Goal: Task Accomplishment & Management: Use online tool/utility

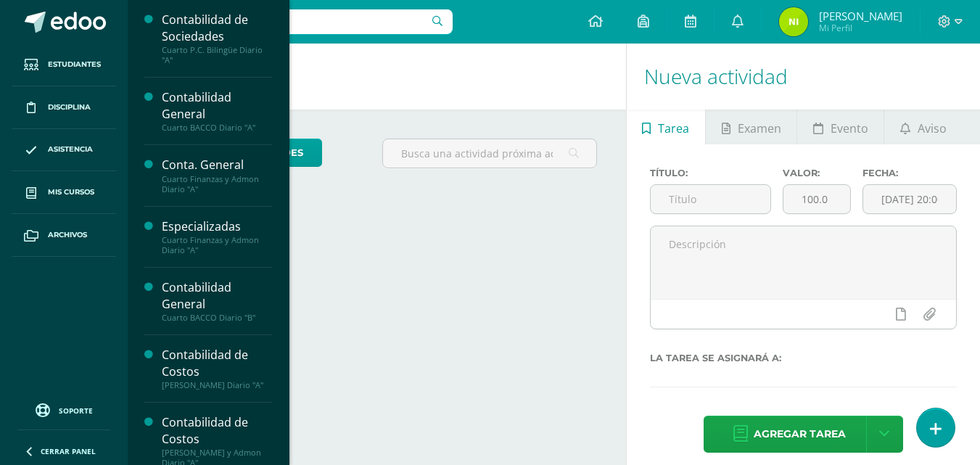
click at [82, 188] on span "Mis cursos" at bounding box center [71, 192] width 46 height 12
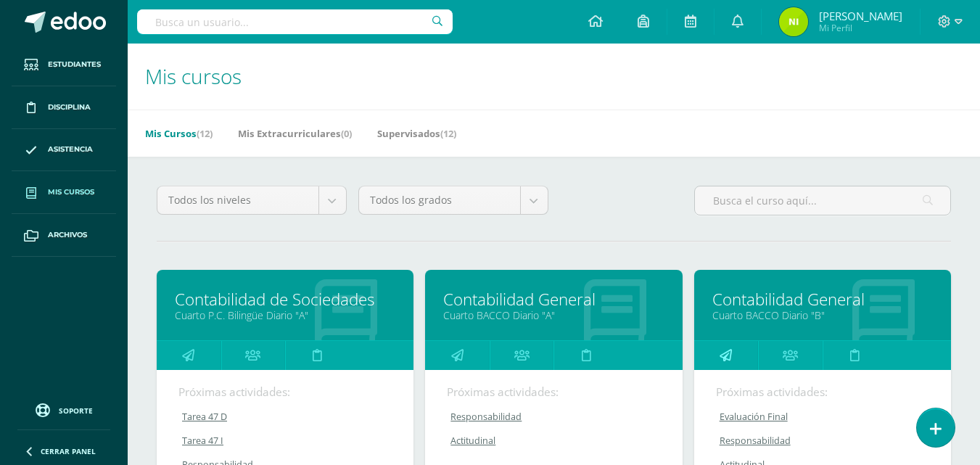
click at [722, 349] on icon at bounding box center [726, 355] width 12 height 28
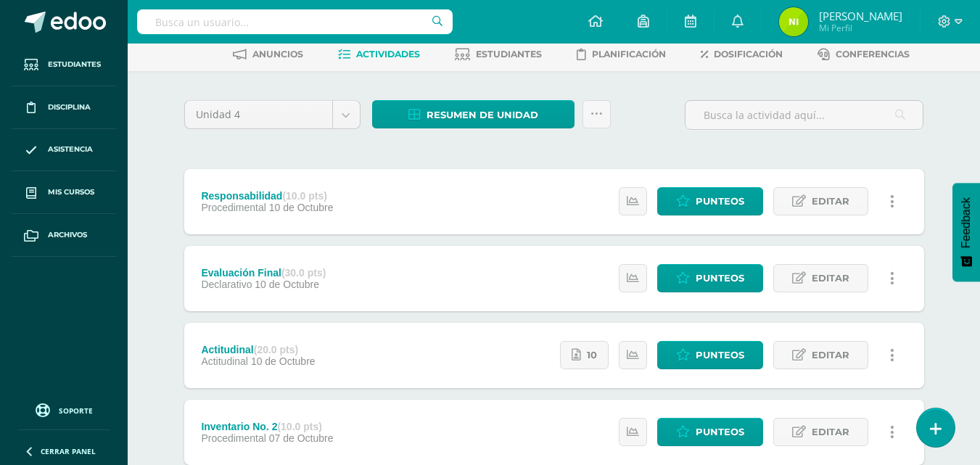
scroll to position [145, 0]
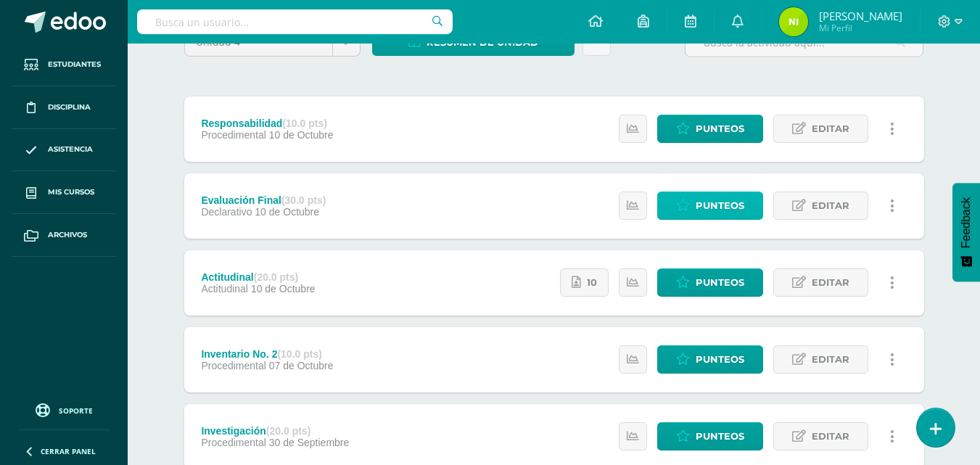
click at [729, 213] on span "Punteos" at bounding box center [720, 205] width 49 height 27
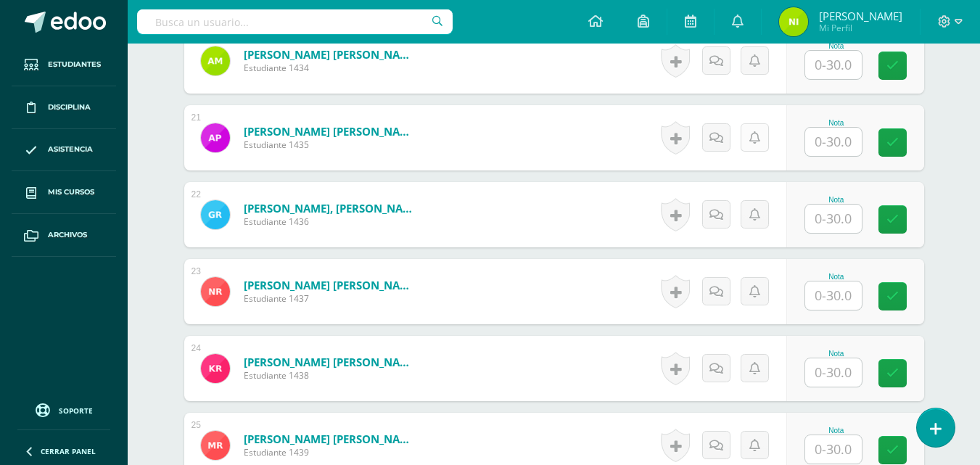
scroll to position [1961, 0]
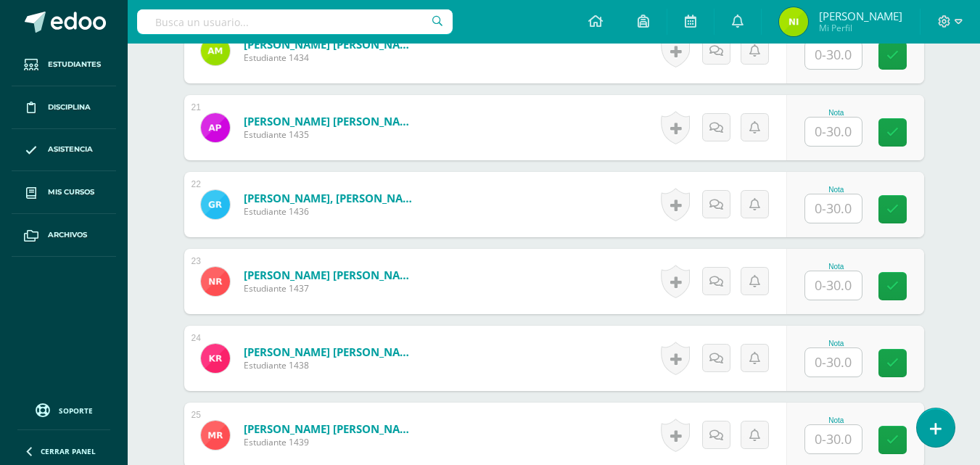
click at [839, 218] on input "text" at bounding box center [833, 208] width 57 height 28
type input "0"
click at [905, 210] on icon at bounding box center [902, 209] width 13 height 12
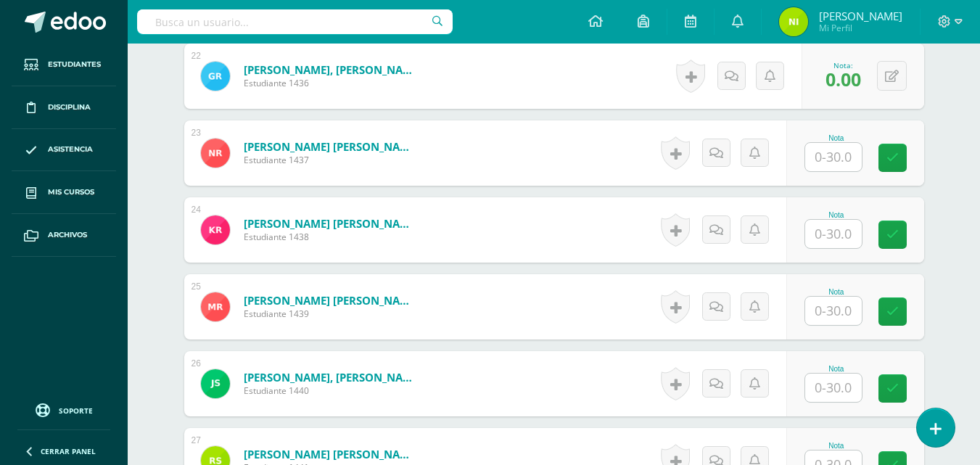
scroll to position [2179, 0]
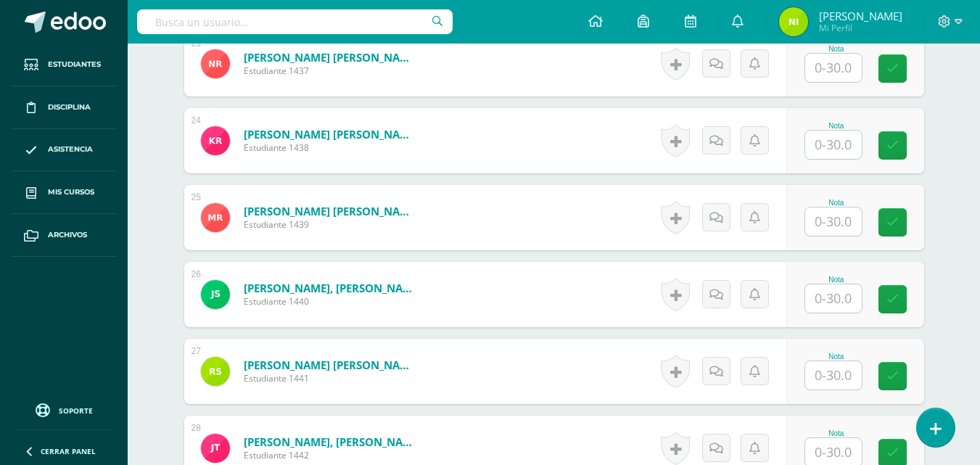
click at [828, 225] on input "text" at bounding box center [833, 221] width 57 height 28
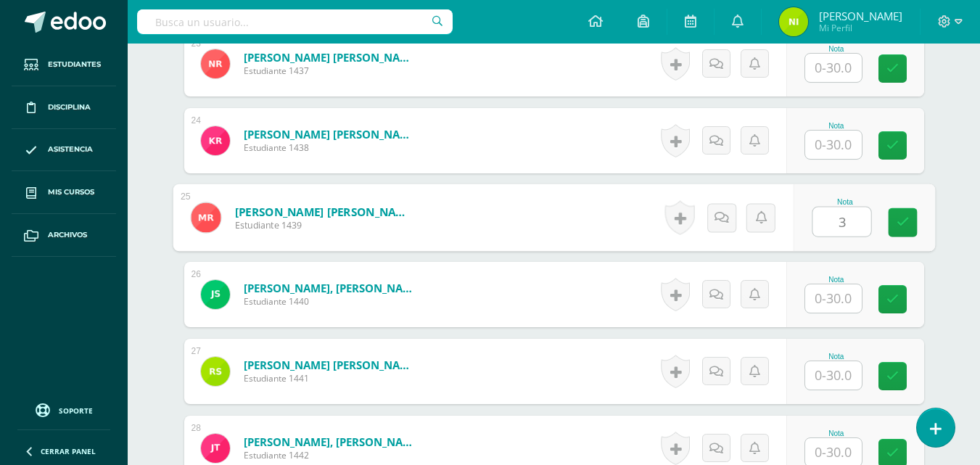
type input "30"
click at [899, 223] on icon at bounding box center [902, 222] width 13 height 12
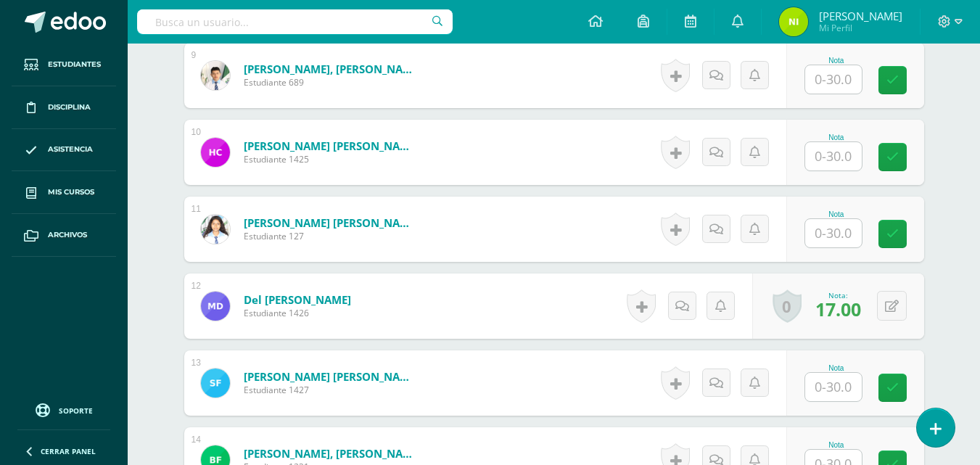
scroll to position [945, 0]
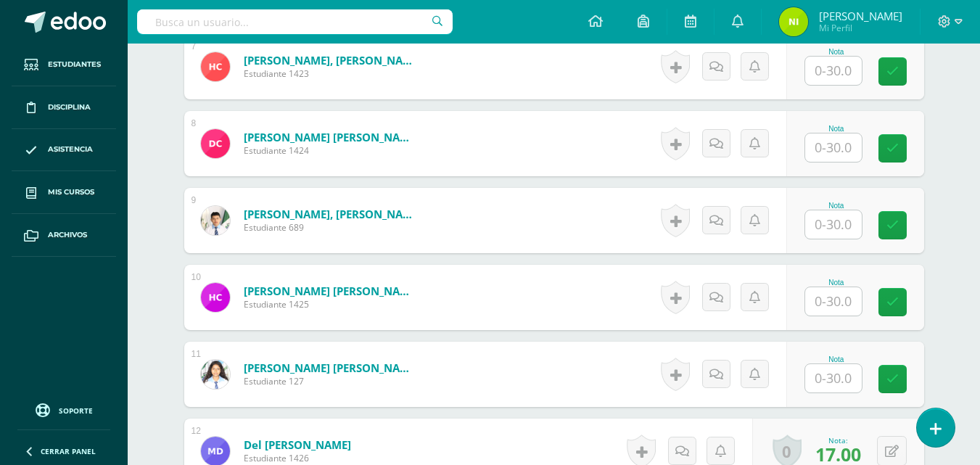
click at [834, 227] on input "text" at bounding box center [833, 224] width 57 height 28
type input "08"
click at [910, 234] on link at bounding box center [902, 225] width 29 height 29
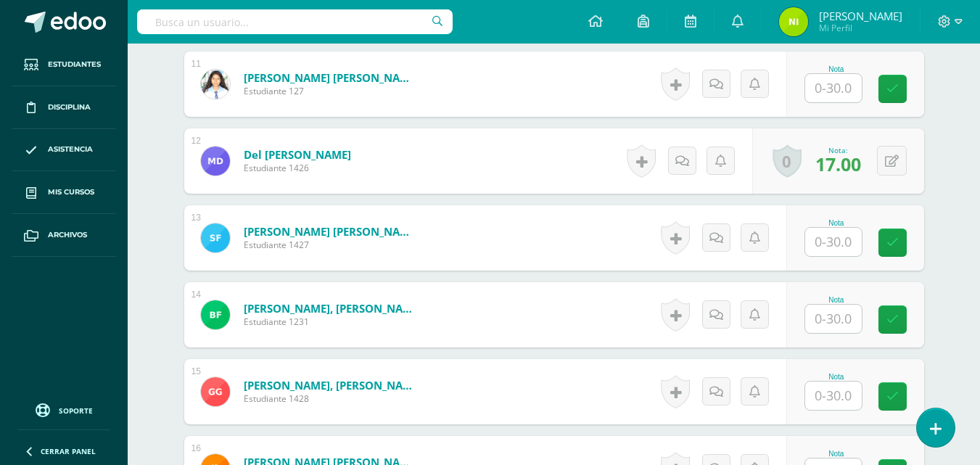
scroll to position [1308, 0]
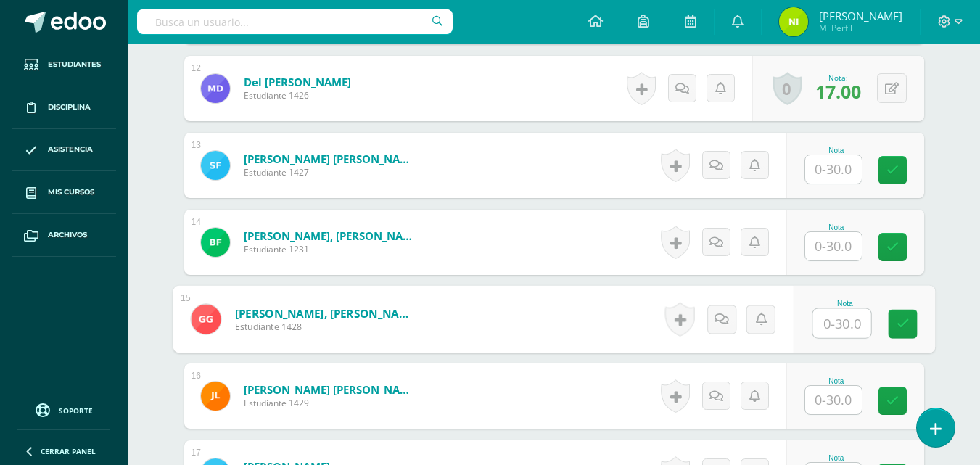
click at [820, 318] on input "text" at bounding box center [842, 323] width 58 height 29
type input "05"
click at [901, 323] on icon at bounding box center [902, 324] width 13 height 12
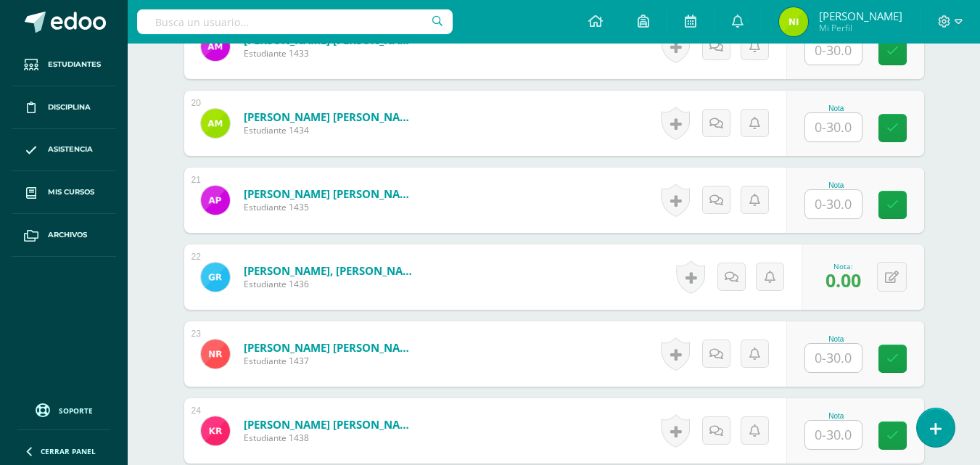
scroll to position [1961, 0]
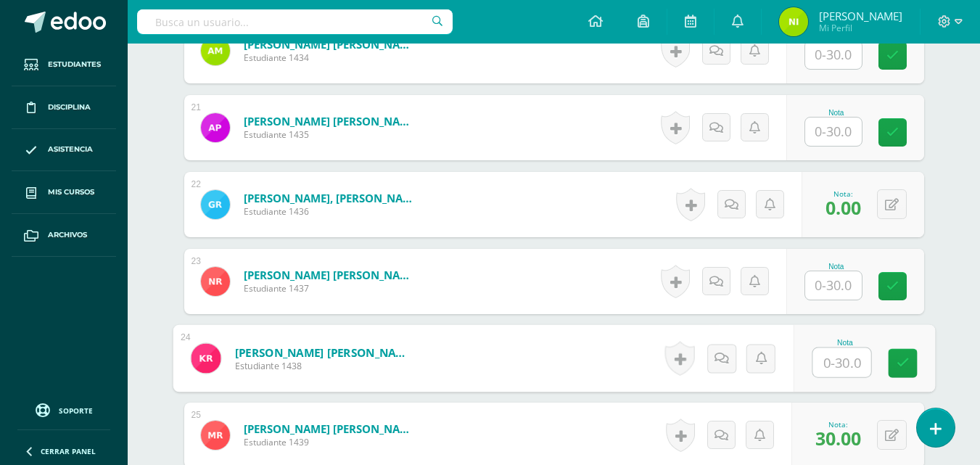
click at [838, 361] on input "text" at bounding box center [842, 362] width 58 height 29
type input "30"
click at [900, 366] on icon at bounding box center [902, 363] width 13 height 12
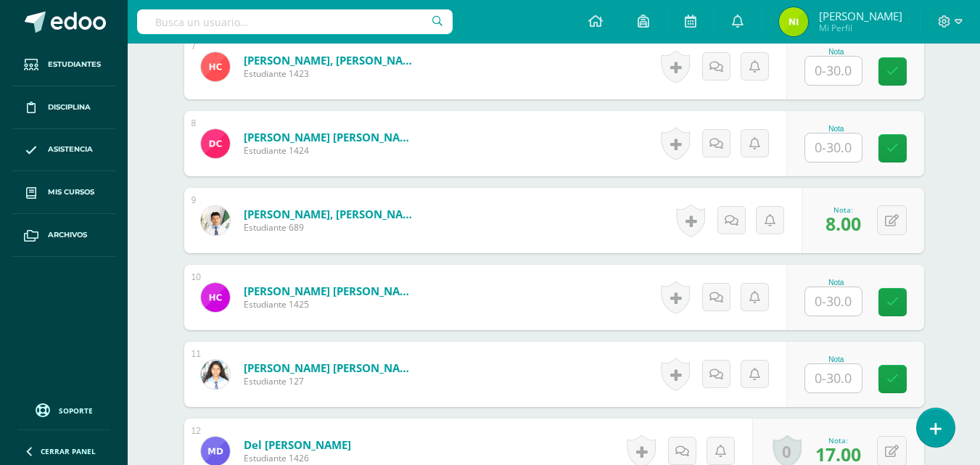
scroll to position [873, 0]
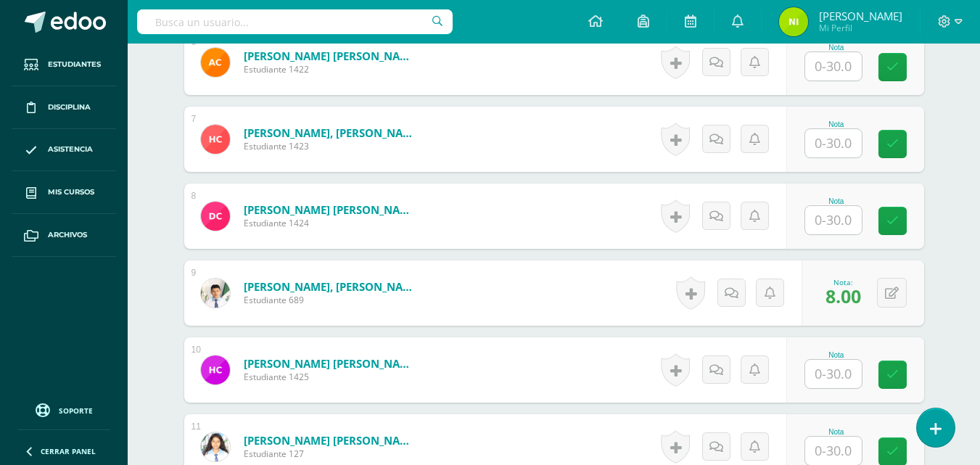
click at [839, 69] on input "text" at bounding box center [833, 66] width 57 height 28
type input "17"
click at [899, 66] on icon at bounding box center [902, 67] width 13 height 12
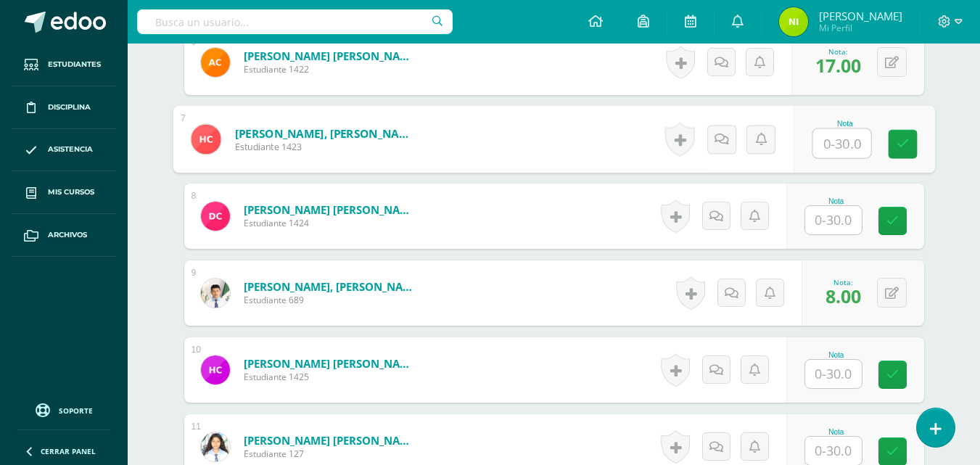
click at [839, 145] on input "text" at bounding box center [842, 143] width 58 height 29
type input "30"
click at [901, 146] on icon at bounding box center [902, 144] width 13 height 12
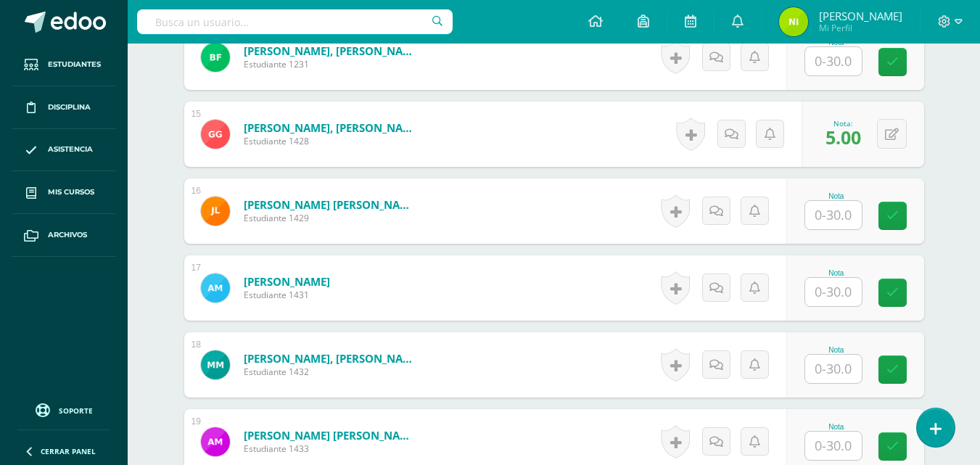
scroll to position [1526, 0]
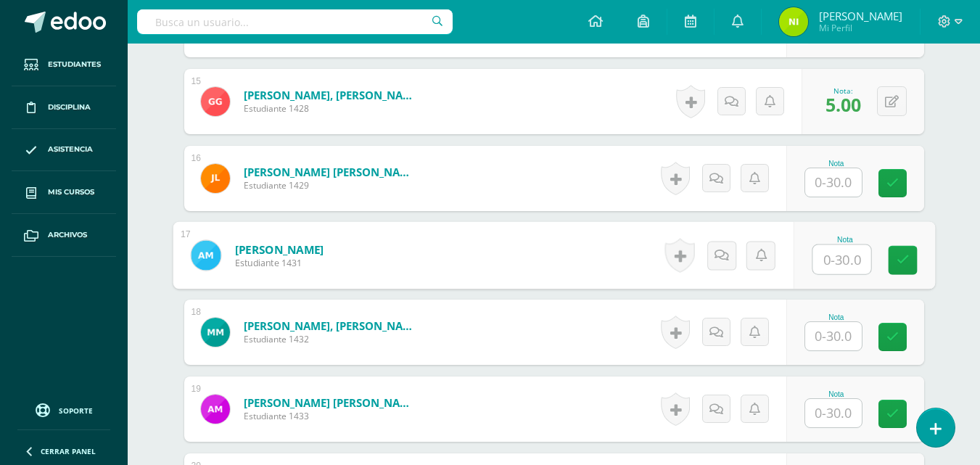
click at [823, 255] on input "text" at bounding box center [842, 259] width 58 height 29
type input "15"
click at [901, 258] on icon at bounding box center [902, 260] width 13 height 12
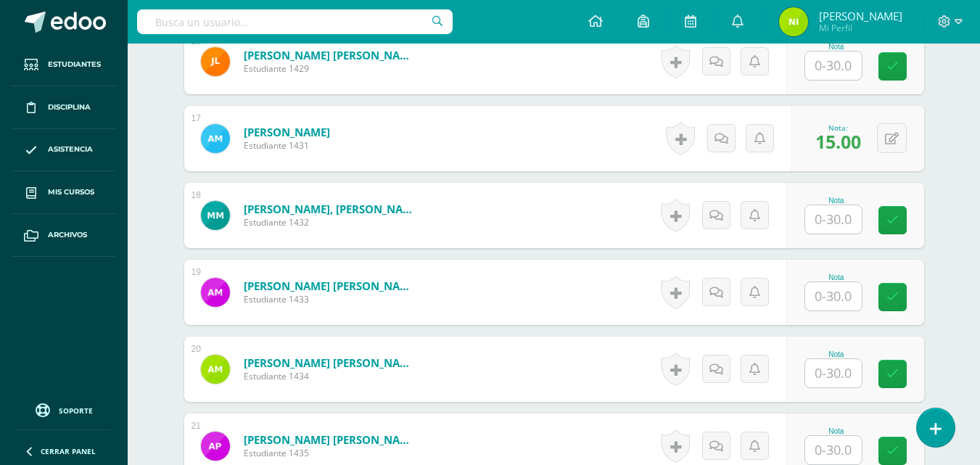
scroll to position [1743, 0]
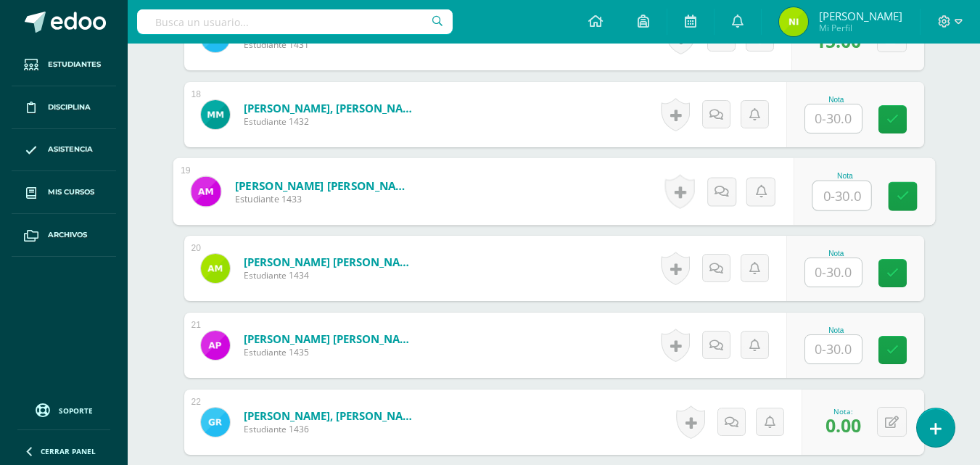
click at [823, 194] on input "text" at bounding box center [842, 195] width 58 height 29
type input "12"
click at [903, 201] on icon at bounding box center [902, 196] width 13 height 12
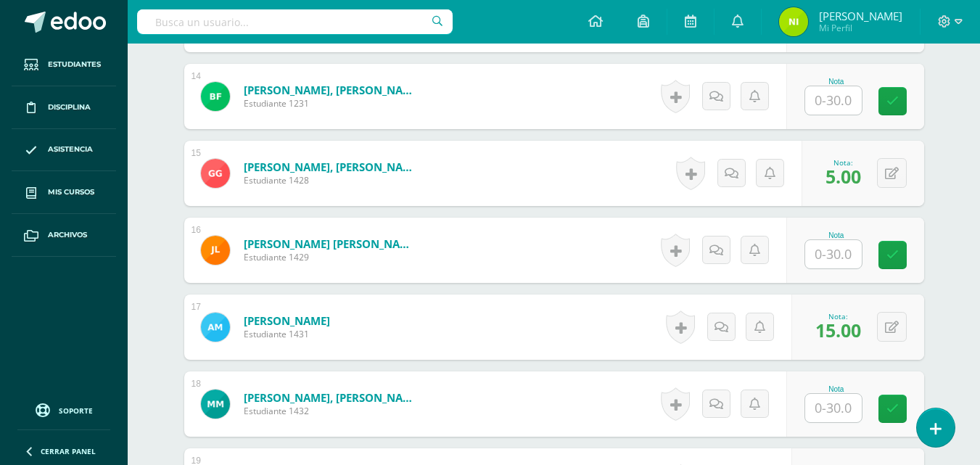
scroll to position [1453, 0]
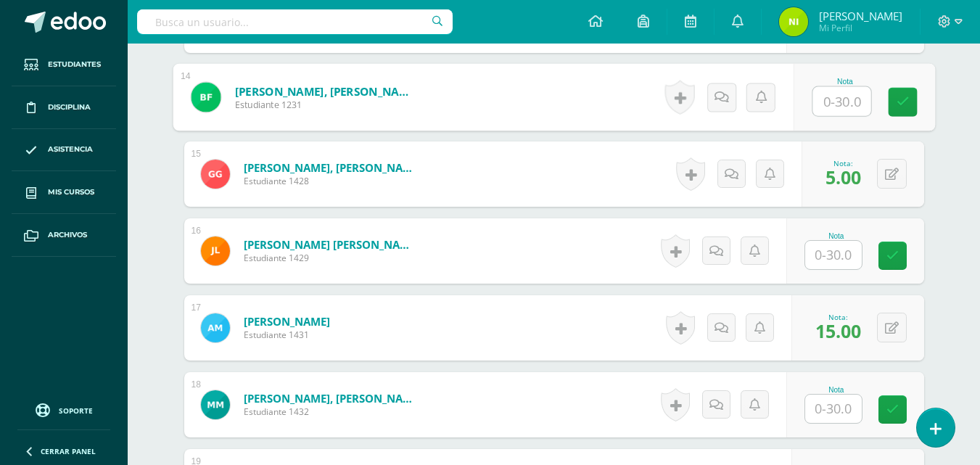
click at [828, 96] on input "text" at bounding box center [842, 101] width 58 height 29
type input "22"
click at [898, 103] on icon at bounding box center [902, 102] width 13 height 12
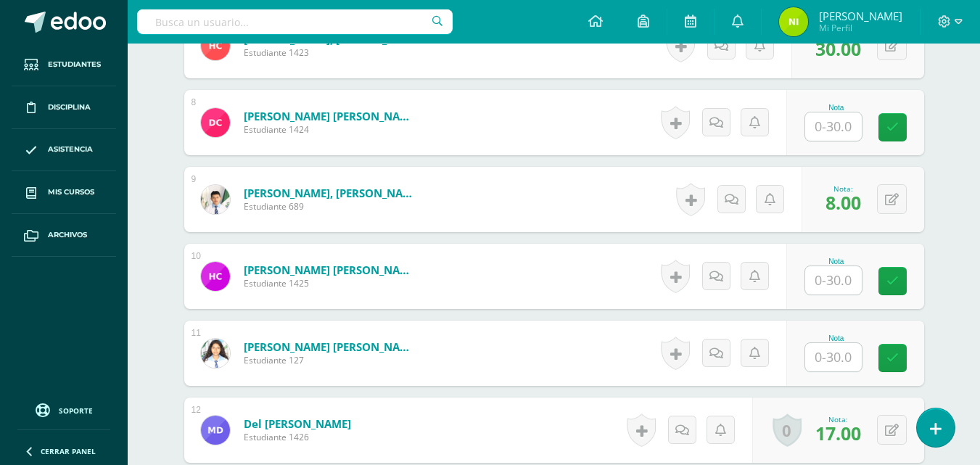
scroll to position [945, 0]
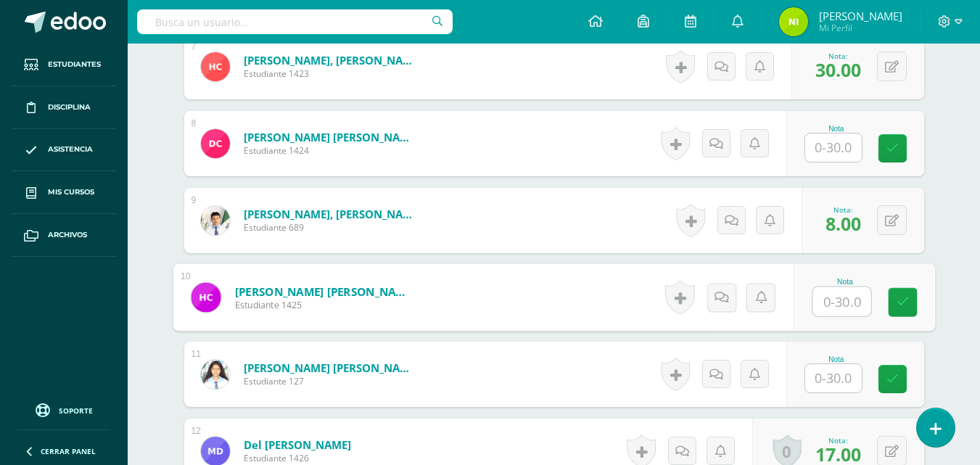
click at [839, 303] on input "text" at bounding box center [842, 301] width 58 height 29
type input "19"
click at [899, 301] on icon at bounding box center [902, 302] width 13 height 12
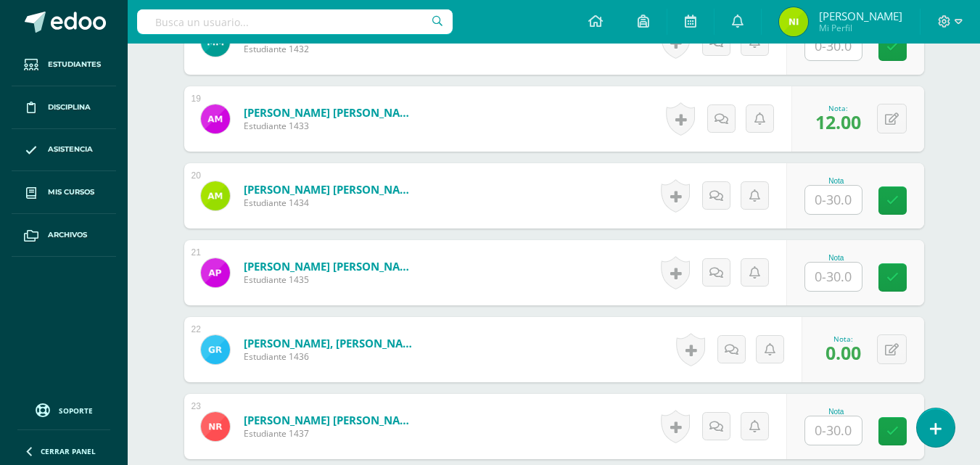
scroll to position [1888, 0]
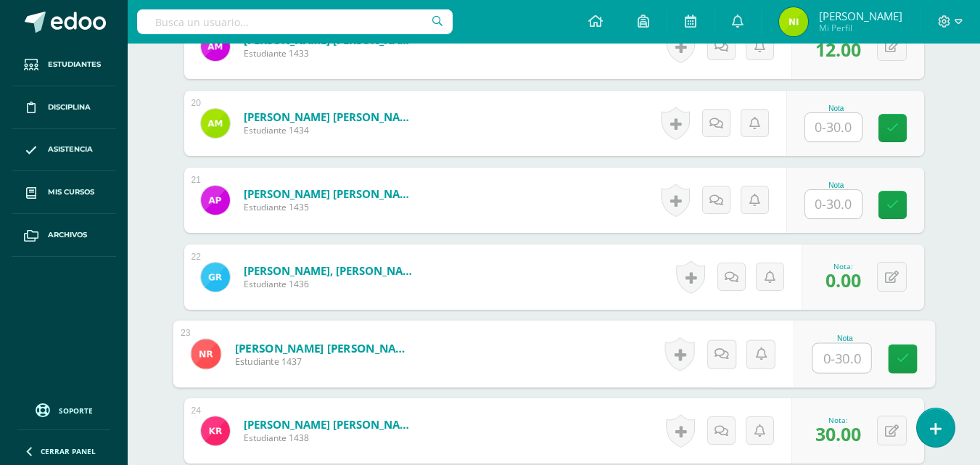
click at [831, 358] on input "text" at bounding box center [842, 358] width 58 height 29
type input "21"
click at [900, 358] on icon at bounding box center [902, 359] width 13 height 12
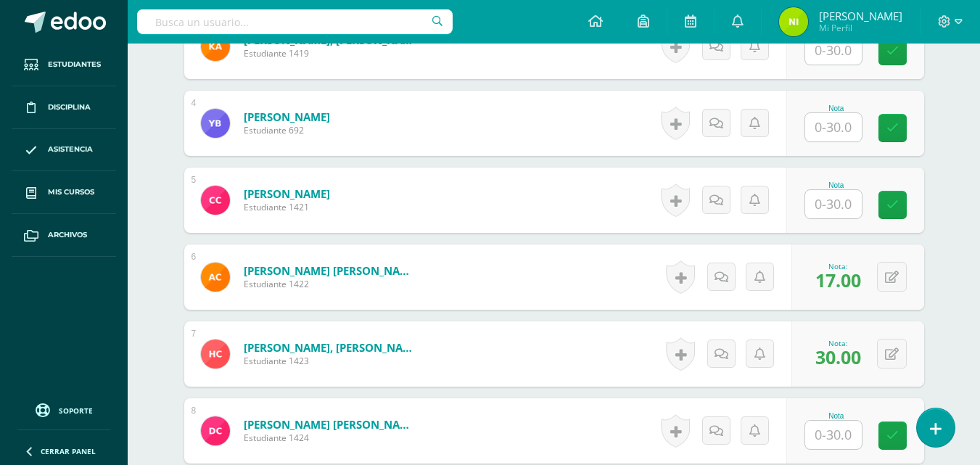
scroll to position [510, 0]
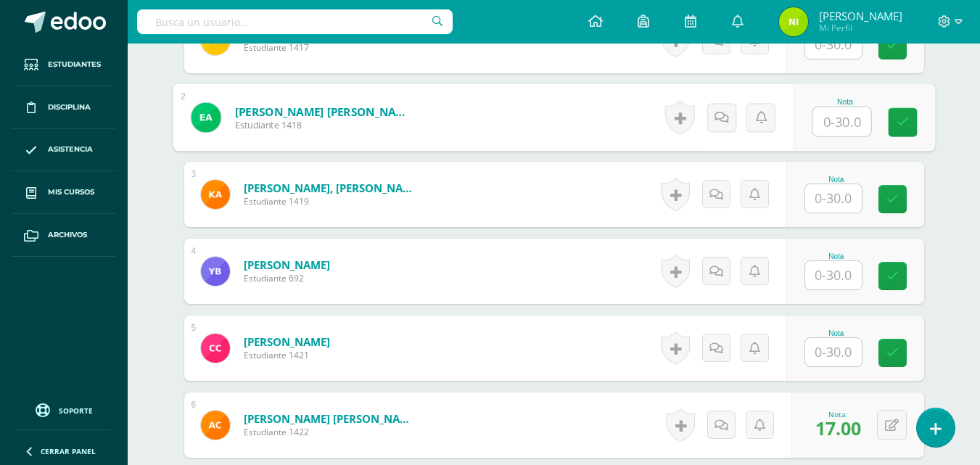
click at [836, 122] on input "text" at bounding box center [842, 121] width 58 height 29
type input "22"
click at [902, 123] on icon at bounding box center [902, 122] width 13 height 12
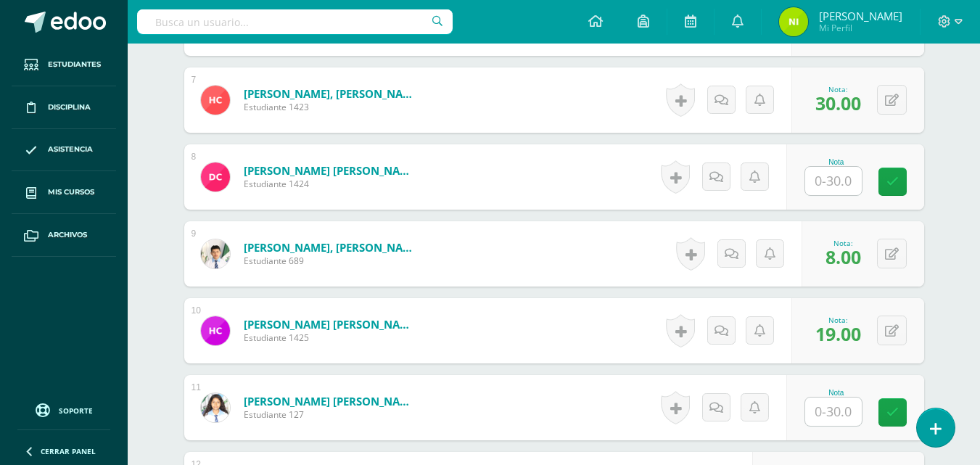
scroll to position [945, 0]
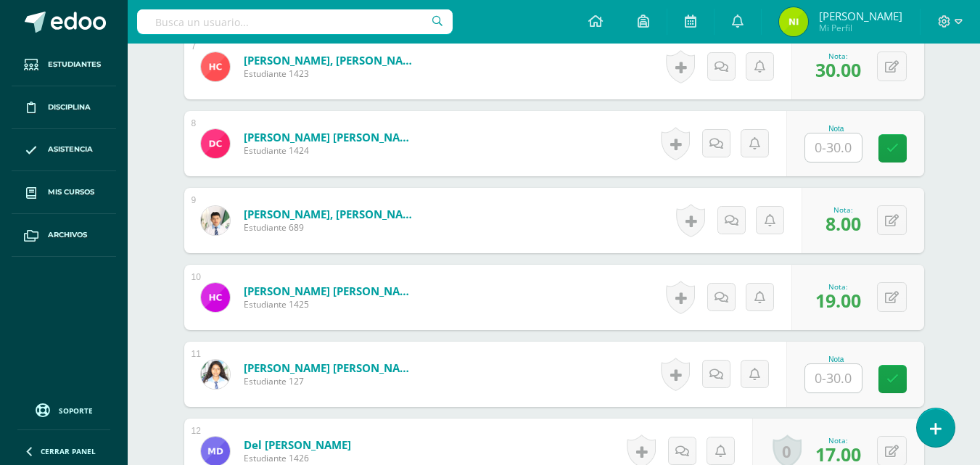
click at [832, 379] on input "text" at bounding box center [833, 378] width 57 height 28
type input "20"
click at [893, 383] on link at bounding box center [902, 379] width 29 height 29
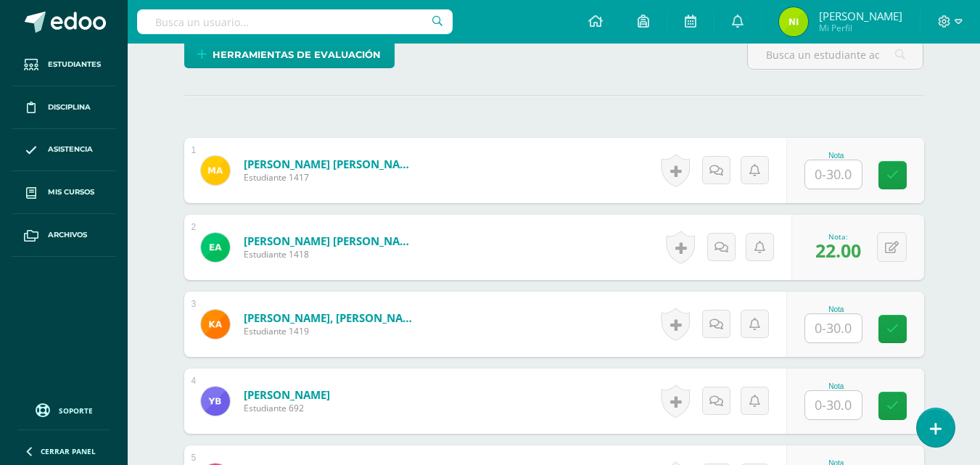
scroll to position [365, 0]
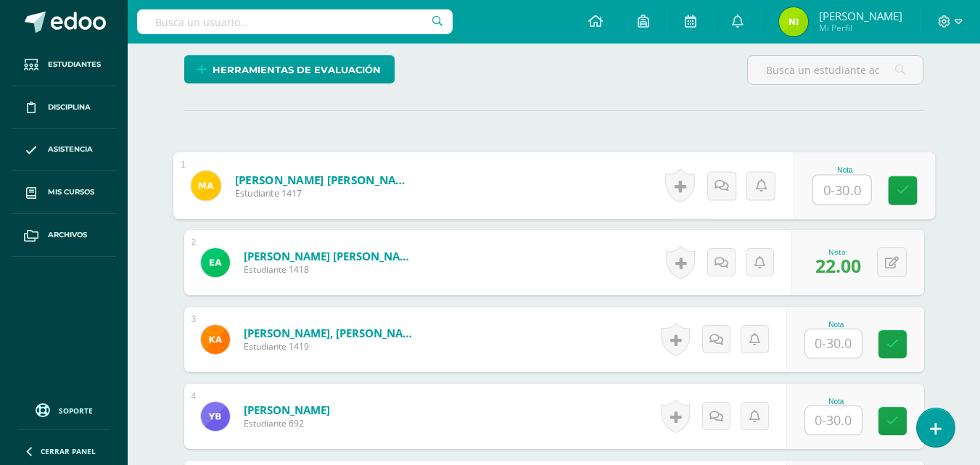
click at [831, 200] on input "text" at bounding box center [842, 190] width 58 height 29
type input "28"
click at [902, 189] on icon at bounding box center [902, 190] width 13 height 12
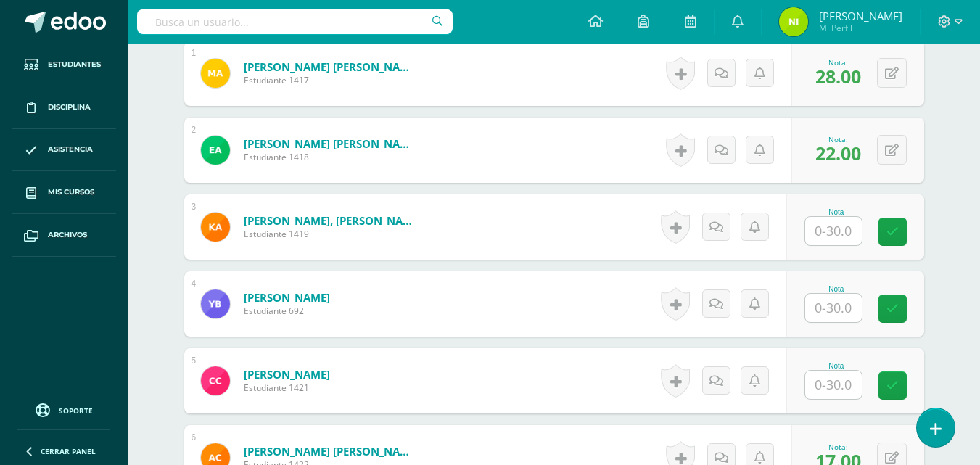
scroll to position [510, 0]
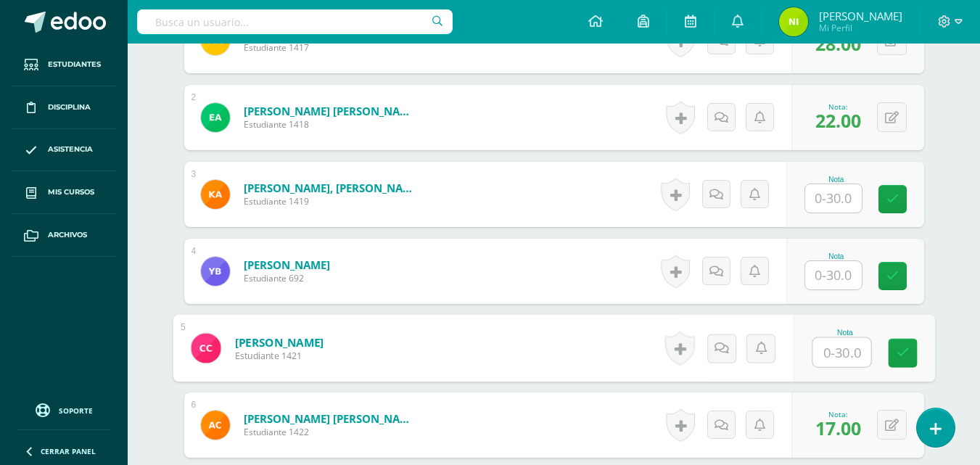
click at [831, 343] on input "text" at bounding box center [842, 352] width 58 height 29
type input "14"
click at [904, 357] on icon at bounding box center [902, 353] width 13 height 12
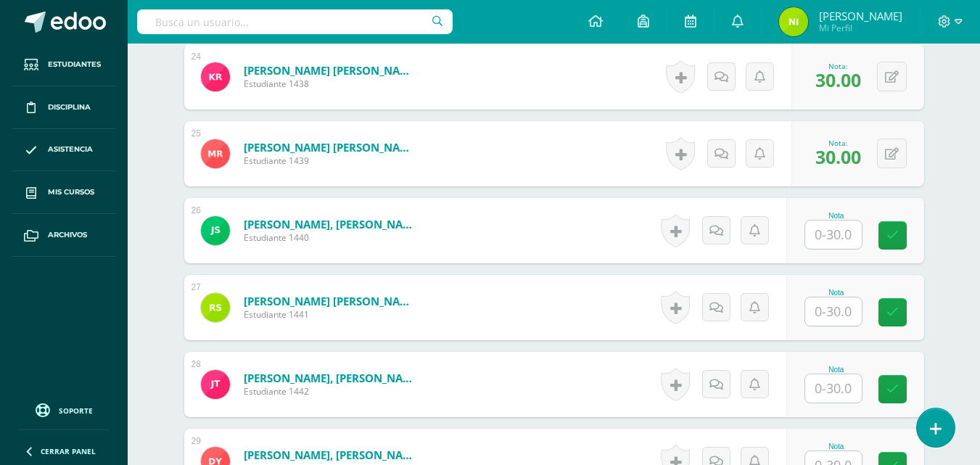
scroll to position [2251, 0]
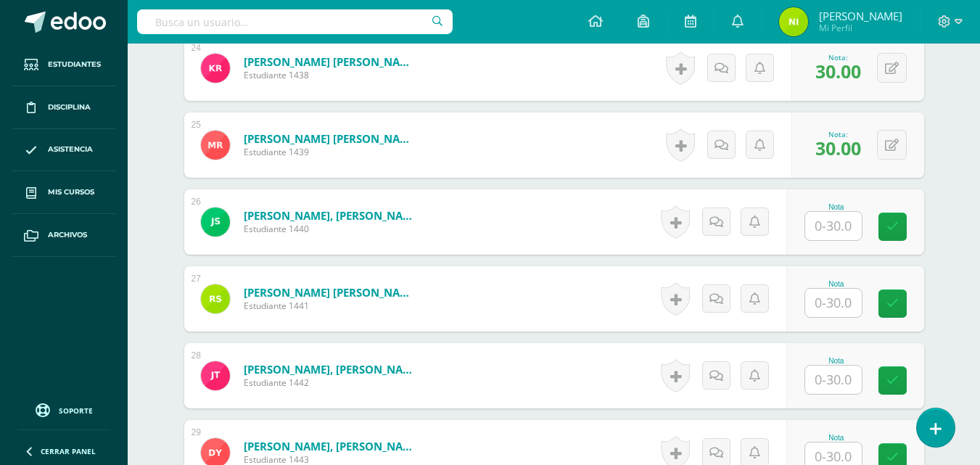
click at [830, 225] on input "text" at bounding box center [833, 226] width 57 height 28
type input "22"
click at [897, 231] on icon at bounding box center [902, 227] width 13 height 12
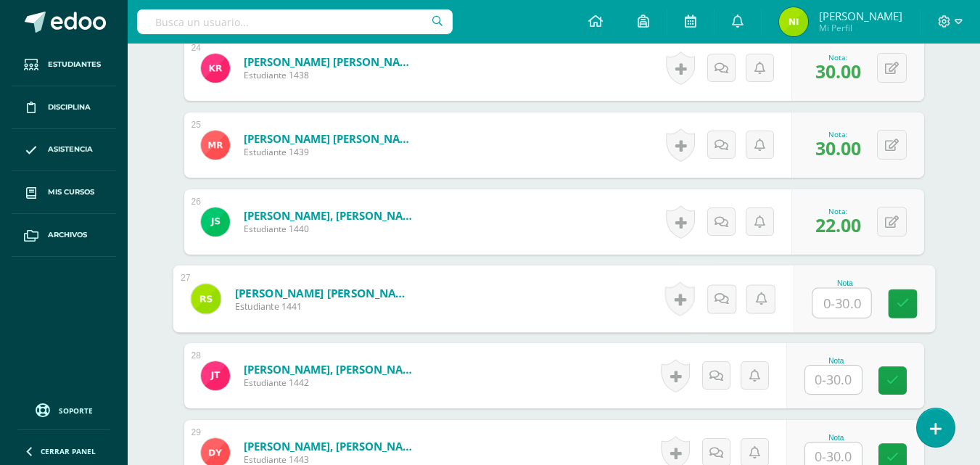
click at [835, 300] on input "text" at bounding box center [842, 303] width 58 height 29
type input "21"
click at [902, 306] on icon at bounding box center [902, 303] width 13 height 12
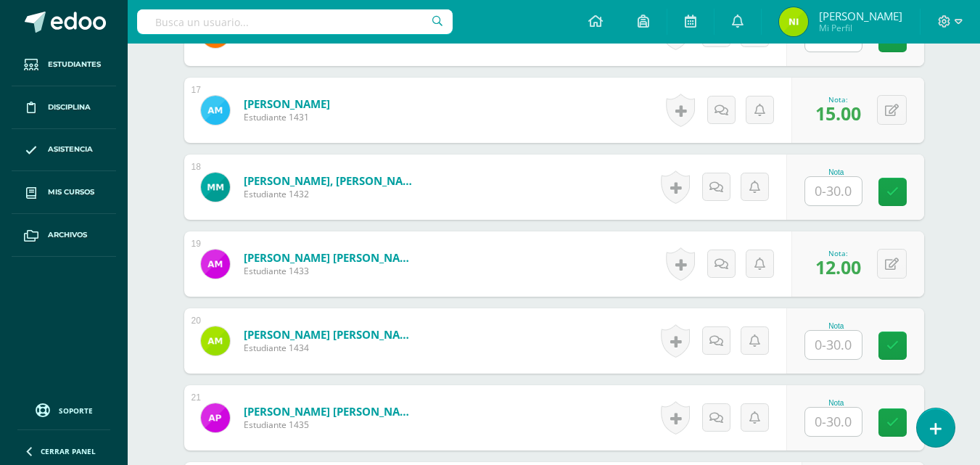
scroll to position [1598, 0]
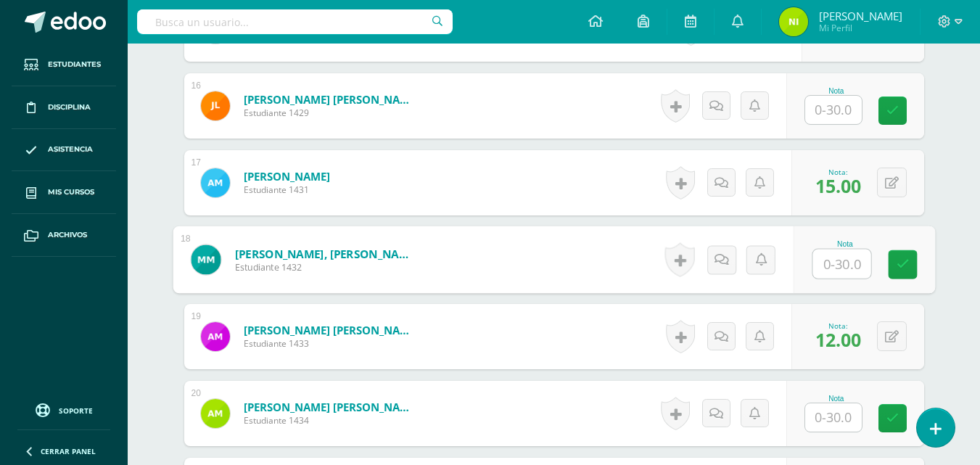
click at [833, 267] on input "text" at bounding box center [842, 264] width 58 height 29
type input "20"
click at [898, 264] on icon at bounding box center [902, 264] width 13 height 12
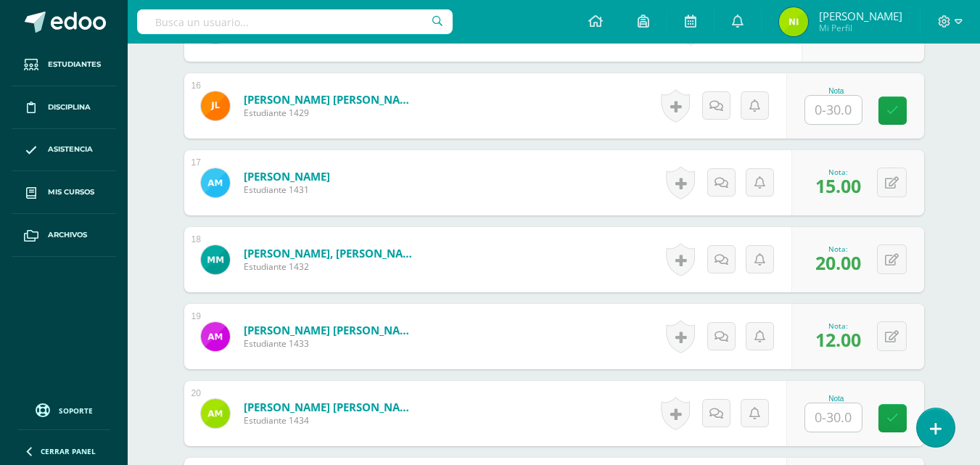
click at [836, 416] on input "text" at bounding box center [833, 417] width 57 height 28
type input "15"
click at [891, 419] on link at bounding box center [902, 418] width 29 height 29
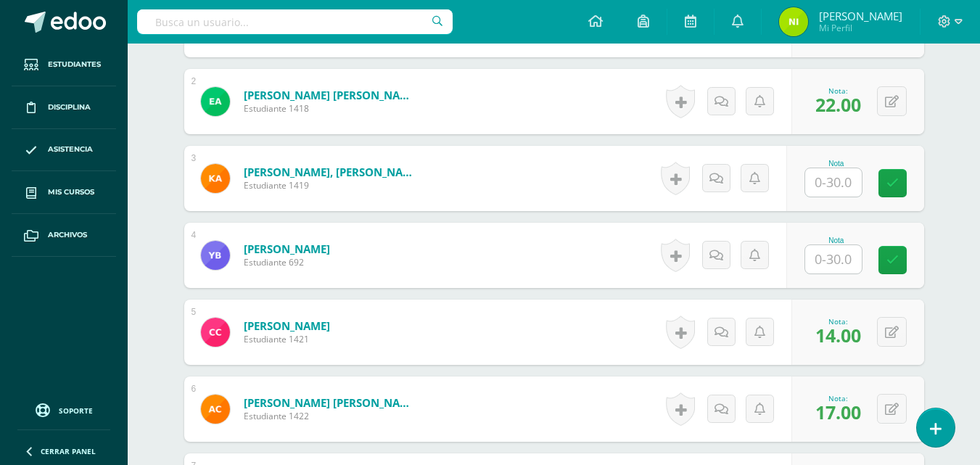
scroll to position [510, 0]
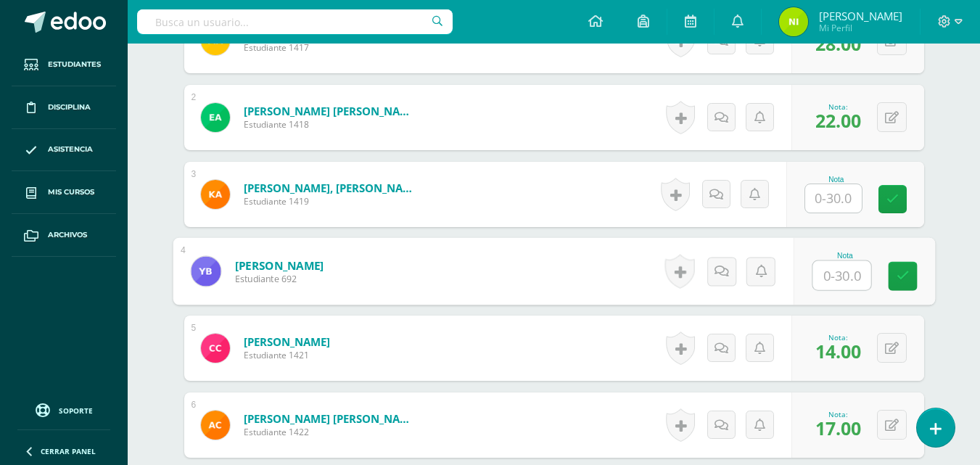
click at [825, 269] on input "text" at bounding box center [842, 275] width 58 height 29
type input "15"
click at [903, 284] on link at bounding box center [902, 276] width 29 height 29
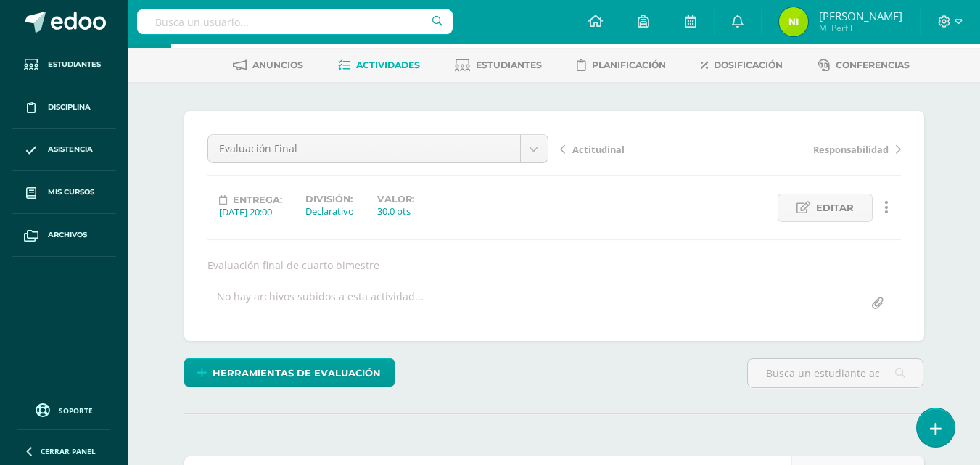
scroll to position [0, 0]
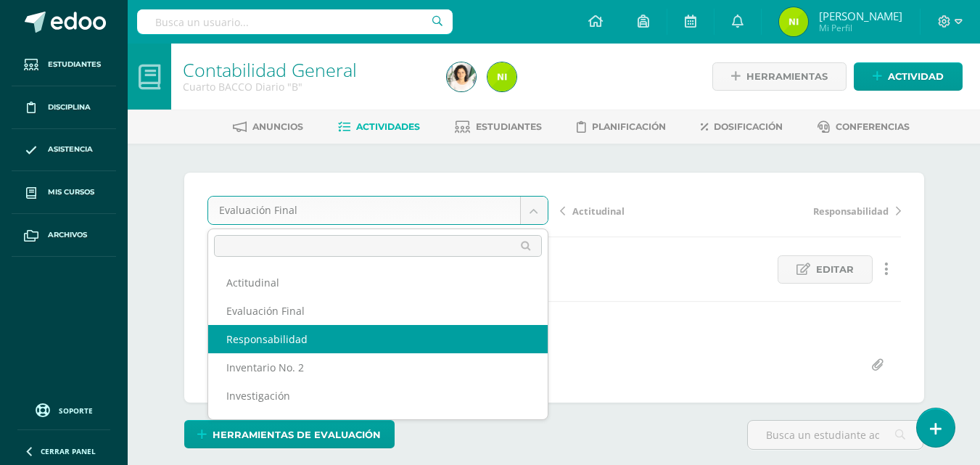
select select "/dashboard/teacher/grade-activity/84272/"
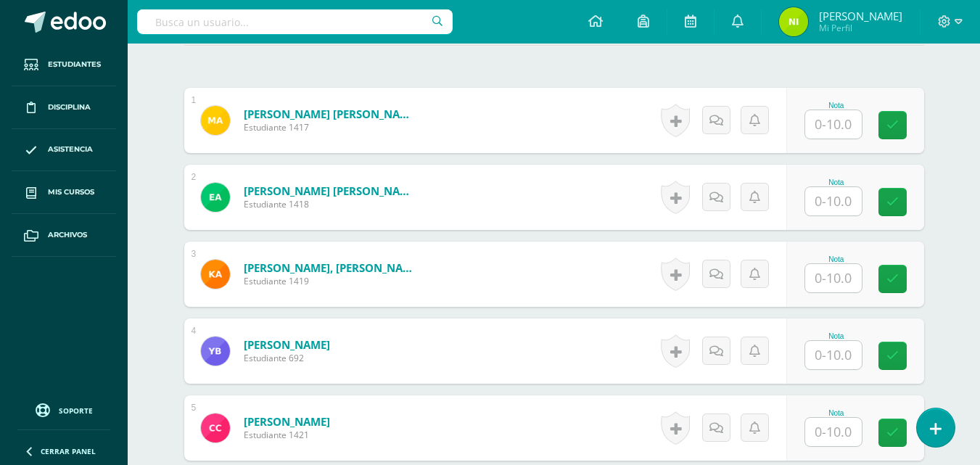
scroll to position [431, 0]
click at [827, 120] on input "text" at bounding box center [833, 124] width 57 height 28
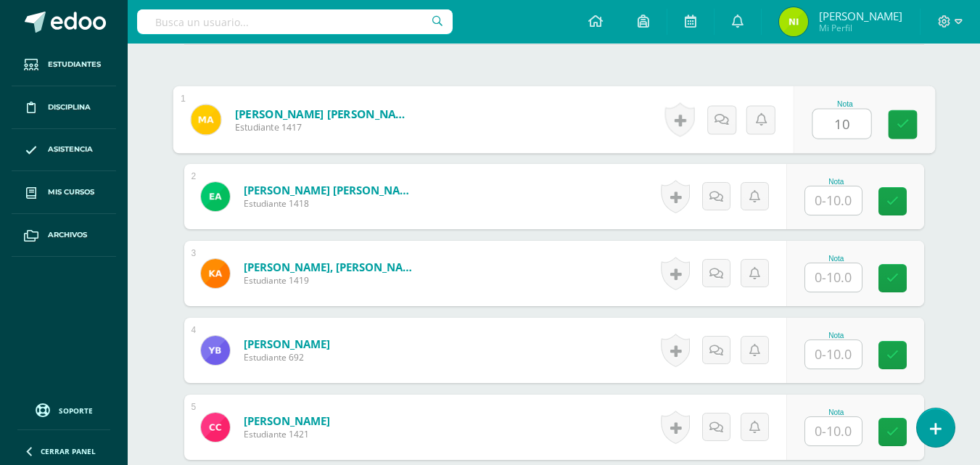
type input "10"
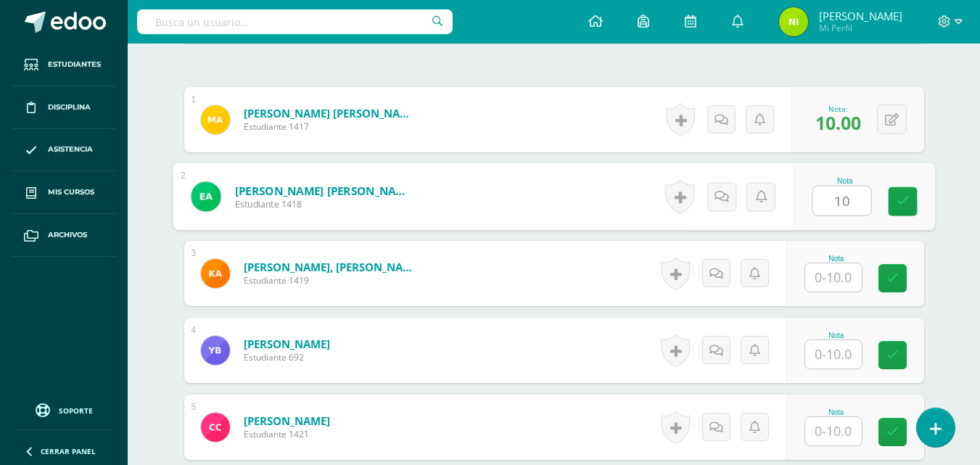
type input "10"
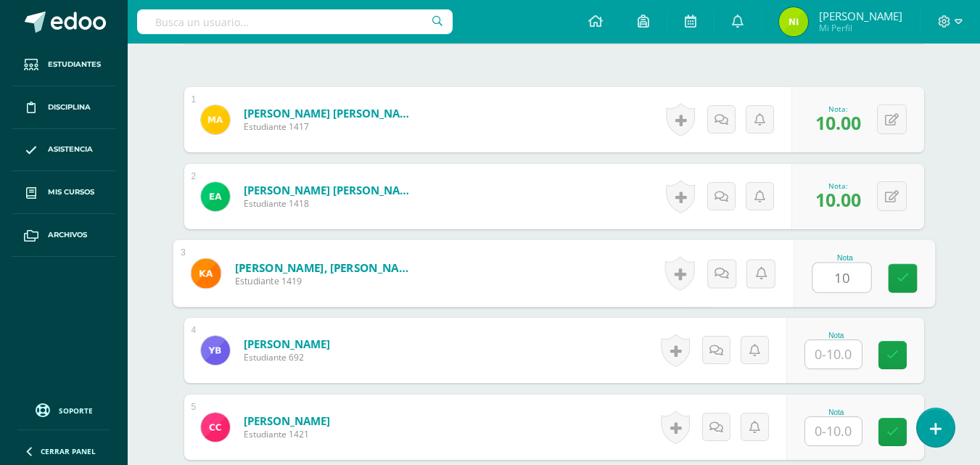
type input "10"
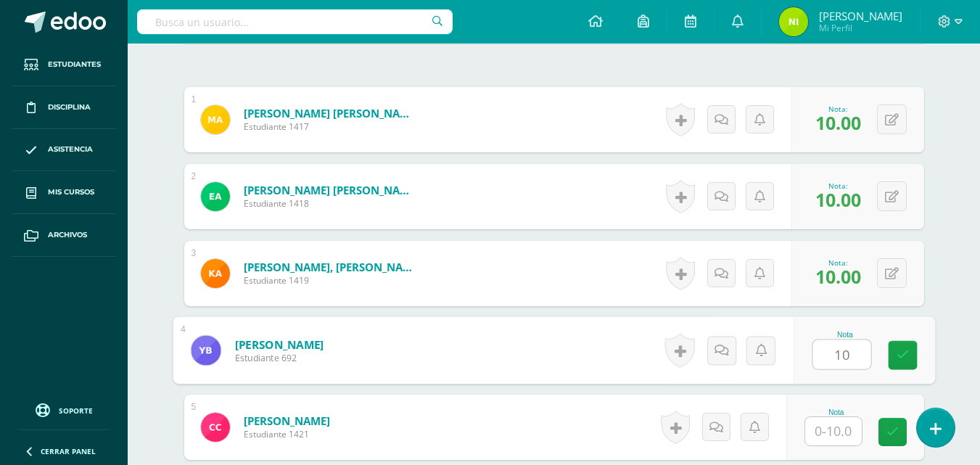
type input "10"
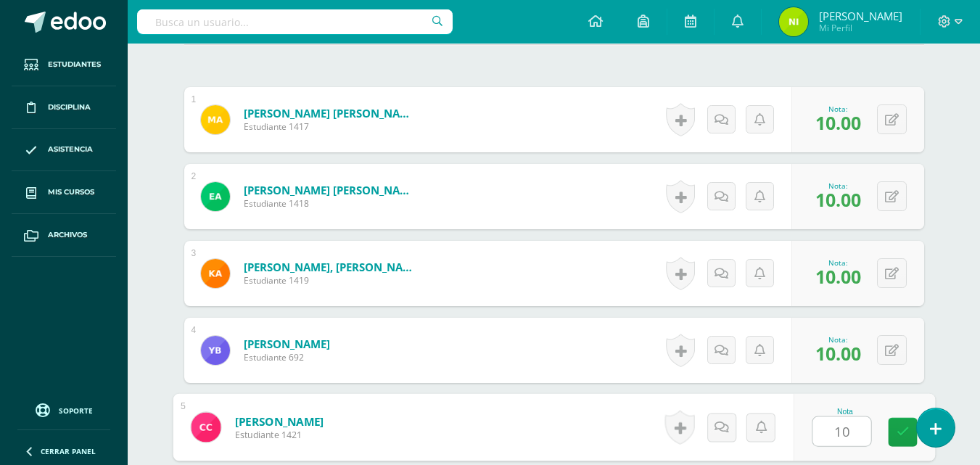
type input "10"
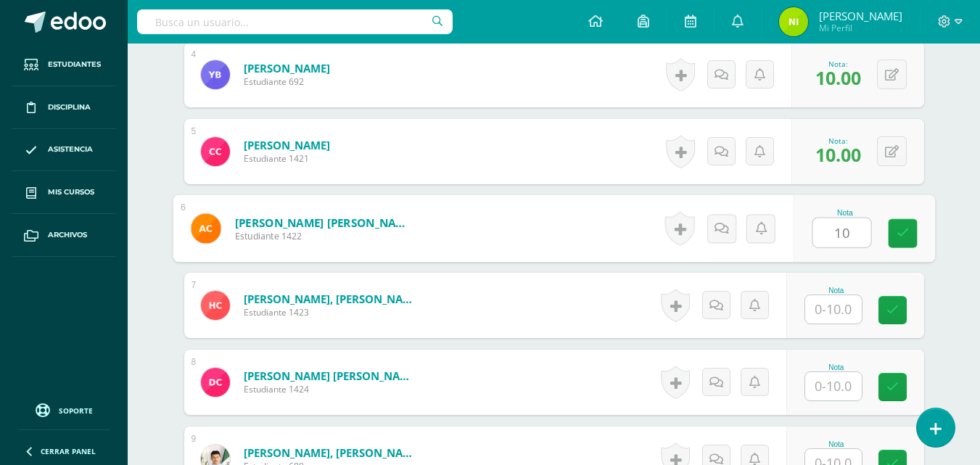
type input "10"
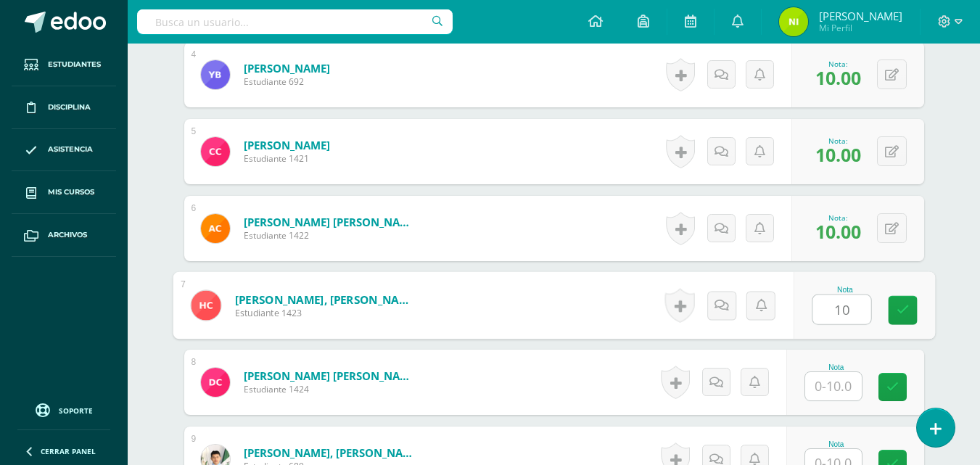
type input "10"
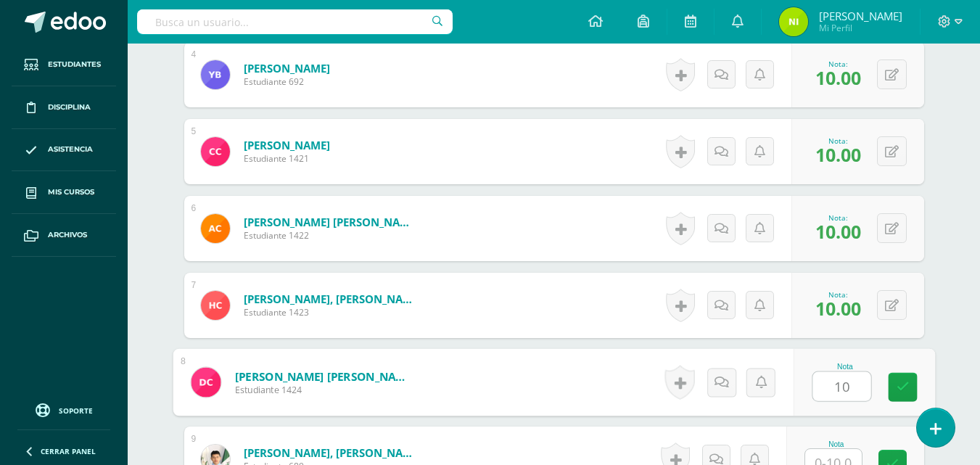
type input "10"
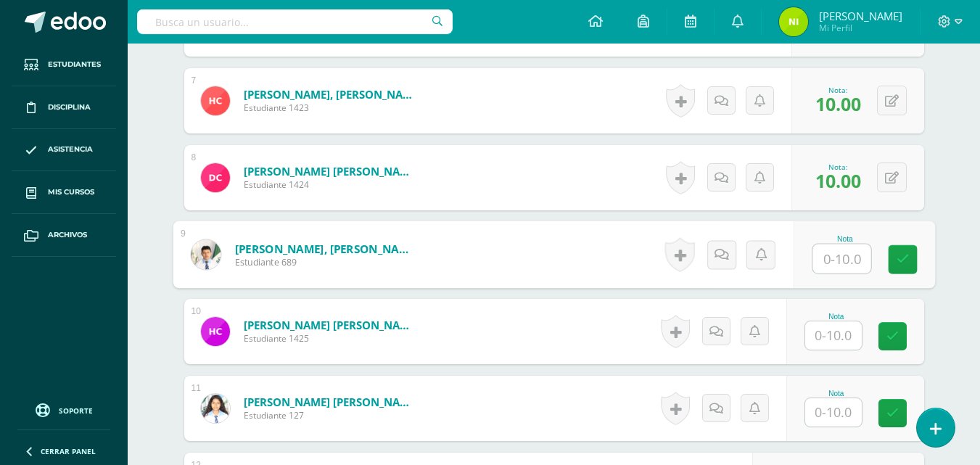
scroll to position [937, 0]
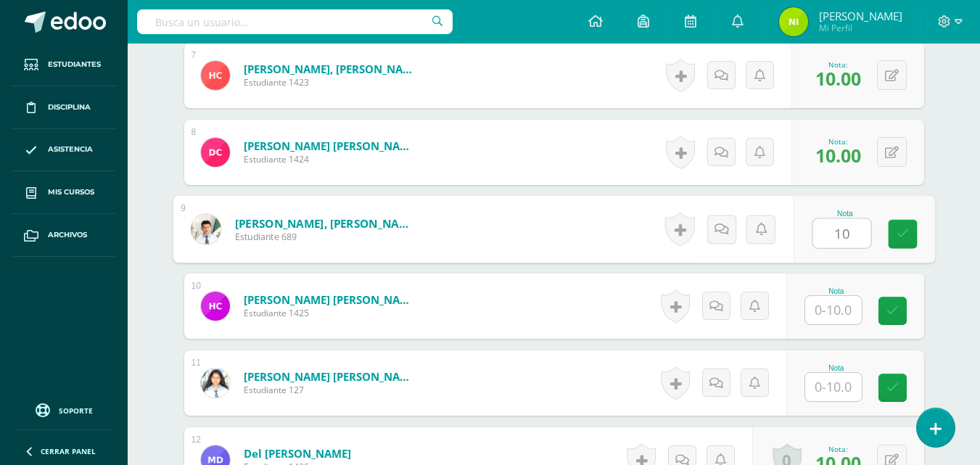
type input "10"
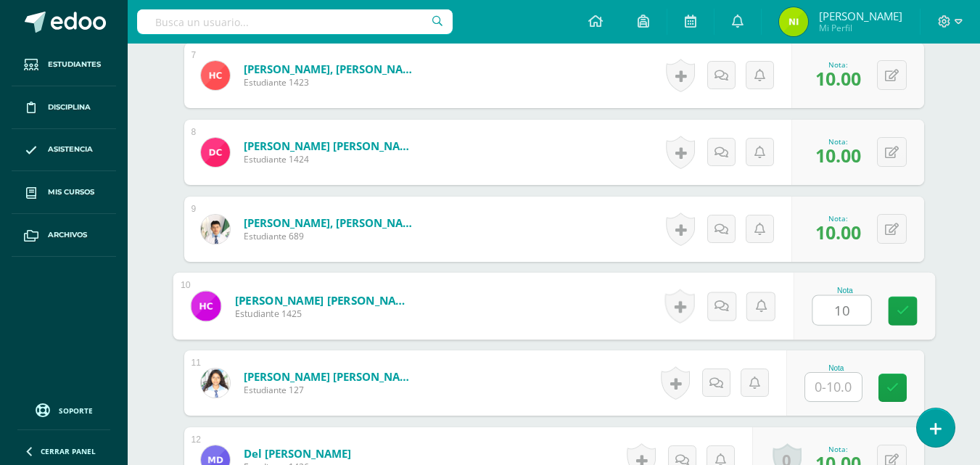
type input "10"
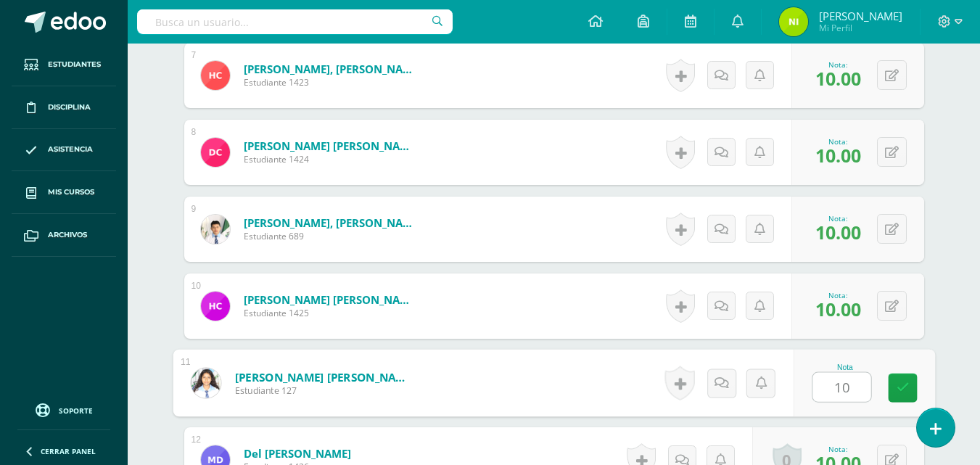
type input "10"
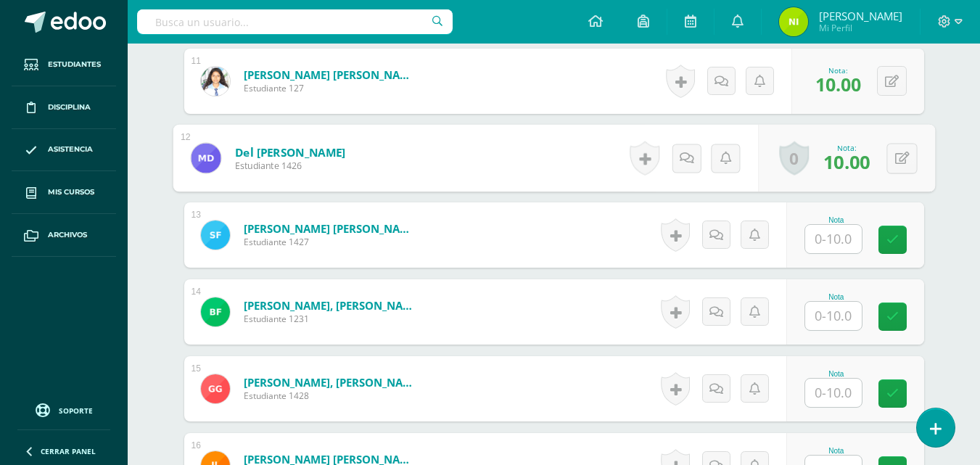
scroll to position [1311, 0]
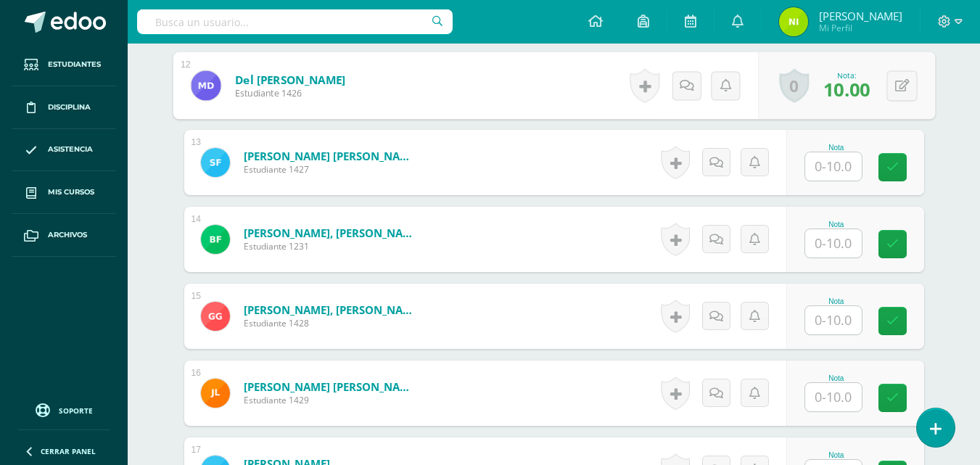
click at [808, 163] on div "Nota" at bounding box center [855, 162] width 138 height 65
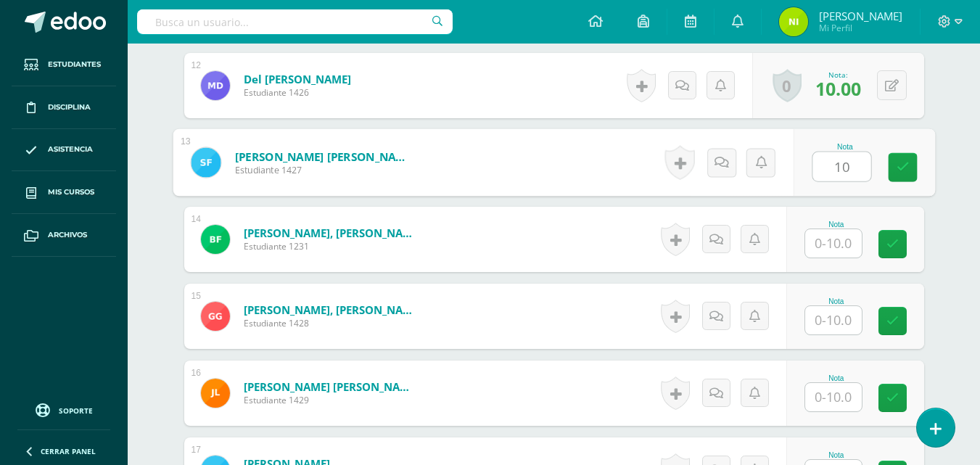
type input "10"
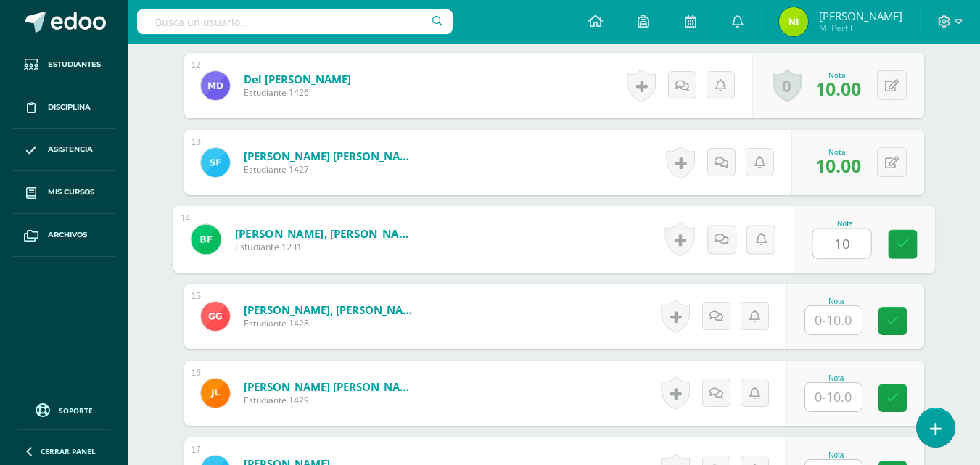
type input "10"
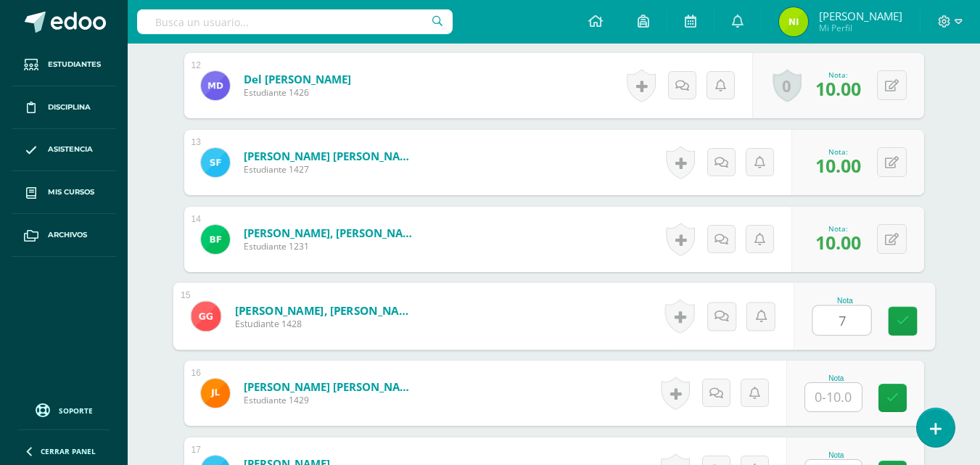
type input "7"
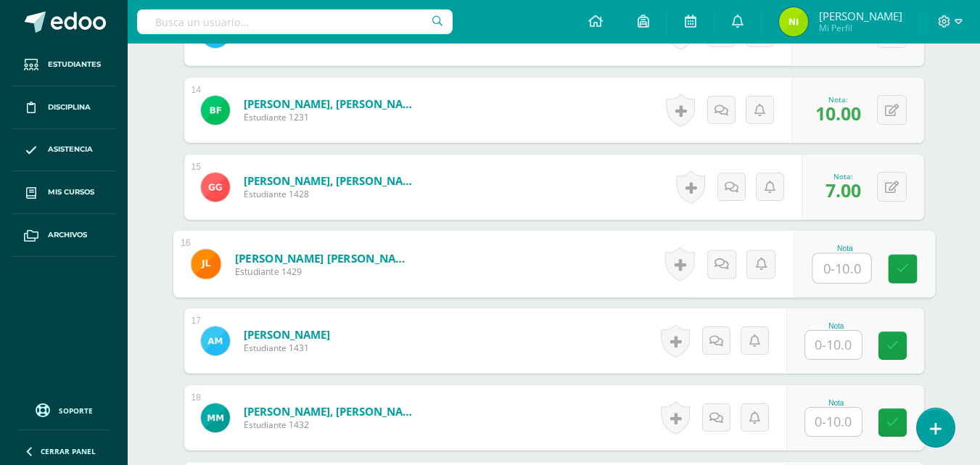
scroll to position [1456, 0]
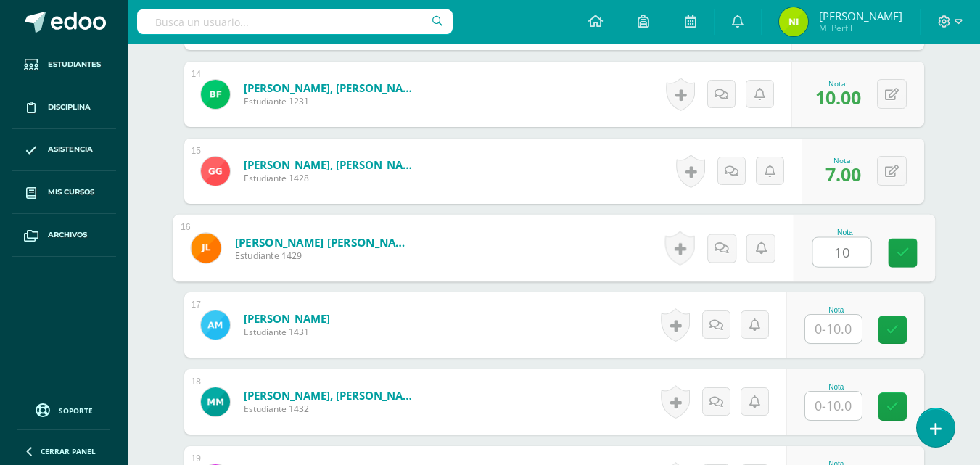
type input "10"
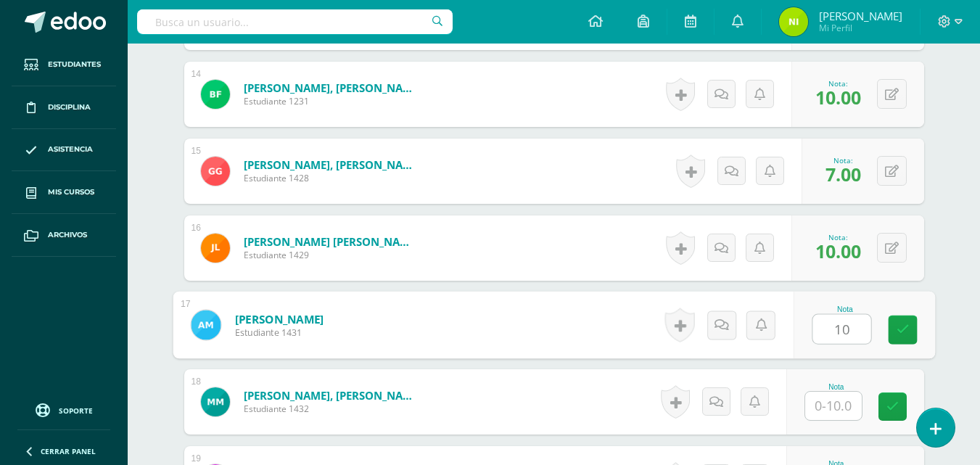
type input "10"
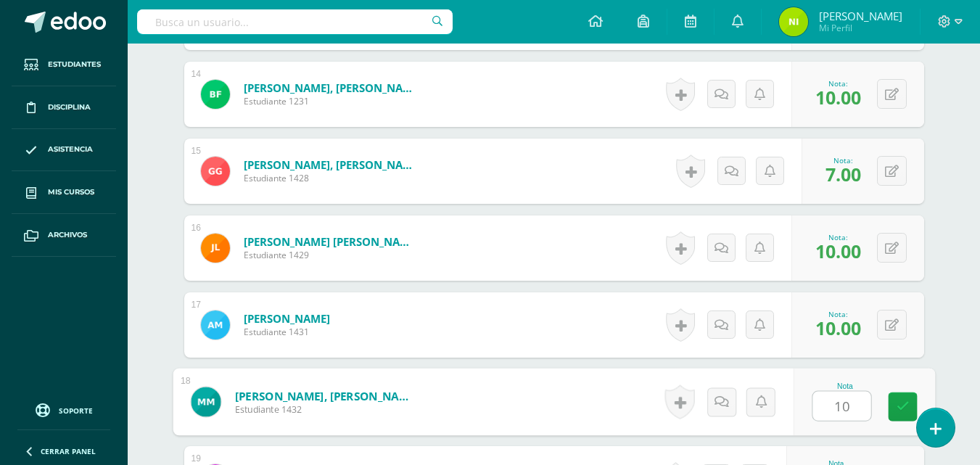
type input "10"
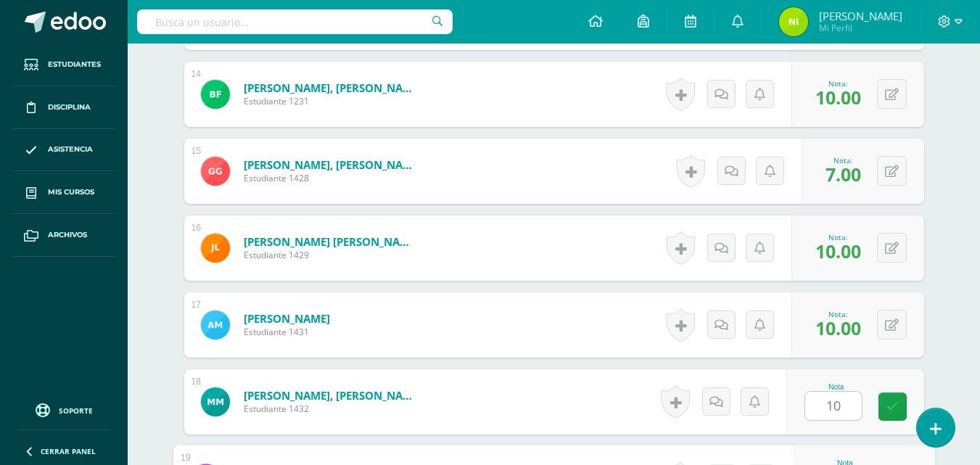
scroll to position [1706, 0]
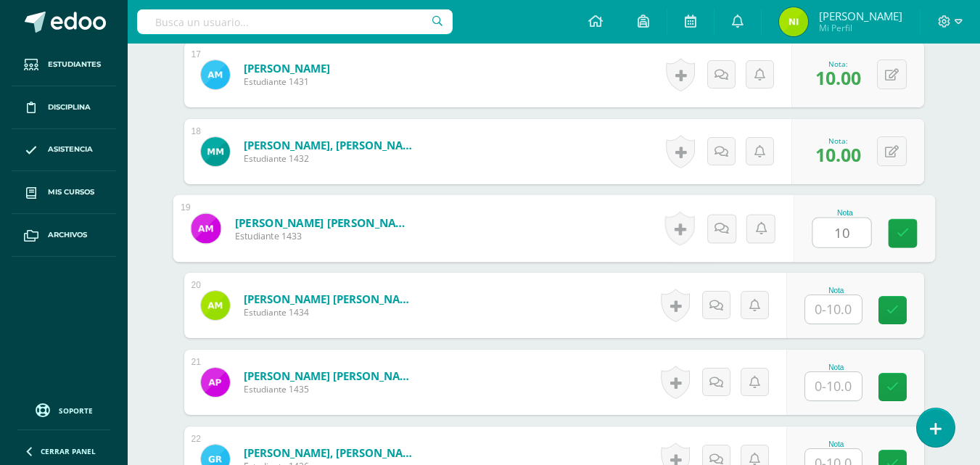
type input "10"
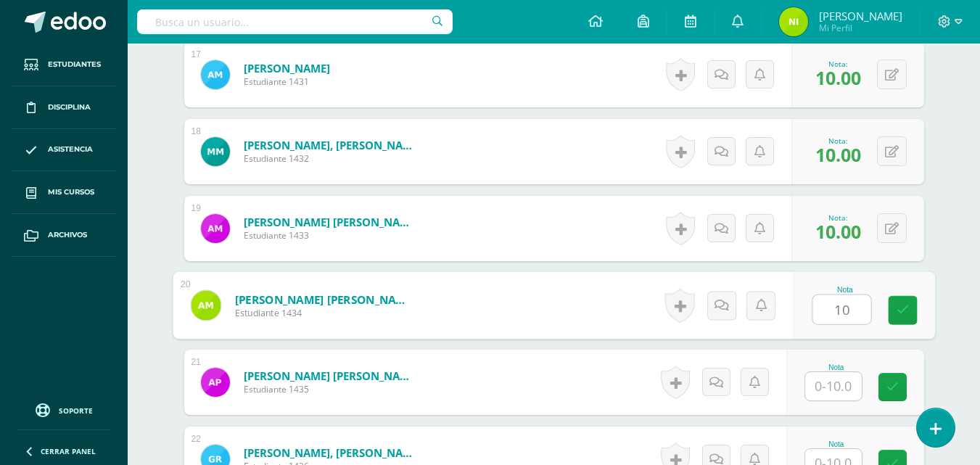
type input "10"
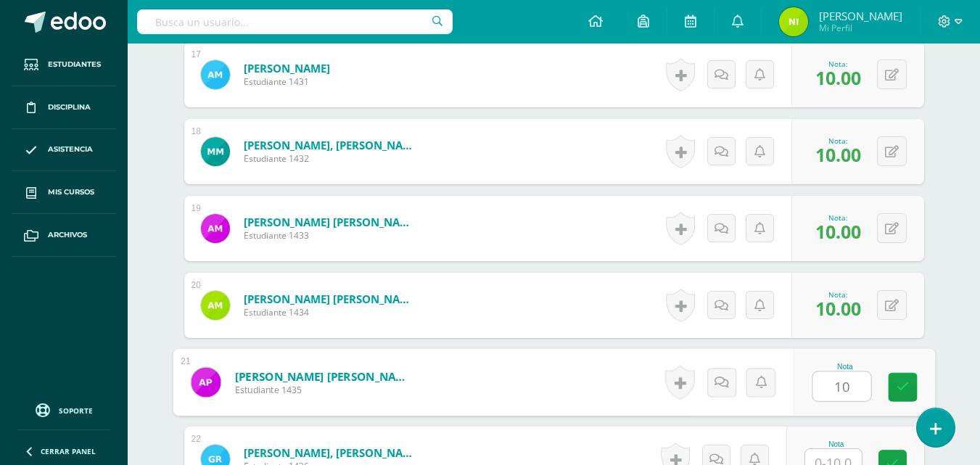
type input "10"
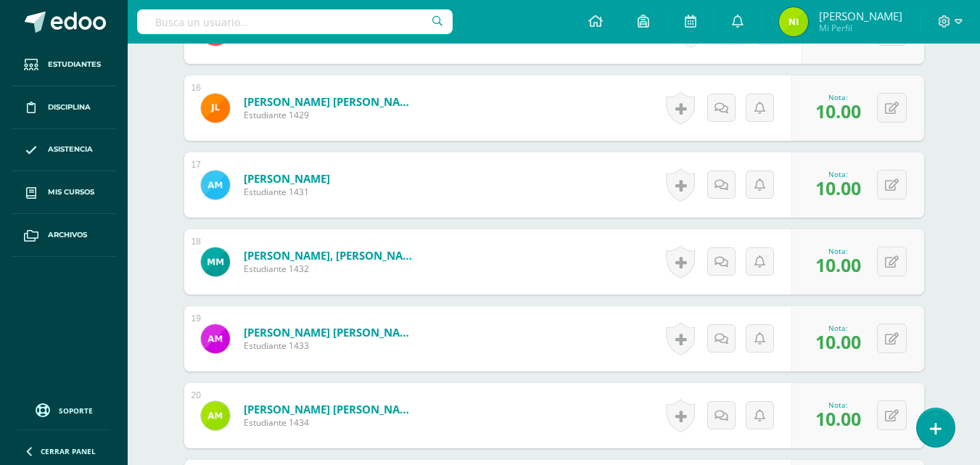
scroll to position [1886, 0]
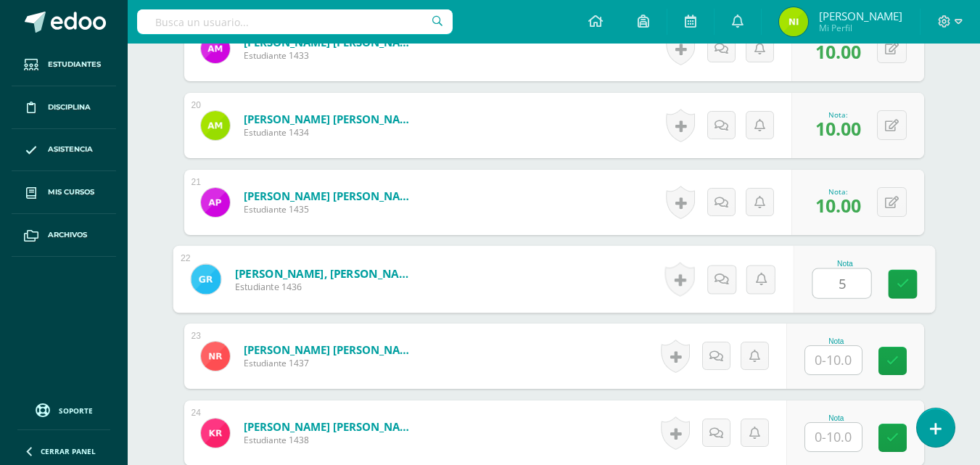
type input "5"
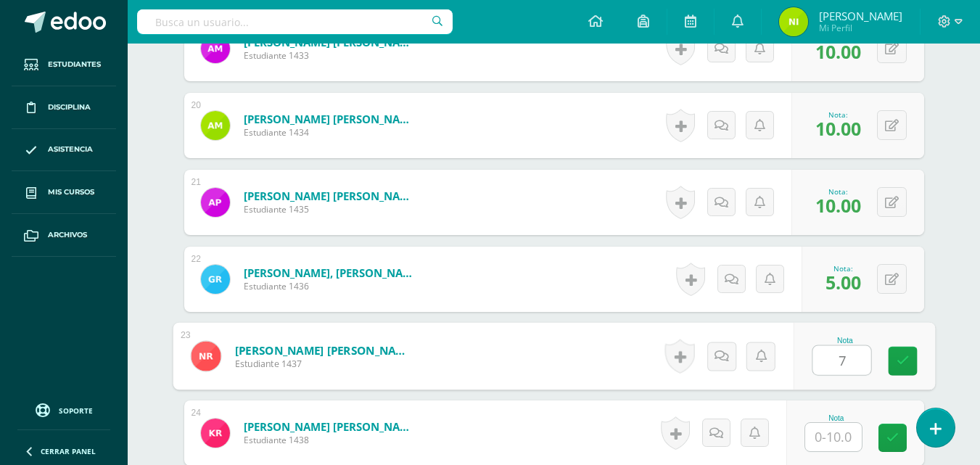
type input "7"
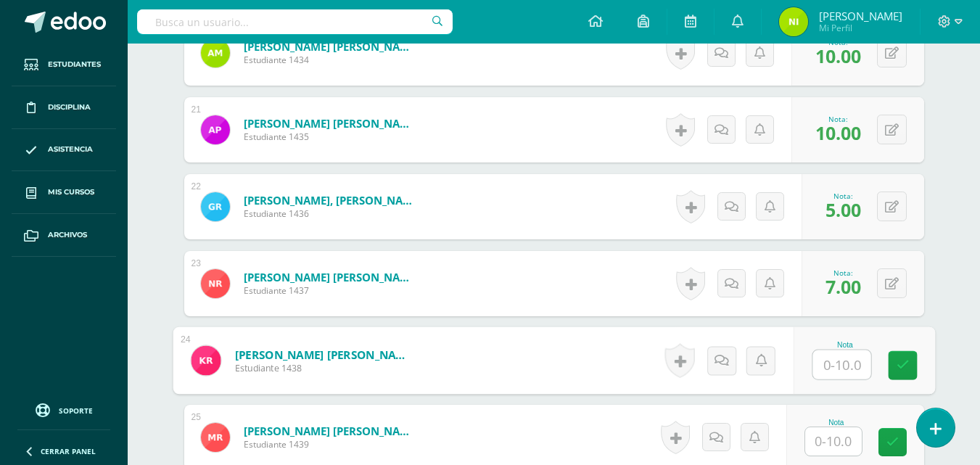
scroll to position [2031, 0]
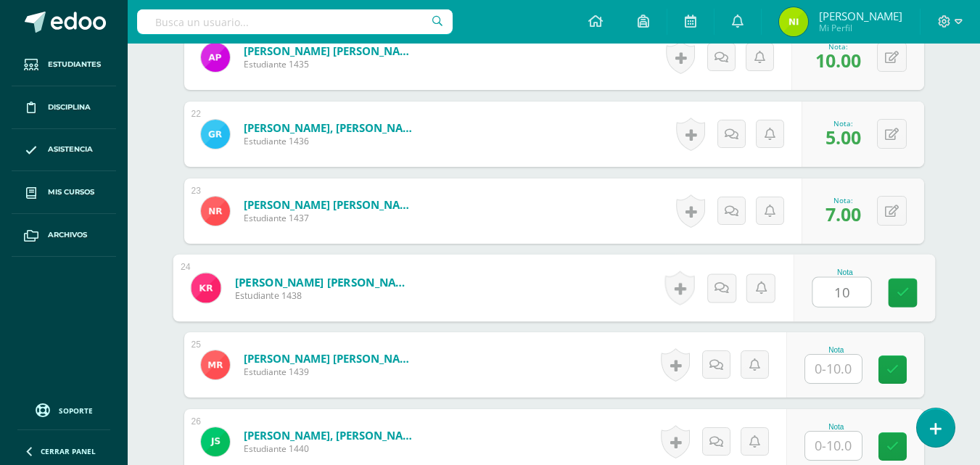
type input "10"
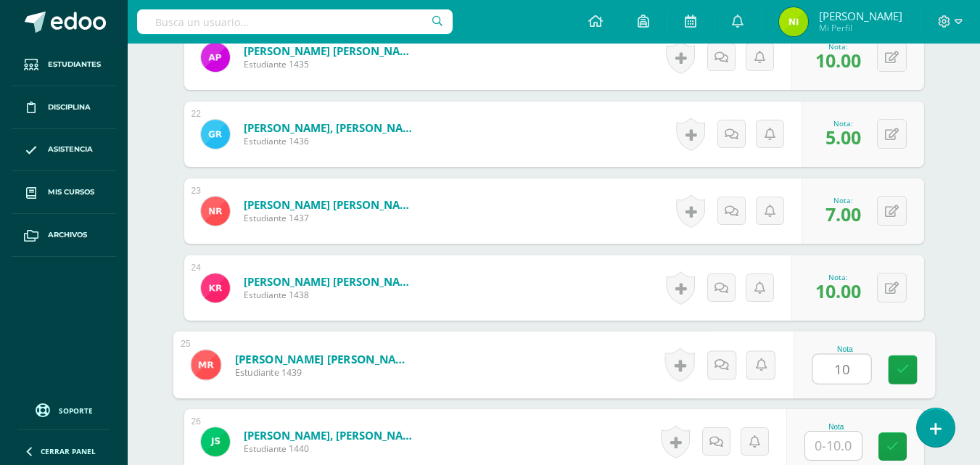
type input "10"
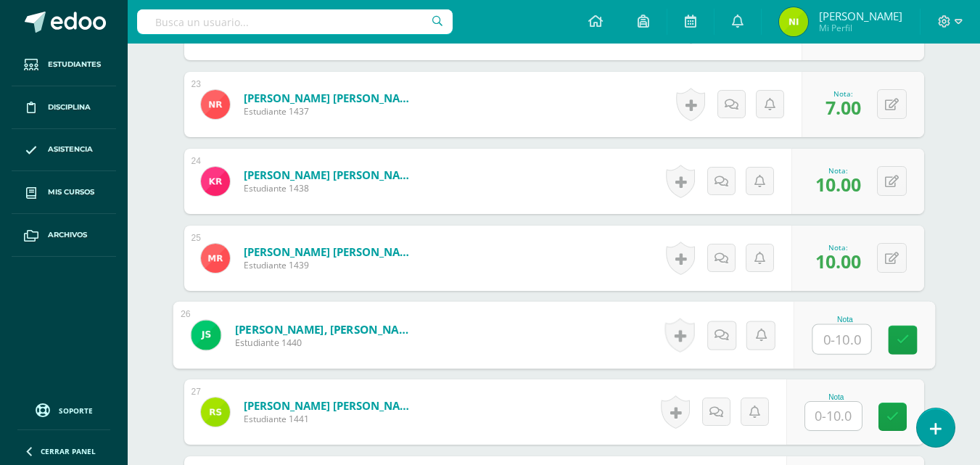
scroll to position [2176, 0]
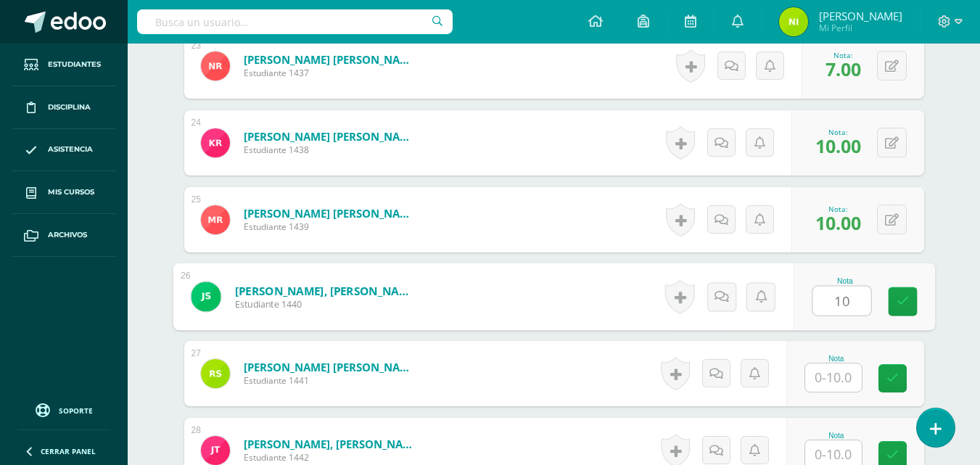
type input "10"
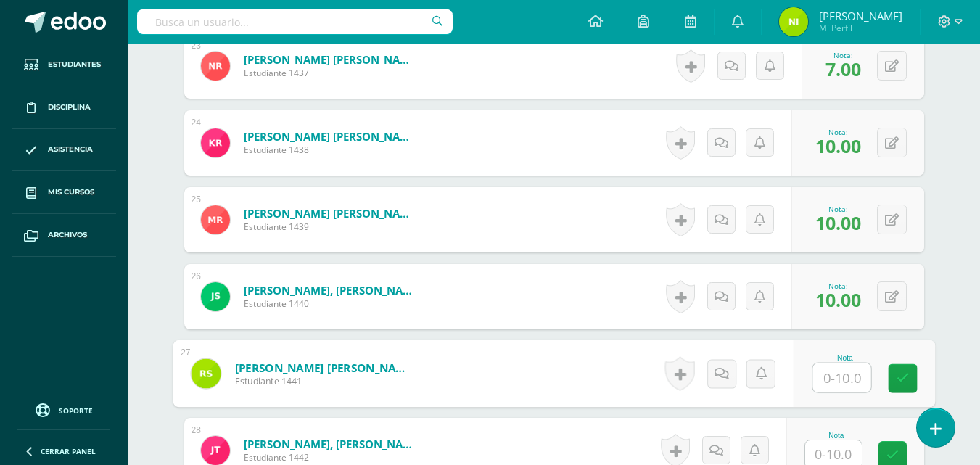
scroll to position [2322, 0]
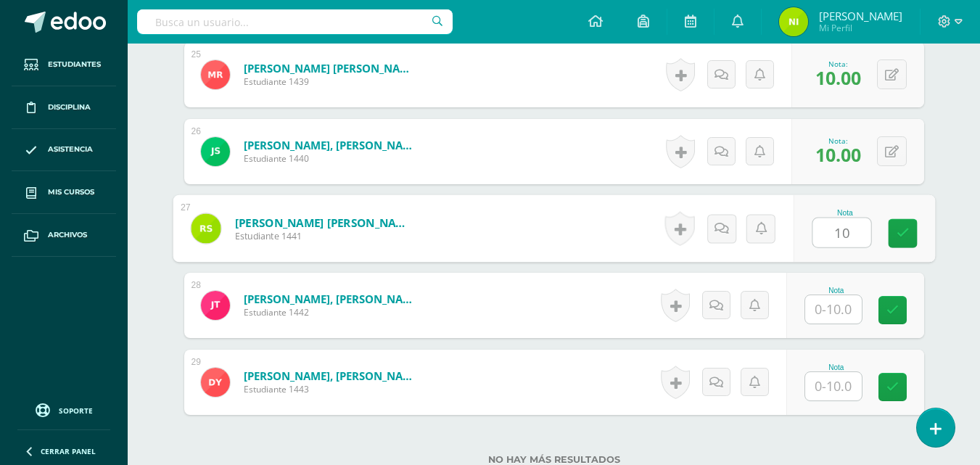
type input "10"
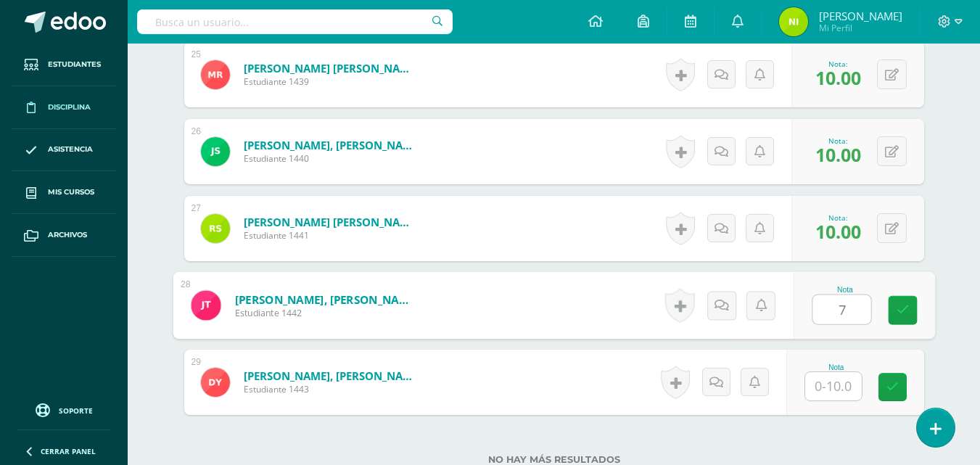
type input "7"
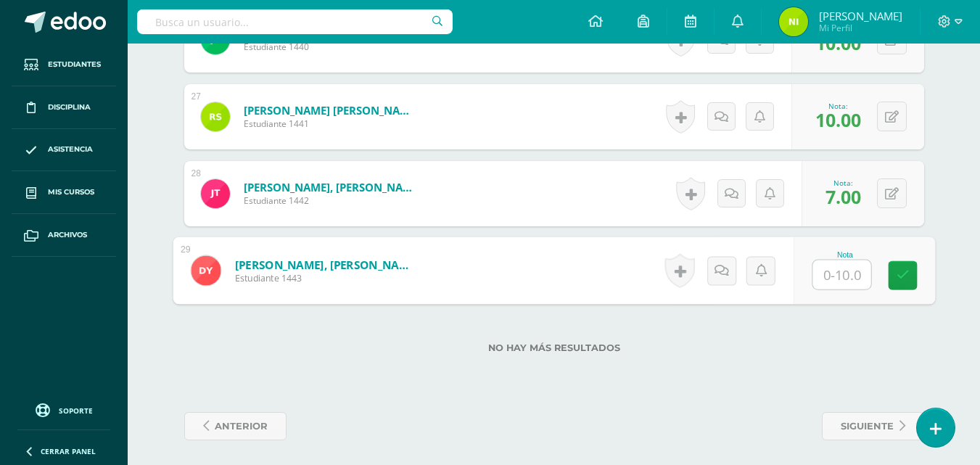
scroll to position [2438, 0]
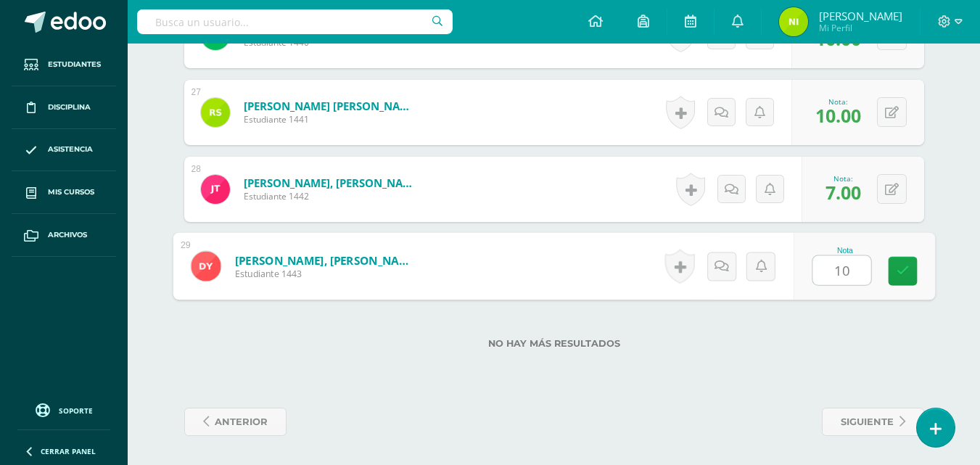
type input "10"
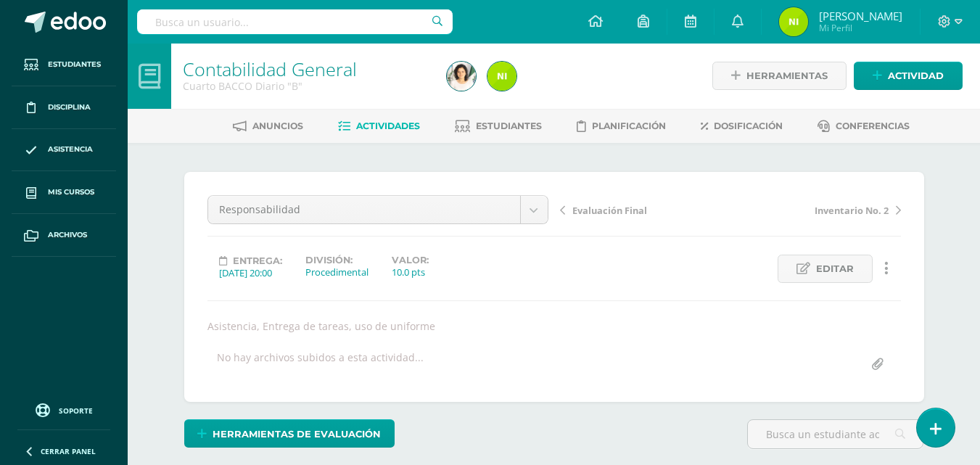
scroll to position [0, 0]
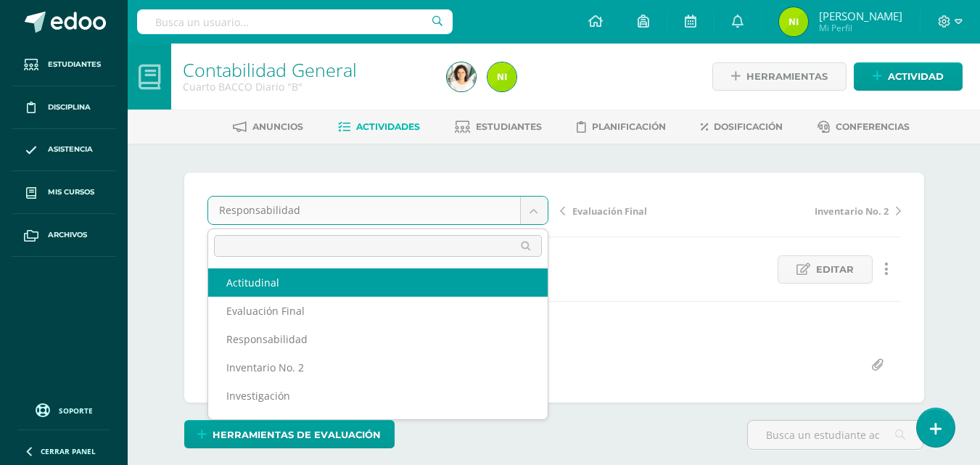
select select "/dashboard/teacher/grade-activity/84275/"
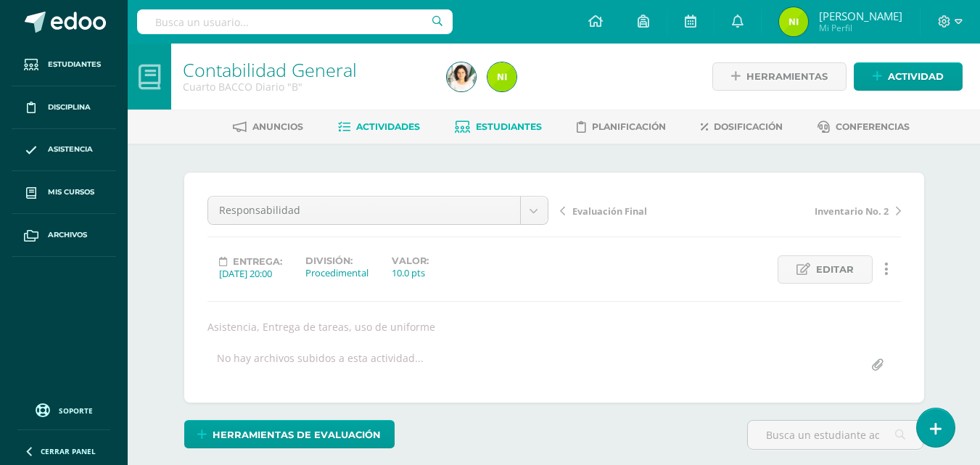
click at [516, 138] on link "Estudiantes" at bounding box center [498, 126] width 87 height 23
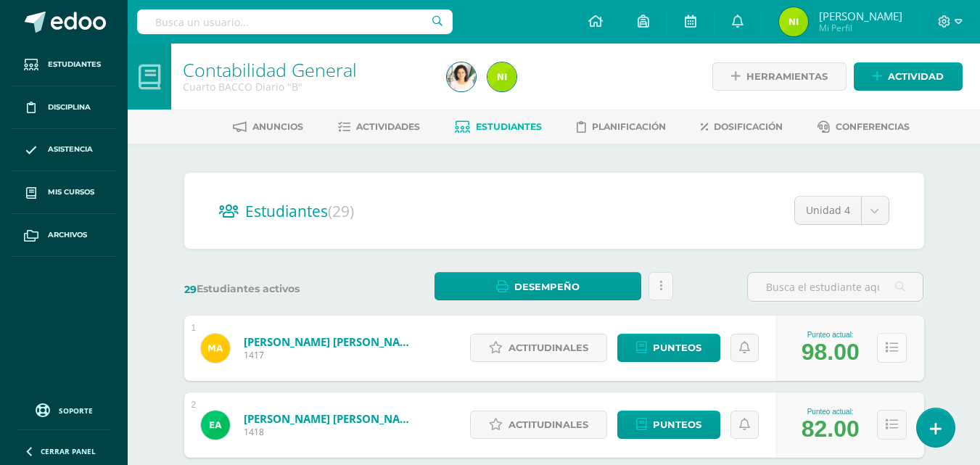
click at [884, 352] on button at bounding box center [892, 348] width 30 height 30
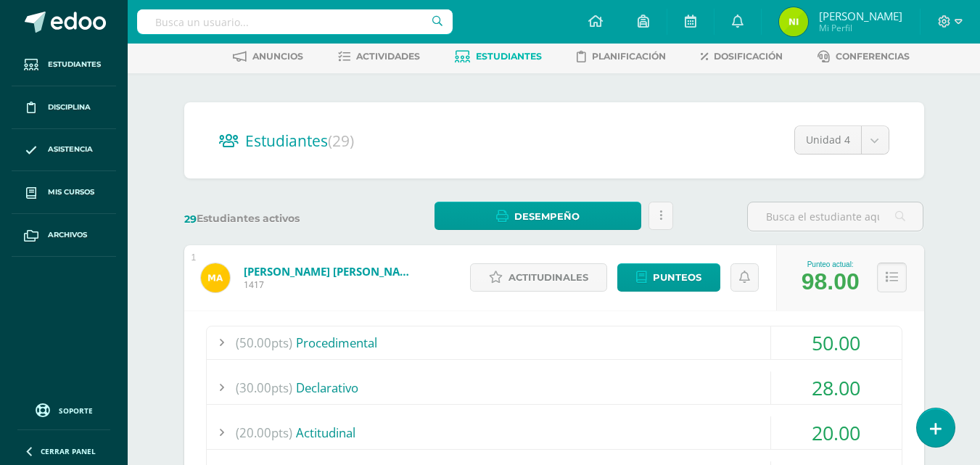
scroll to position [145, 0]
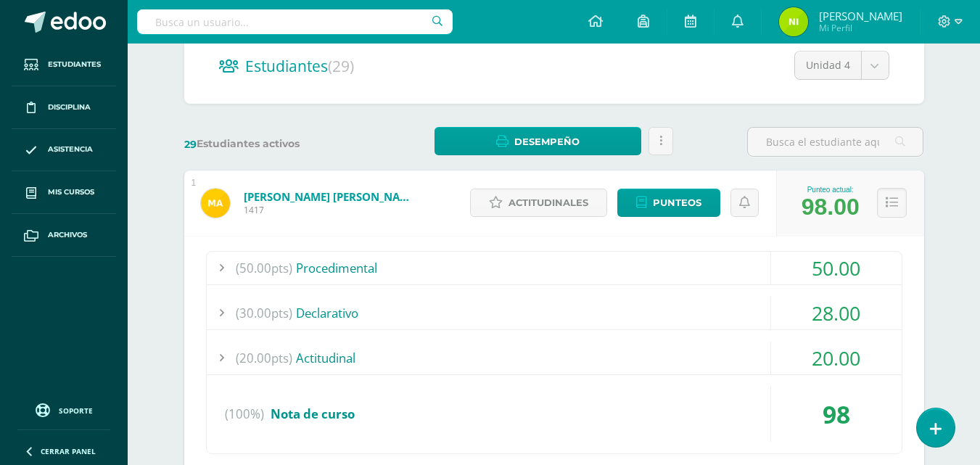
click at [885, 342] on div "20.00" at bounding box center [836, 358] width 131 height 33
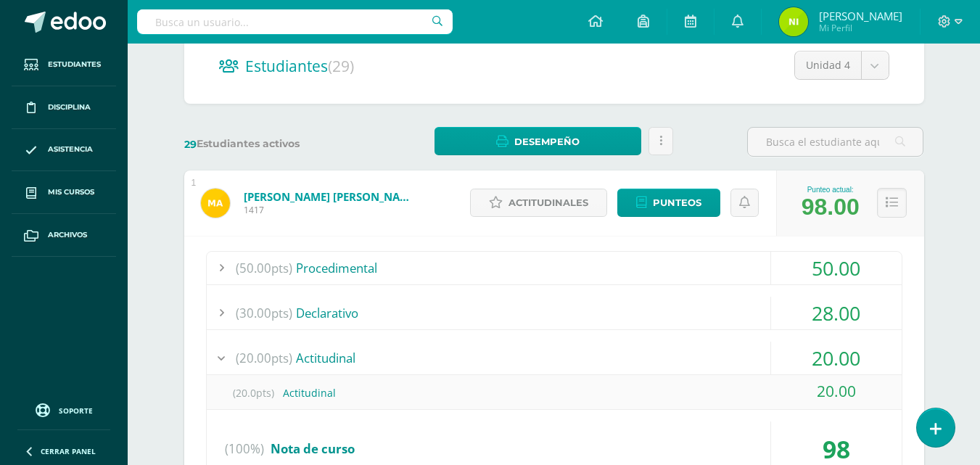
scroll to position [435, 0]
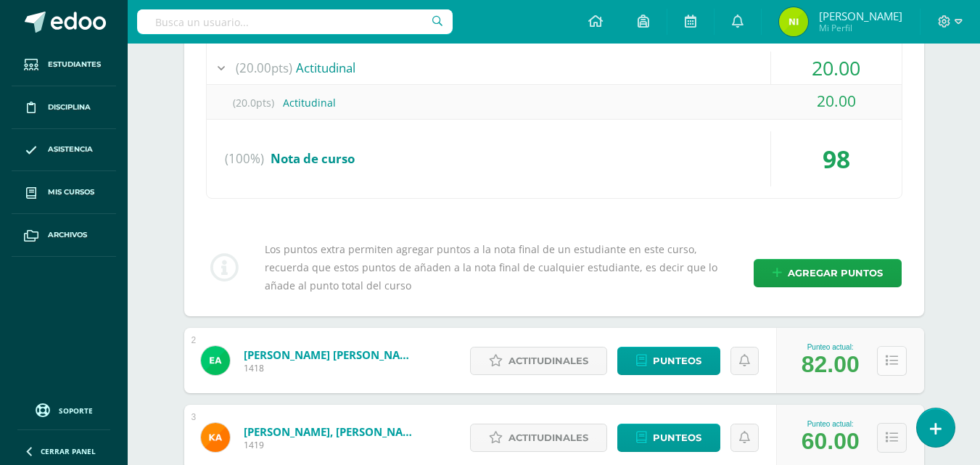
click at [891, 292] on div "Los puntos extra permiten agregar puntos a la nota final de un estudiante en es…" at bounding box center [554, 267] width 708 height 55
click at [893, 361] on icon at bounding box center [892, 361] width 12 height 12
click at [891, 360] on icon at bounding box center [892, 361] width 12 height 12
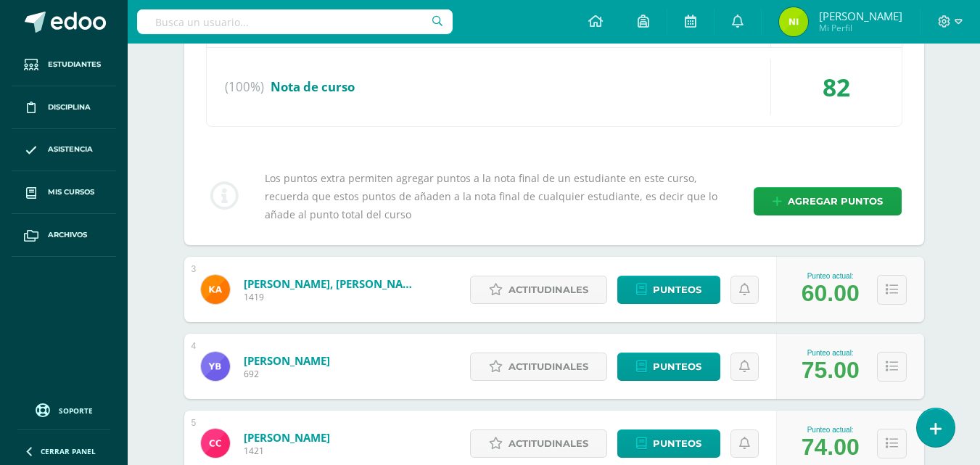
scroll to position [943, 0]
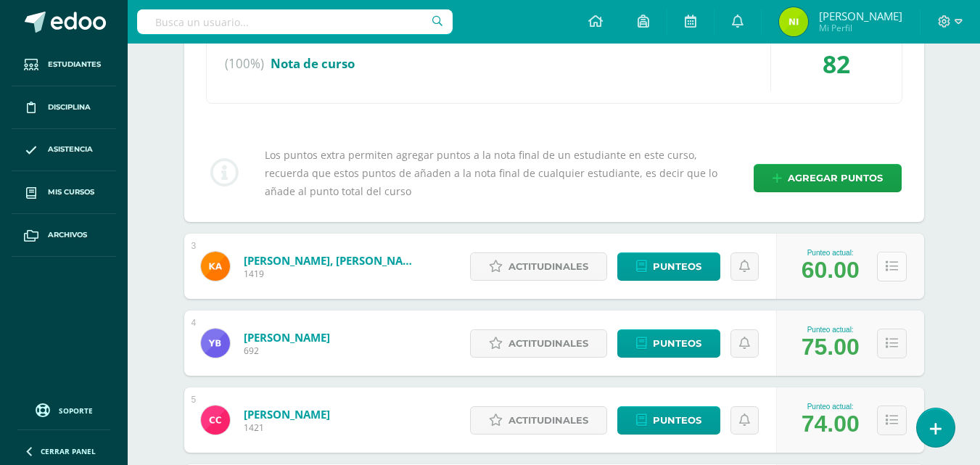
click at [887, 271] on icon at bounding box center [892, 266] width 12 height 12
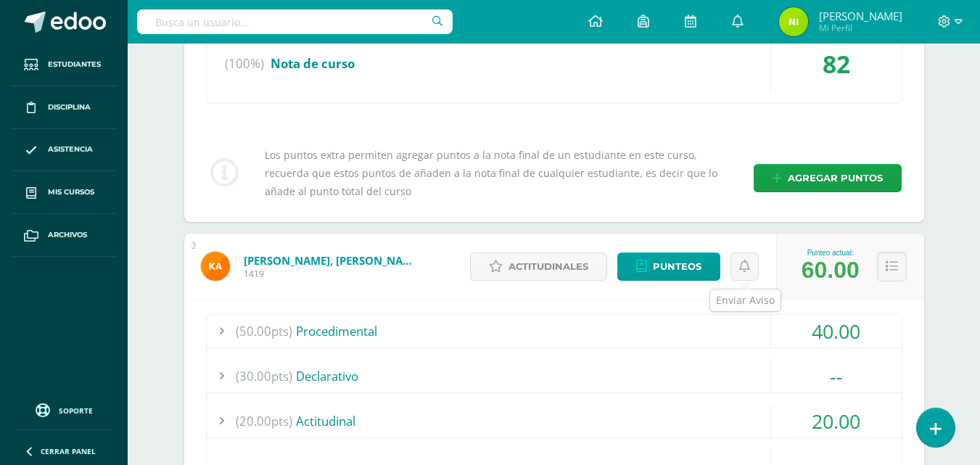
scroll to position [1233, 0]
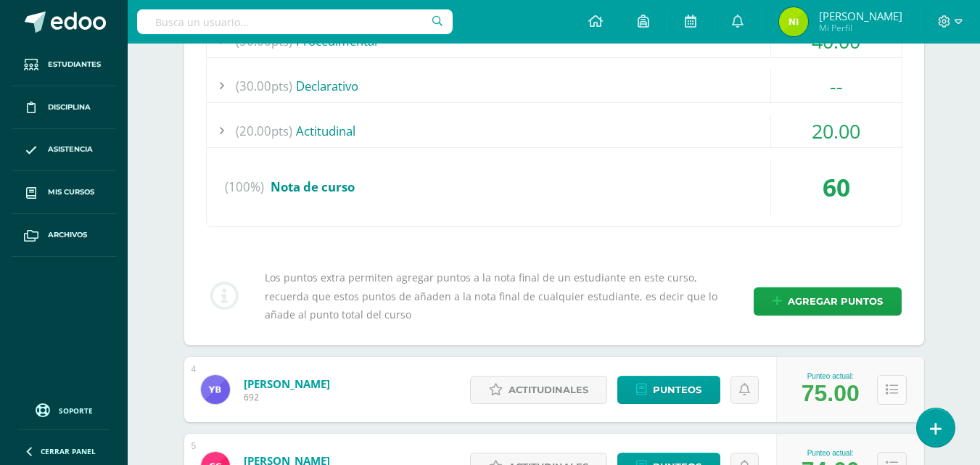
click at [892, 392] on icon at bounding box center [892, 390] width 12 height 12
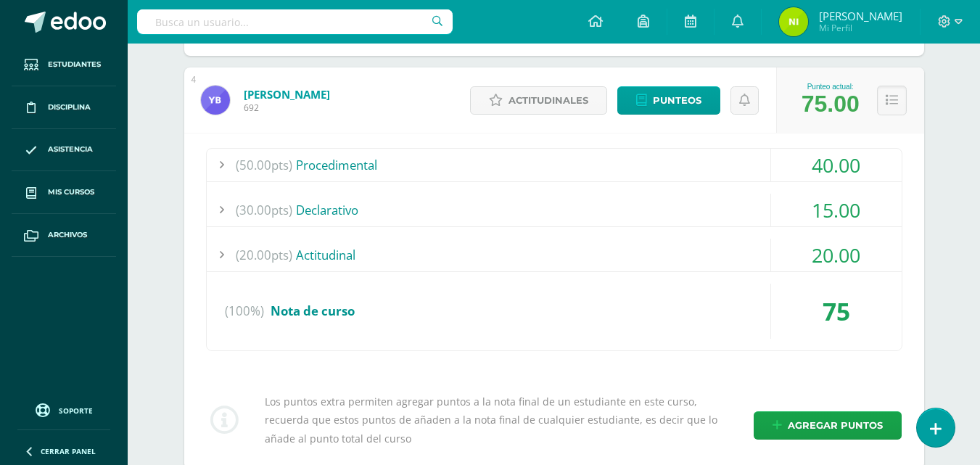
scroll to position [1741, 0]
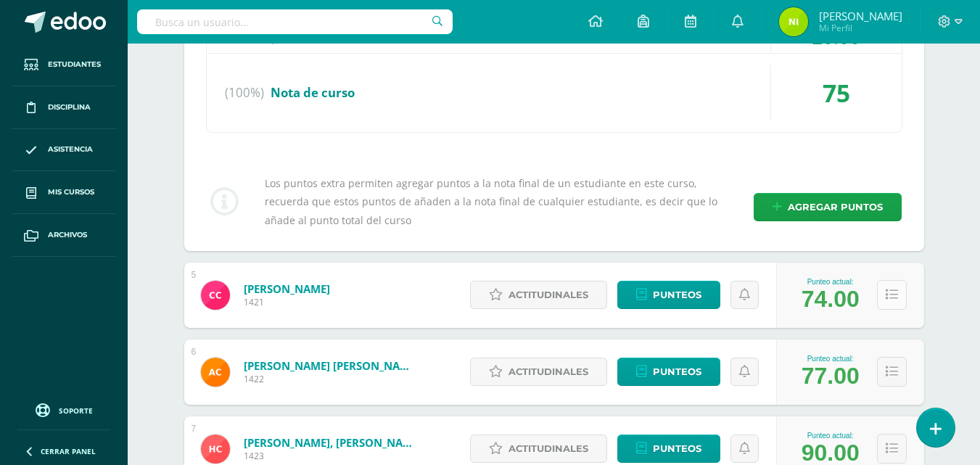
click at [889, 290] on icon at bounding box center [892, 295] width 12 height 12
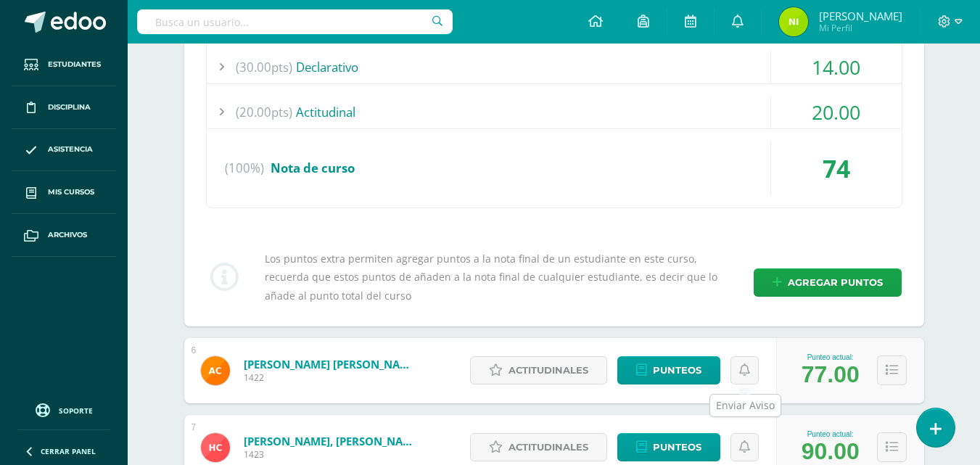
scroll to position [2176, 0]
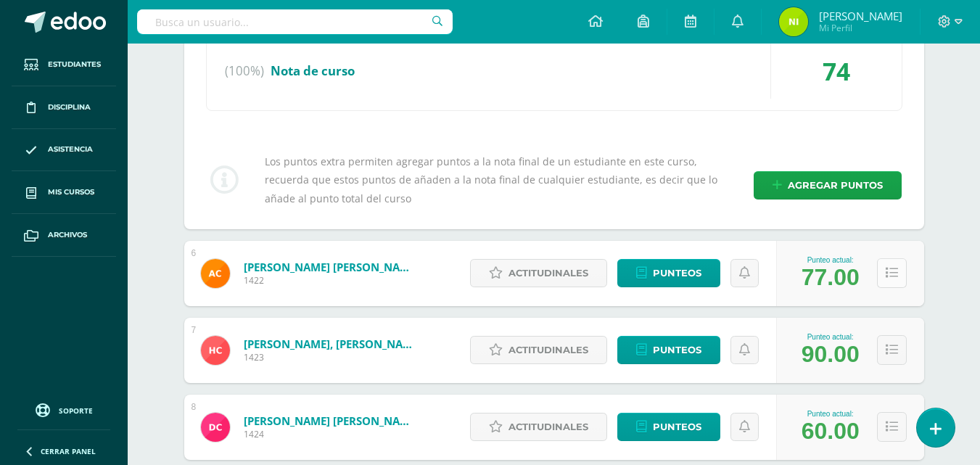
click at [887, 279] on icon at bounding box center [892, 273] width 12 height 12
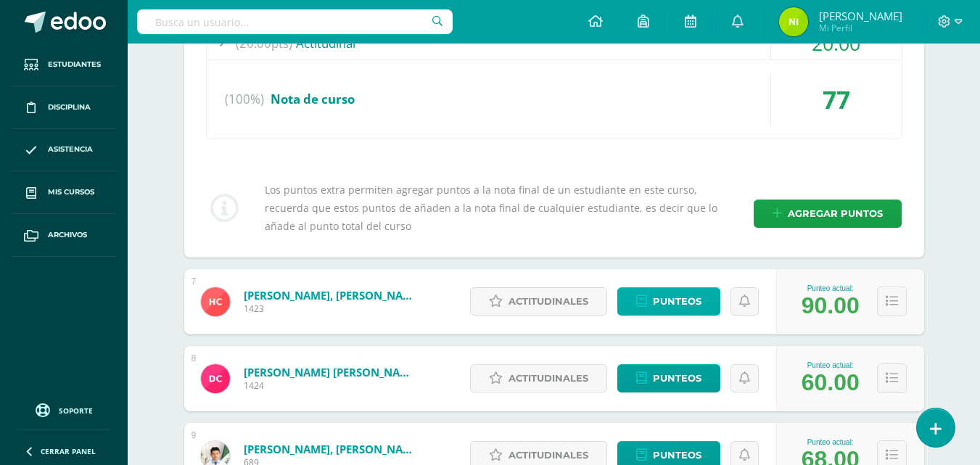
scroll to position [2612, 0]
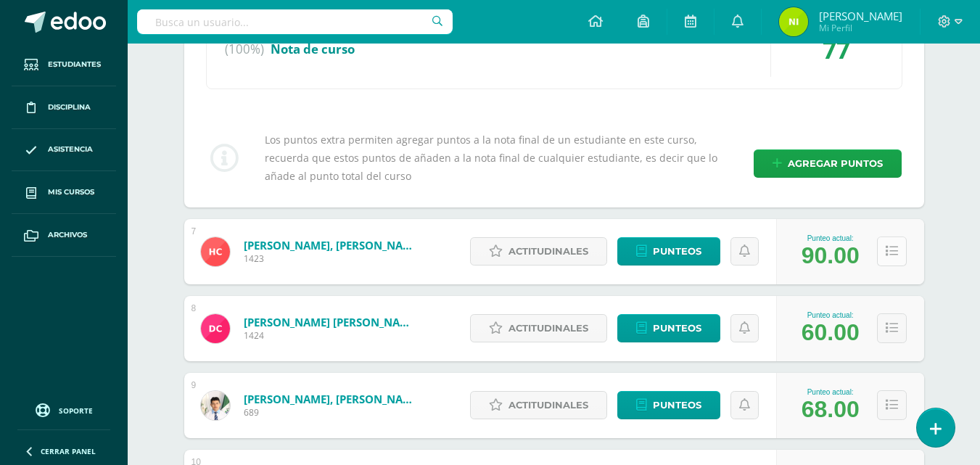
click at [897, 255] on icon at bounding box center [892, 251] width 12 height 12
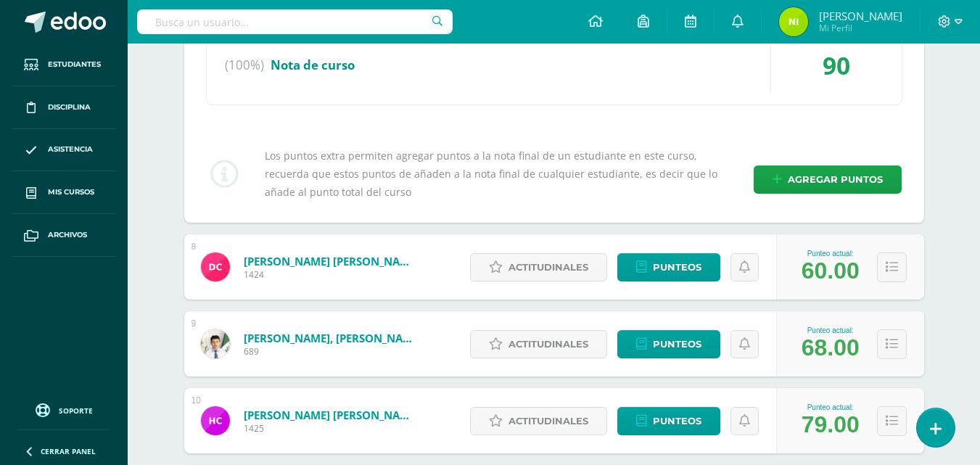
scroll to position [3047, 0]
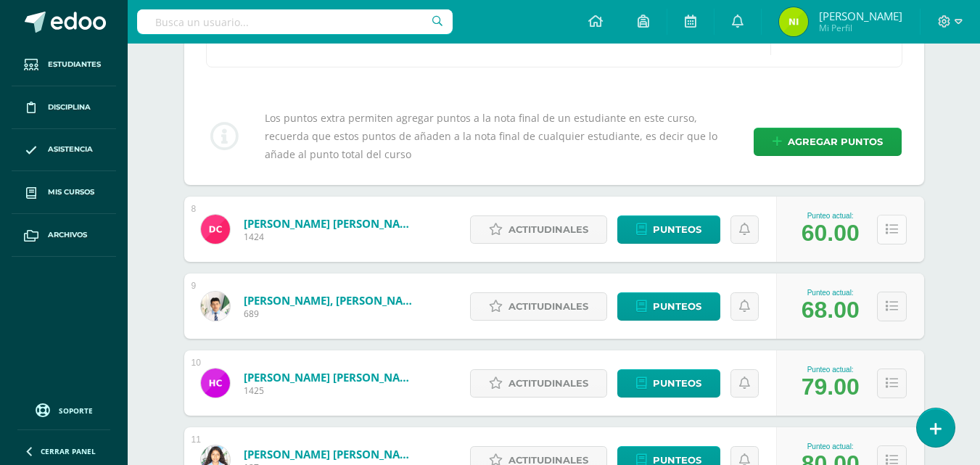
click at [889, 224] on icon at bounding box center [892, 229] width 12 height 12
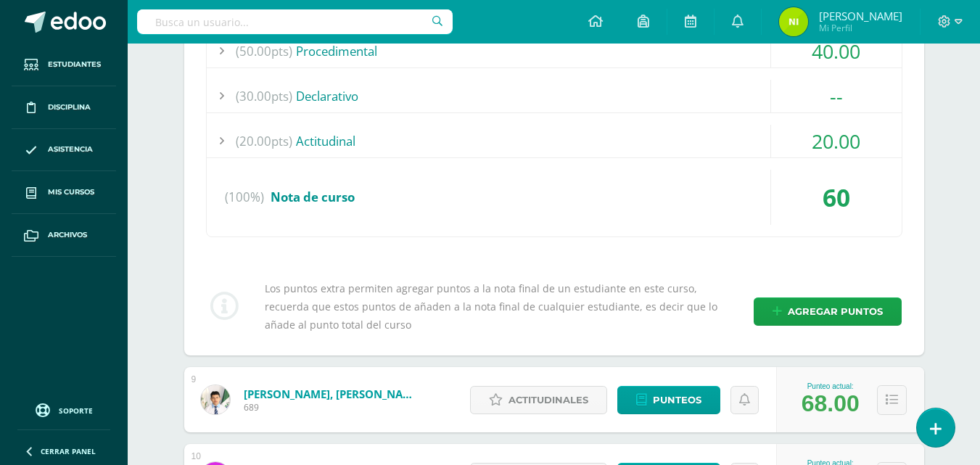
scroll to position [3555, 0]
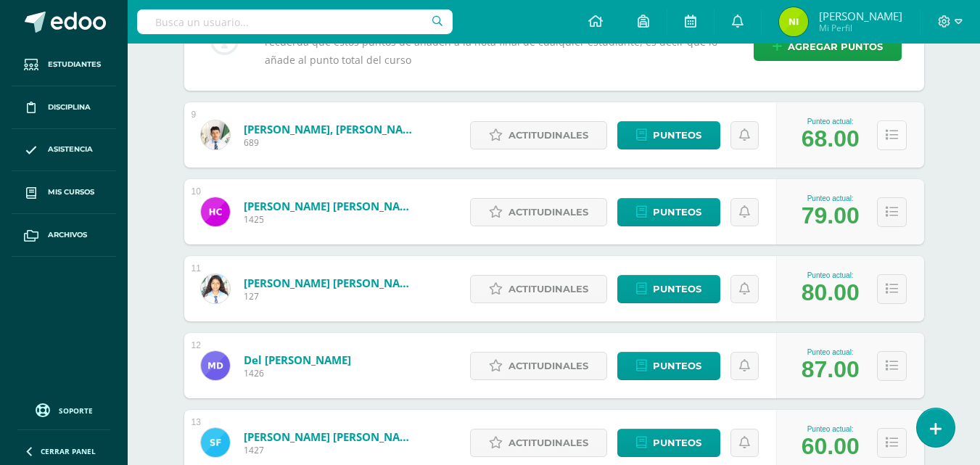
click at [892, 141] on button at bounding box center [892, 135] width 30 height 30
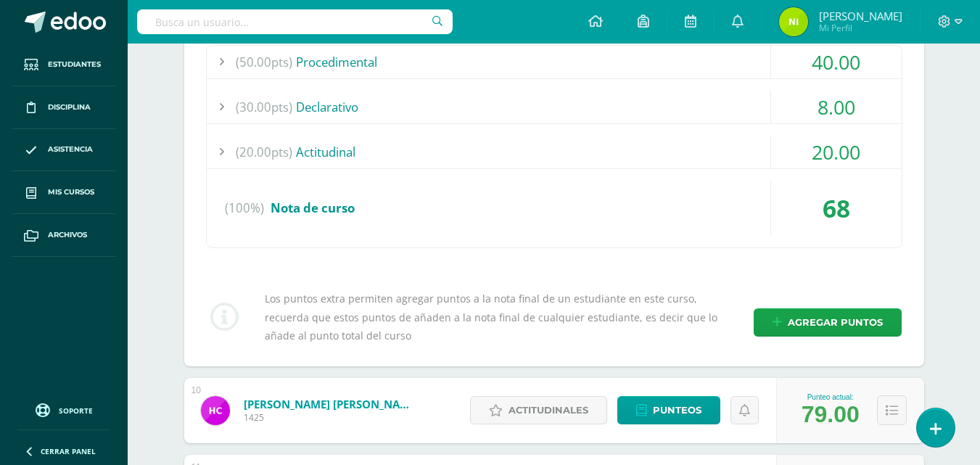
scroll to position [3845, 0]
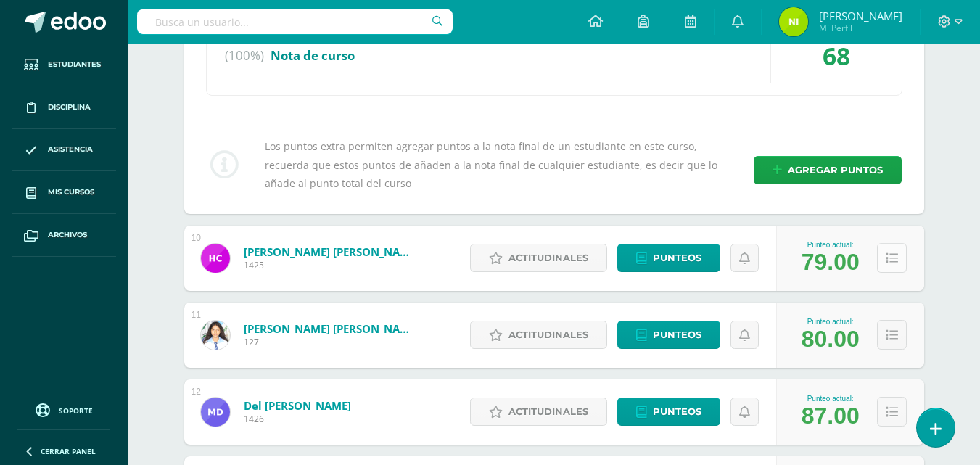
click at [887, 261] on icon at bounding box center [892, 258] width 12 height 12
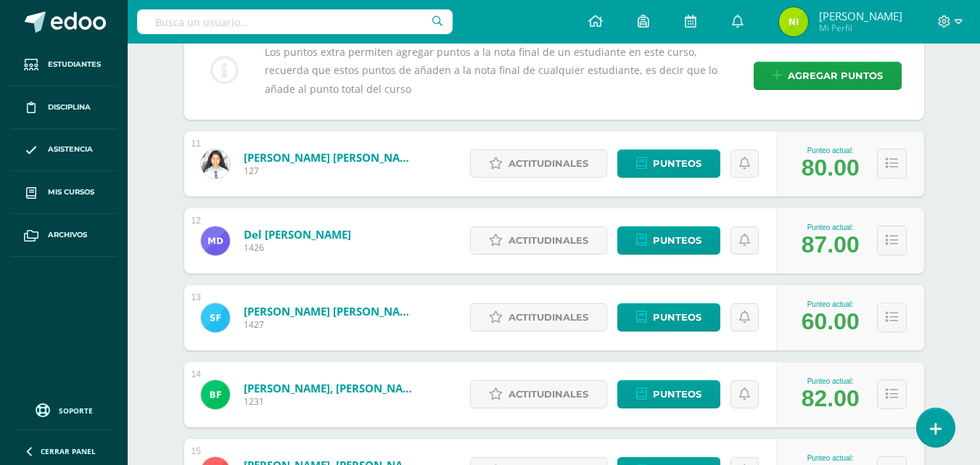
scroll to position [4425, 0]
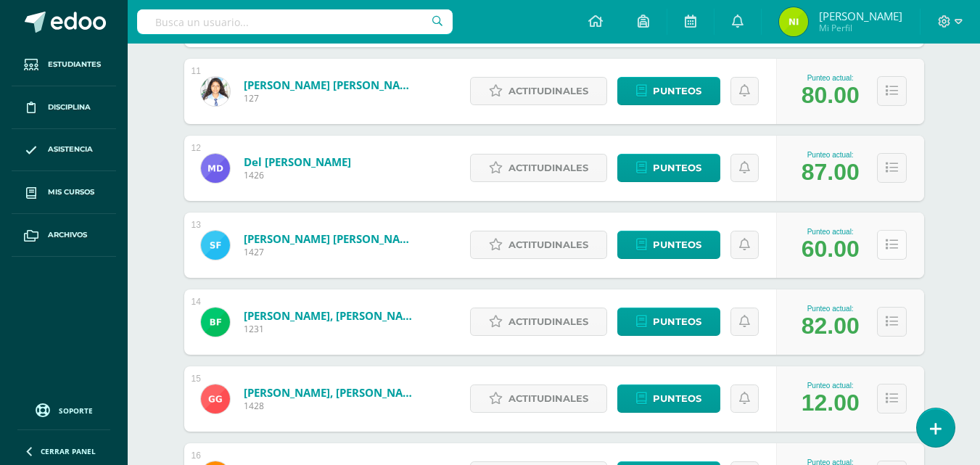
click at [891, 250] on icon at bounding box center [892, 245] width 12 height 12
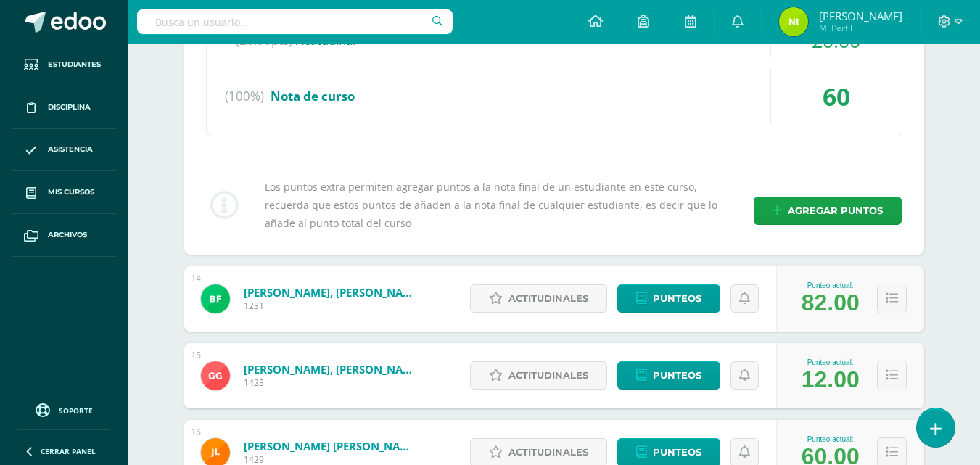
scroll to position [4788, 0]
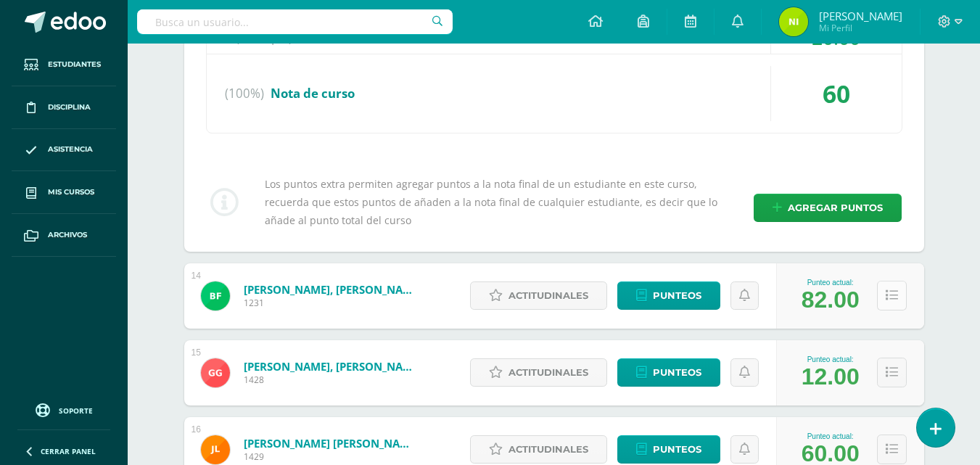
click at [898, 292] on button at bounding box center [892, 296] width 30 height 30
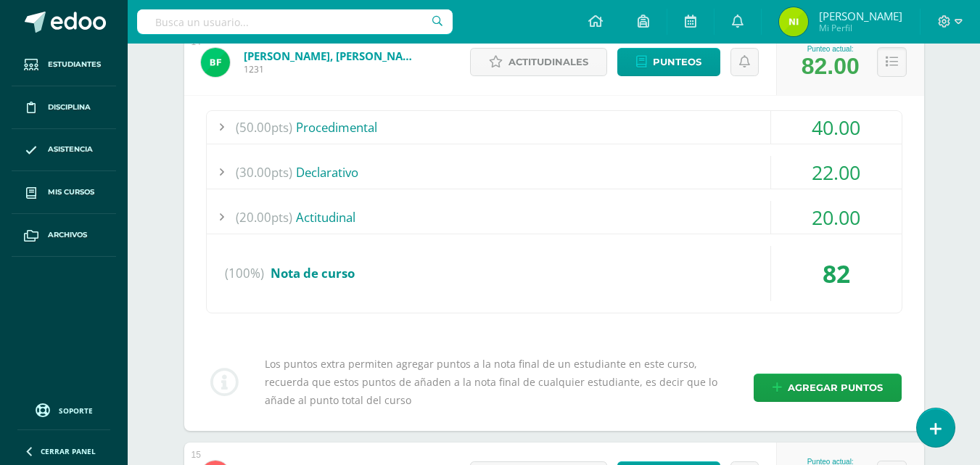
scroll to position [5223, 0]
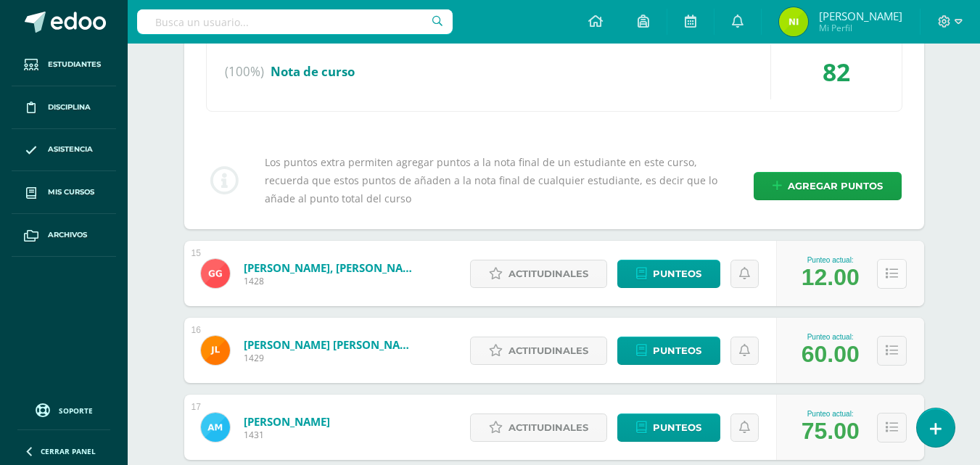
click at [887, 276] on icon at bounding box center [892, 274] width 12 height 12
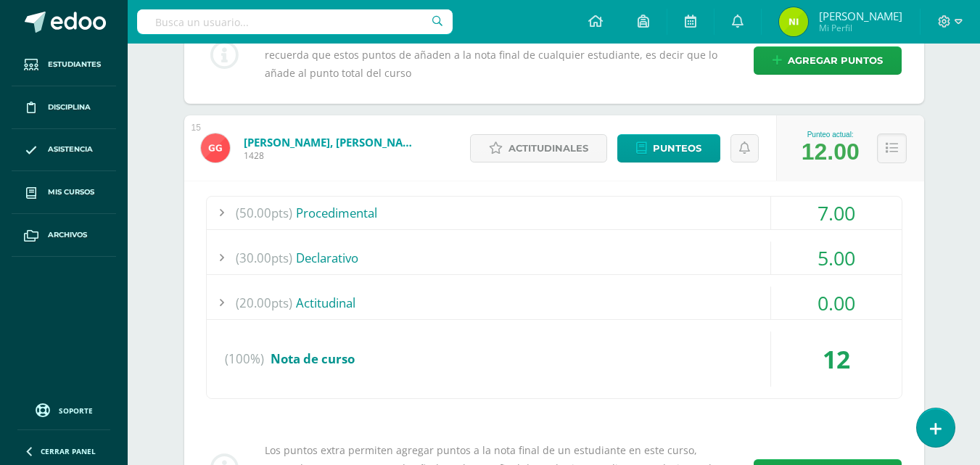
scroll to position [5369, 0]
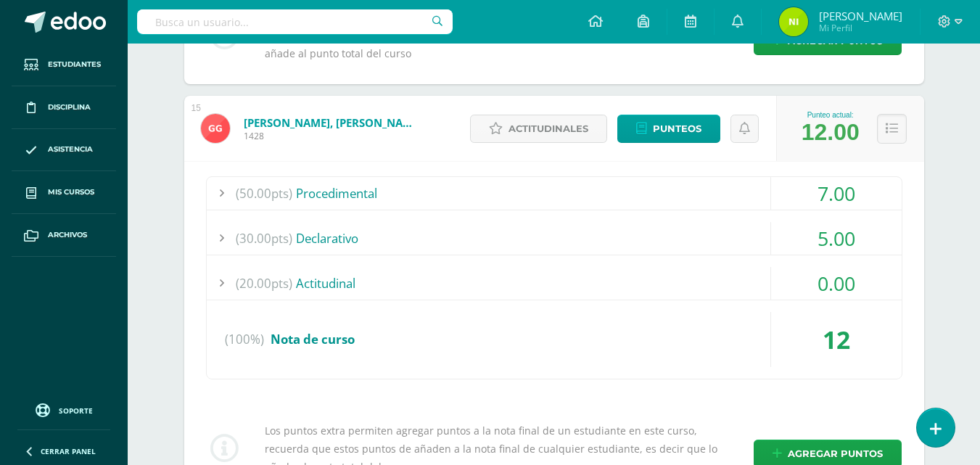
click at [223, 198] on div at bounding box center [221, 193] width 29 height 33
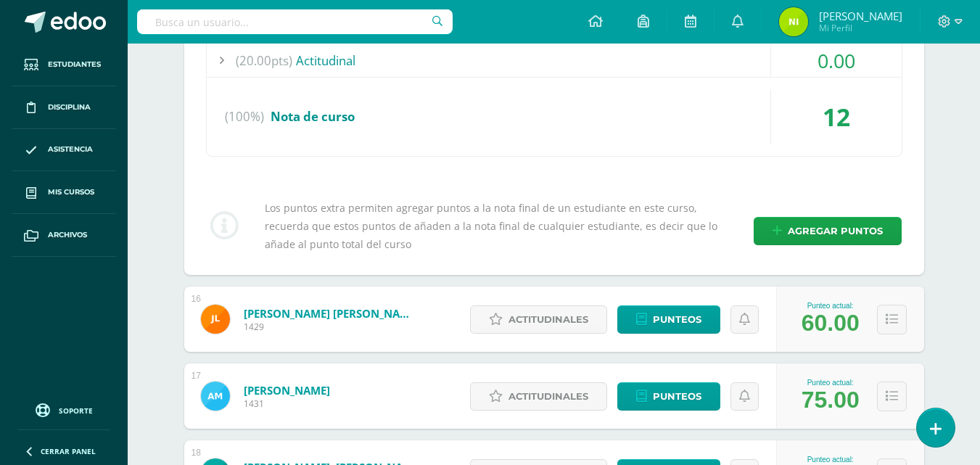
scroll to position [5731, 0]
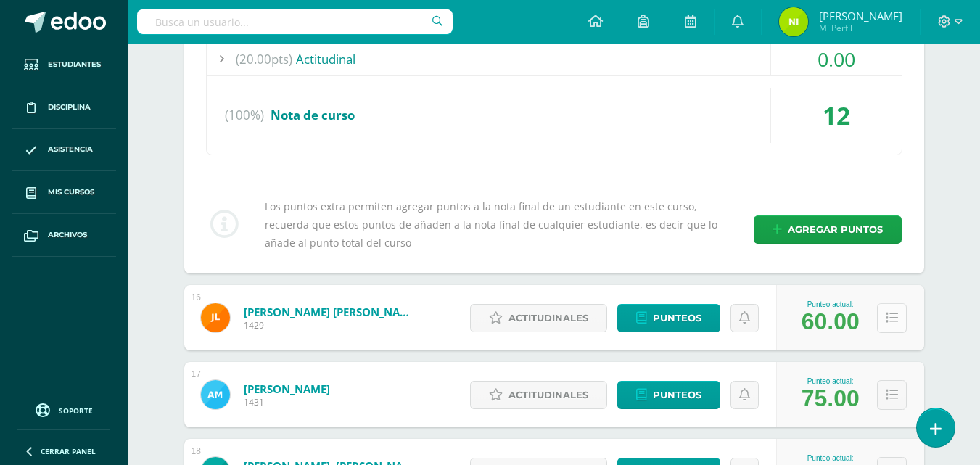
click at [887, 329] on button at bounding box center [892, 318] width 30 height 30
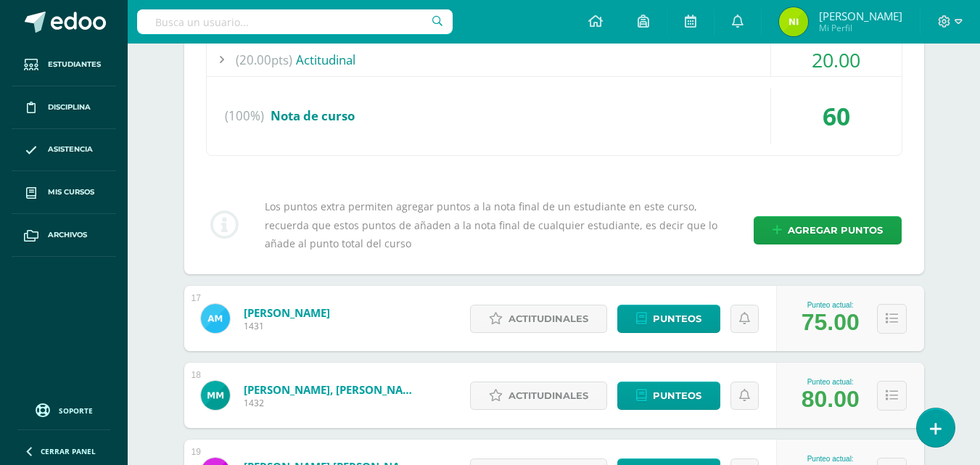
scroll to position [6167, 0]
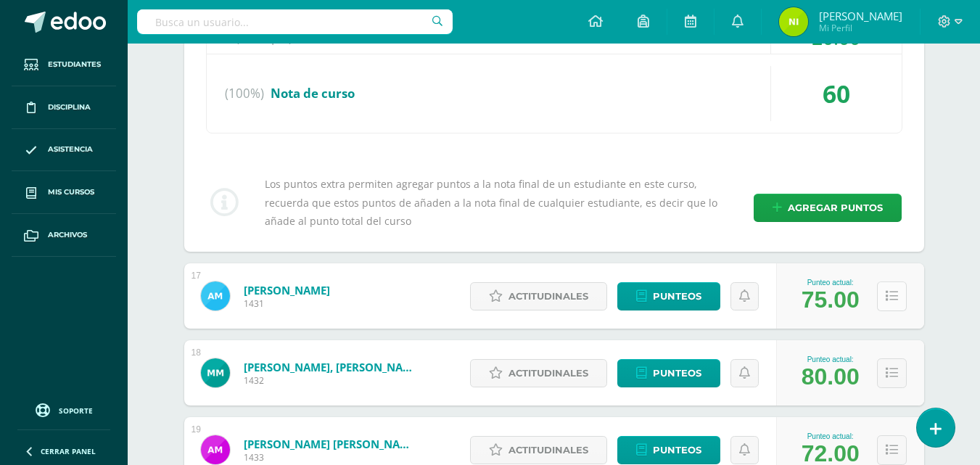
click at [897, 299] on button at bounding box center [892, 296] width 30 height 30
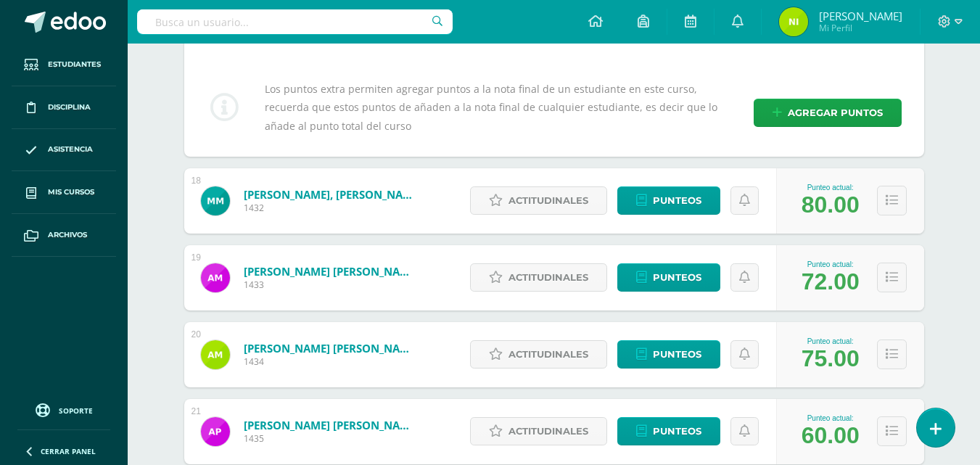
scroll to position [6674, 0]
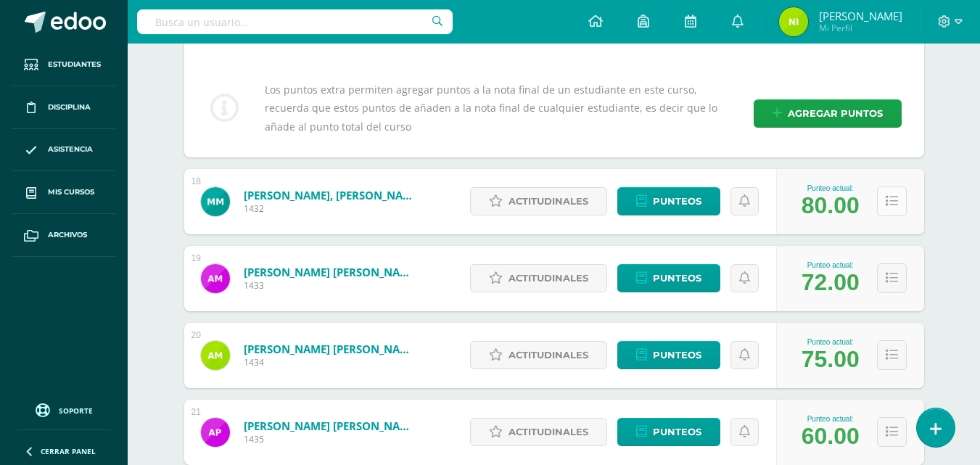
click at [893, 197] on icon at bounding box center [892, 201] width 12 height 12
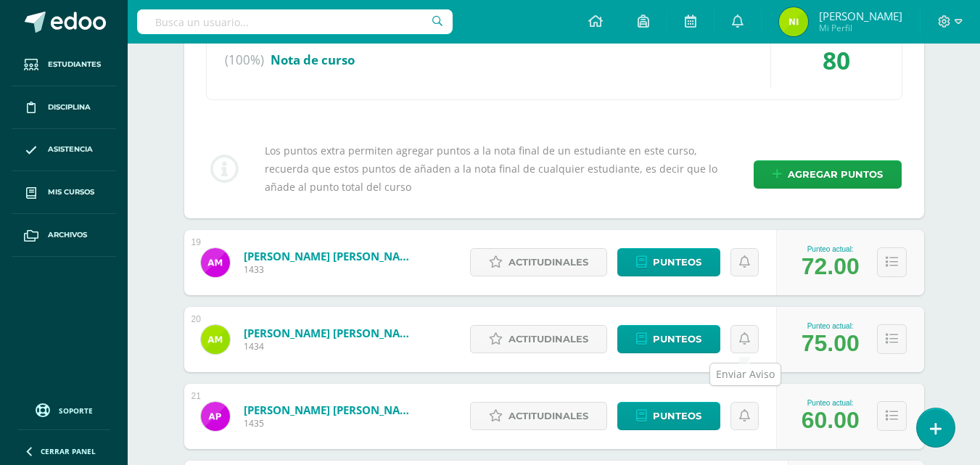
scroll to position [7037, 0]
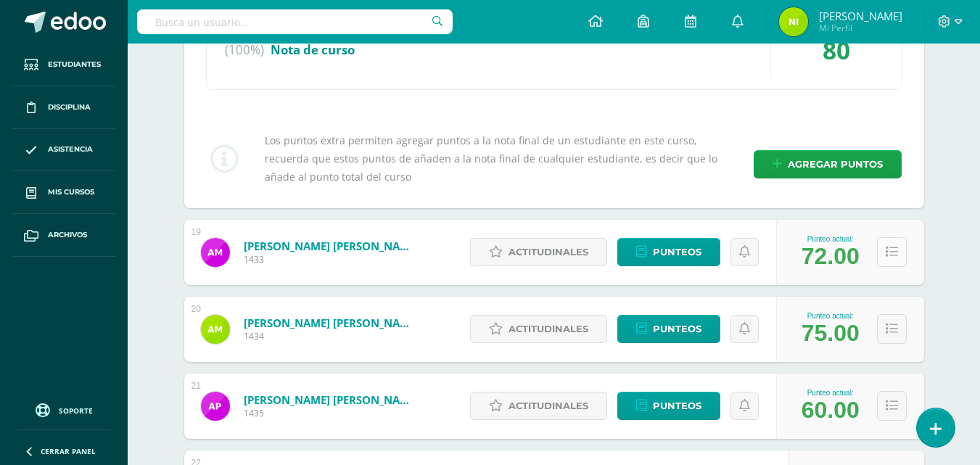
click at [902, 249] on button at bounding box center [892, 252] width 30 height 30
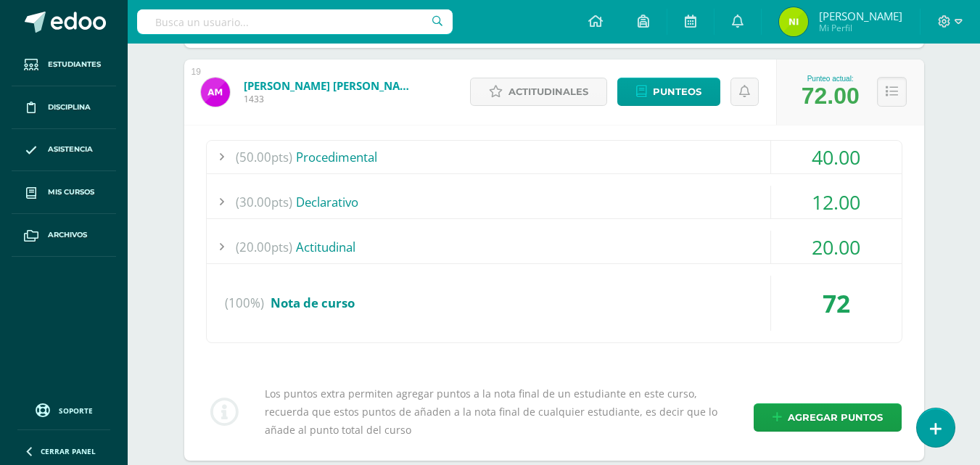
scroll to position [7400, 0]
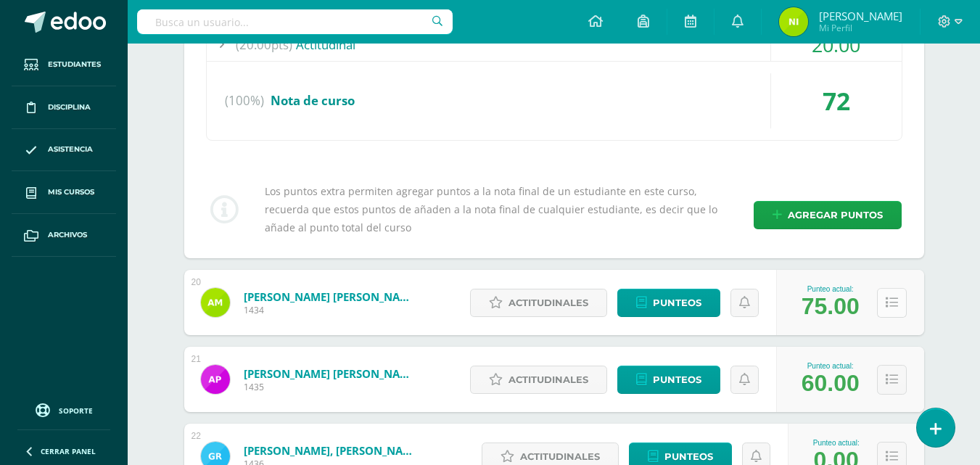
click at [903, 312] on button at bounding box center [892, 303] width 30 height 30
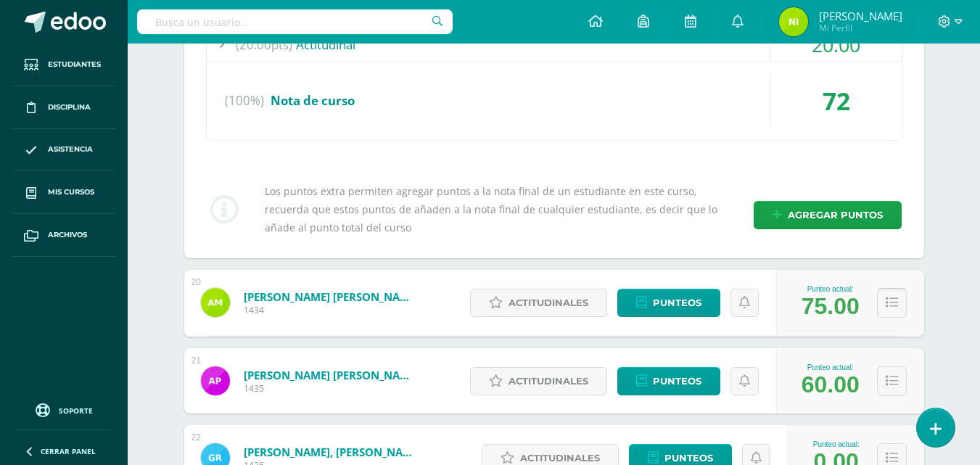
click at [893, 308] on icon at bounding box center [892, 303] width 12 height 12
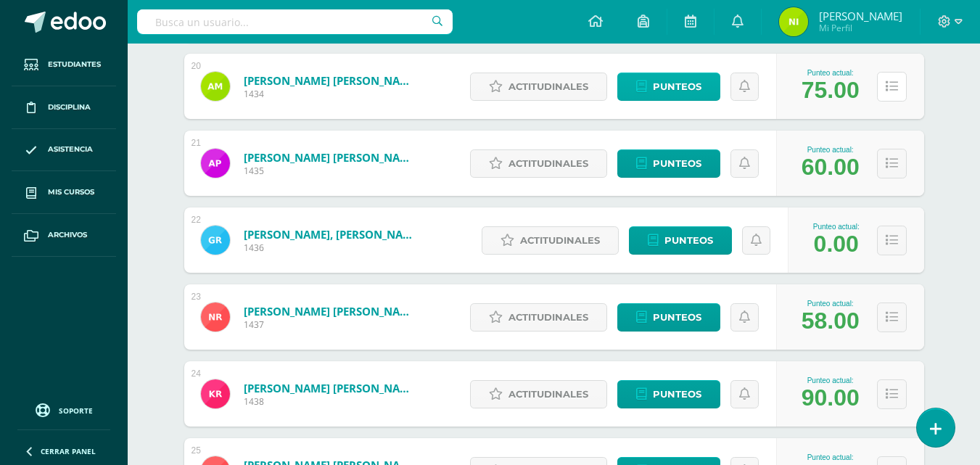
scroll to position [7617, 0]
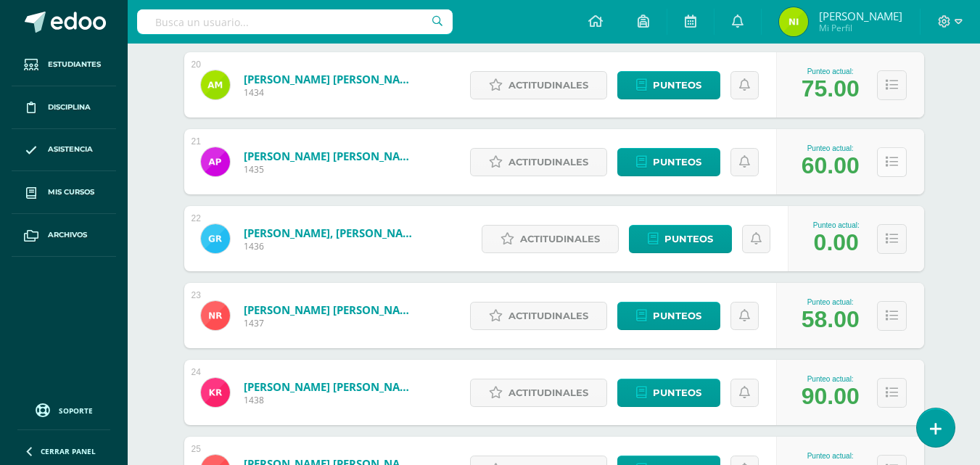
click at [893, 163] on icon at bounding box center [892, 162] width 12 height 12
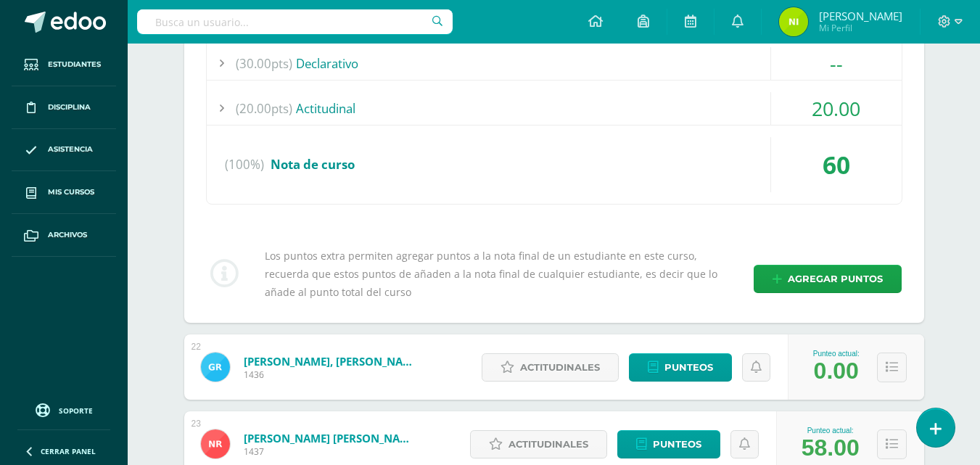
scroll to position [7835, 0]
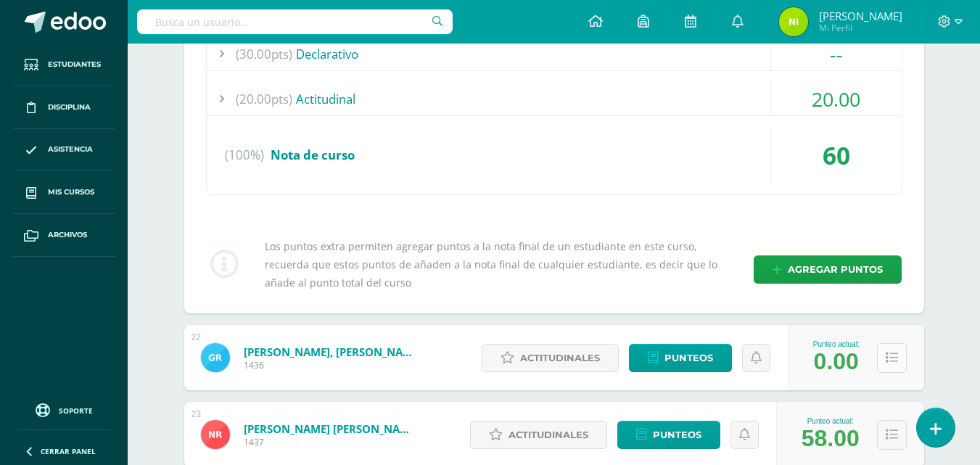
click at [882, 355] on button at bounding box center [892, 358] width 30 height 30
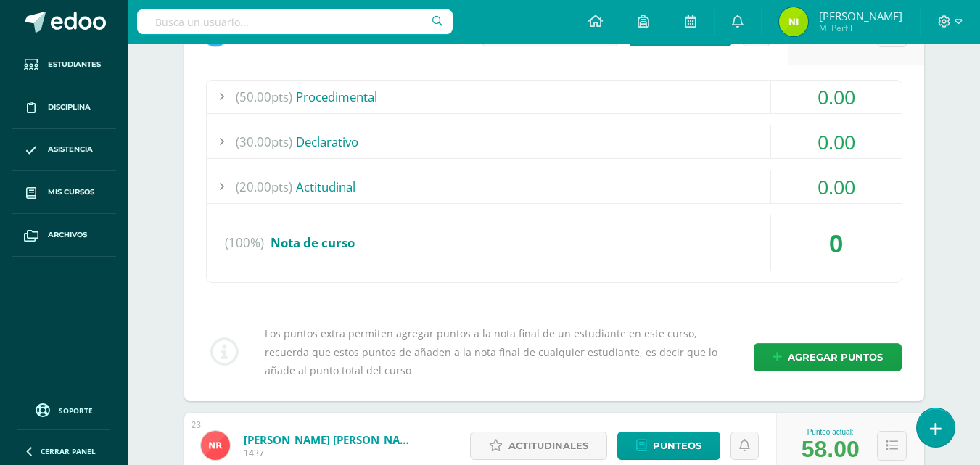
scroll to position [8125, 0]
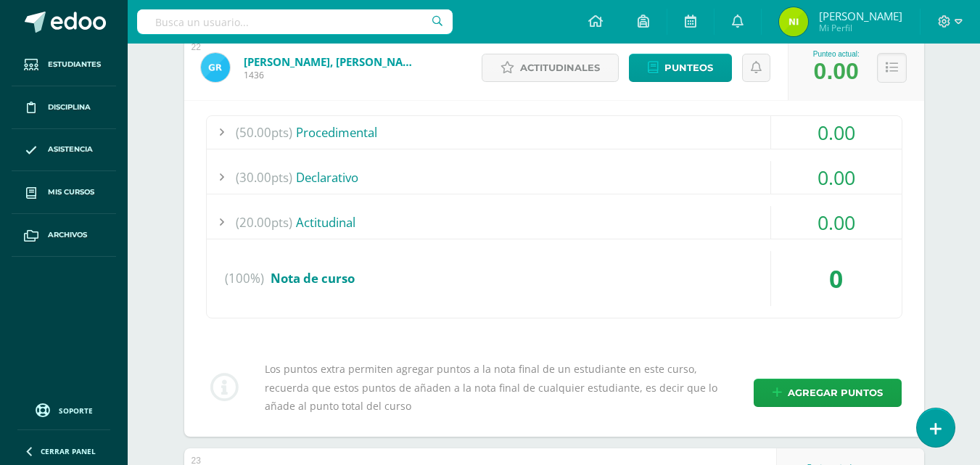
drag, startPoint x: 180, startPoint y: 192, endPoint x: 550, endPoint y: 210, distance: 370.4
click at [550, 210] on div "(20.00pts) Actitudinal" at bounding box center [554, 222] width 695 height 33
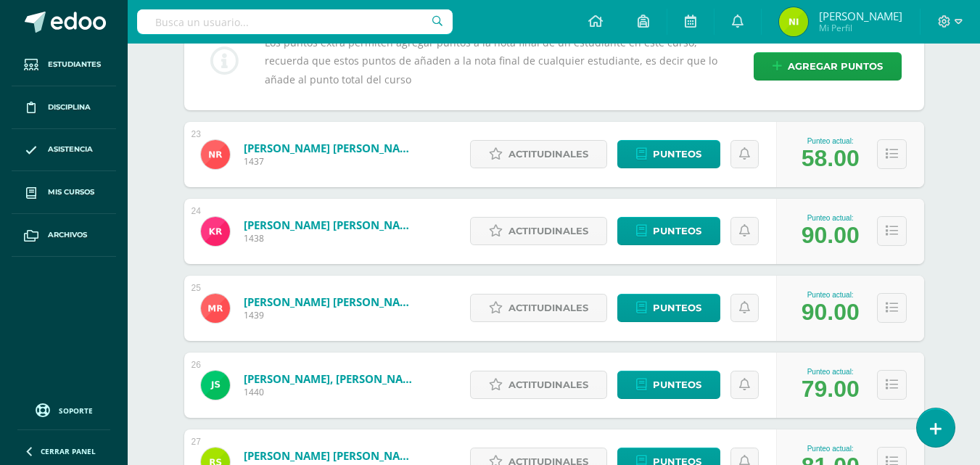
scroll to position [8488, 0]
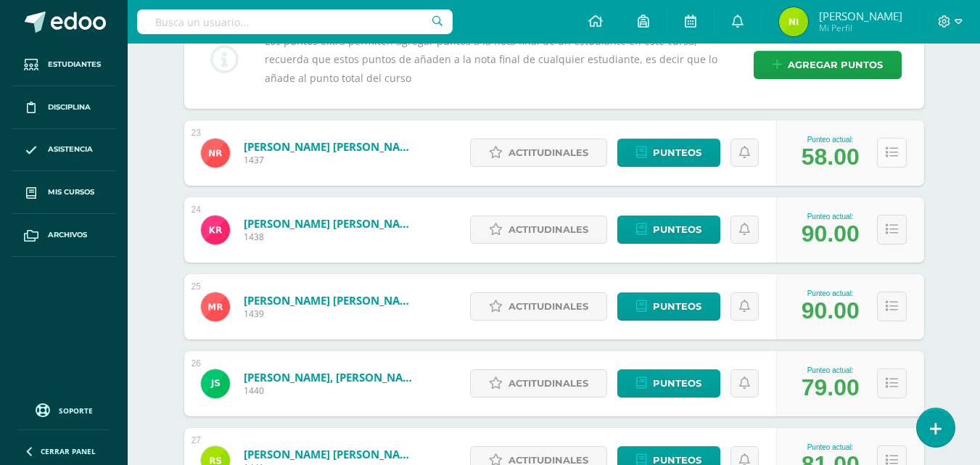
click at [892, 158] on icon at bounding box center [892, 153] width 12 height 12
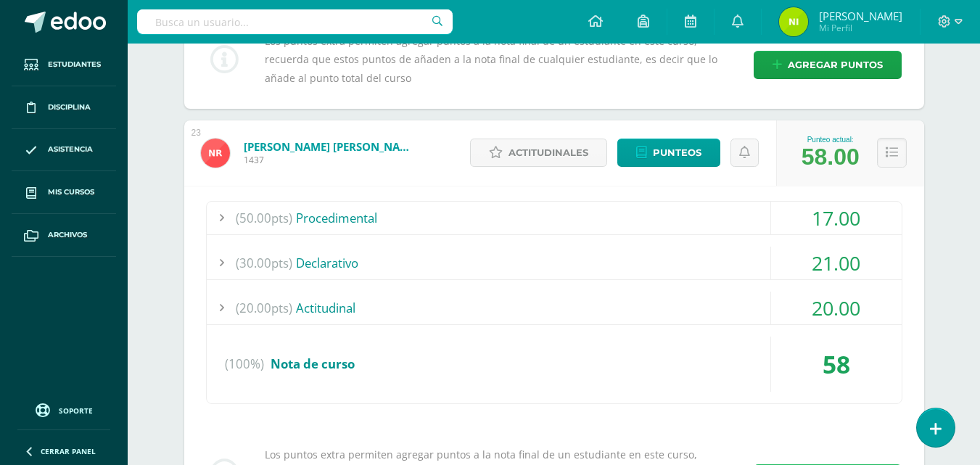
click at [220, 213] on div at bounding box center [221, 218] width 29 height 33
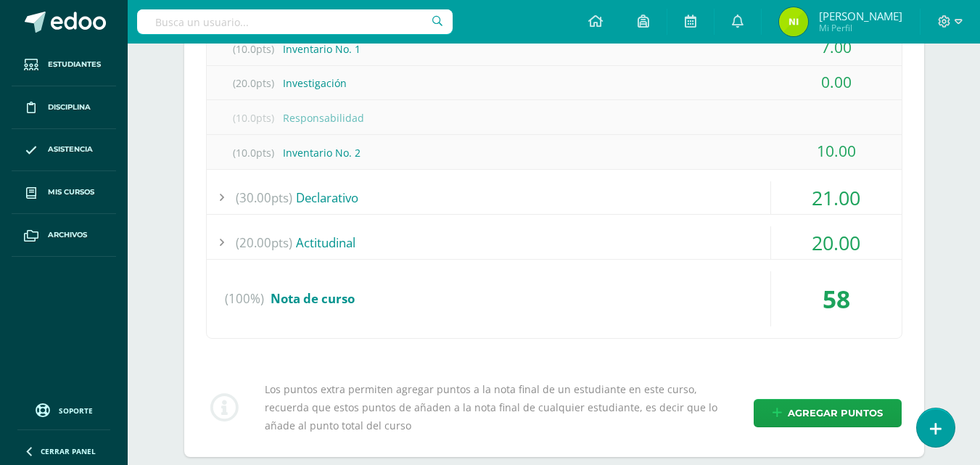
scroll to position [8851, 0]
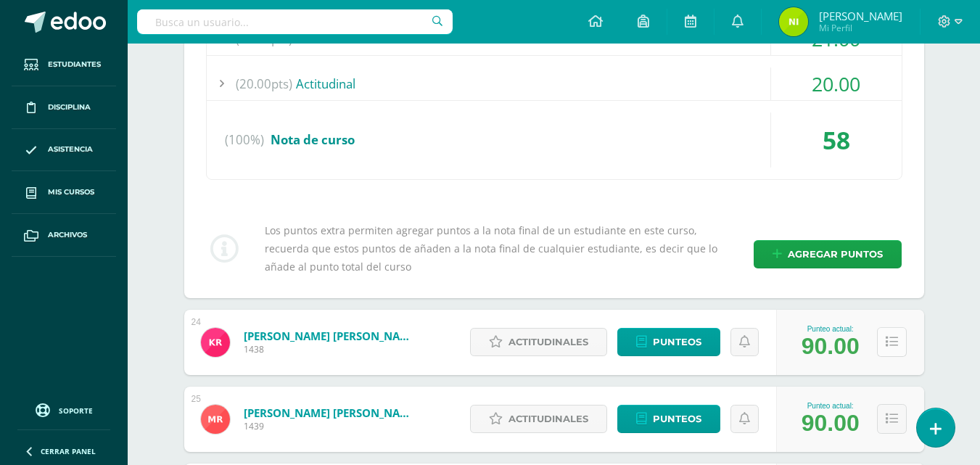
click at [890, 347] on icon at bounding box center [892, 342] width 12 height 12
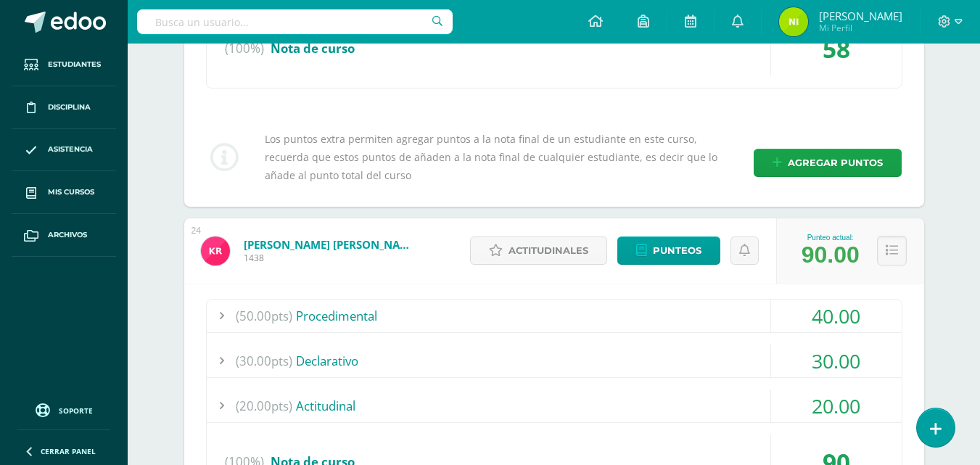
scroll to position [9286, 0]
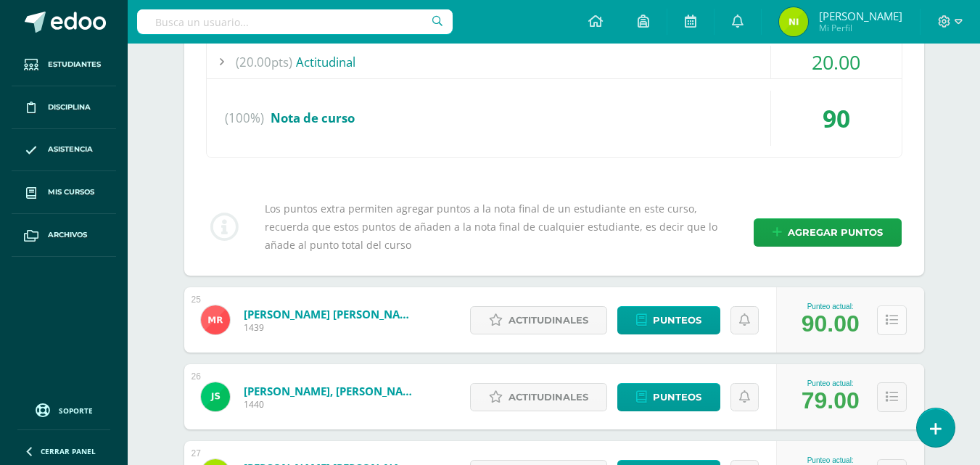
click at [886, 314] on icon at bounding box center [892, 320] width 12 height 12
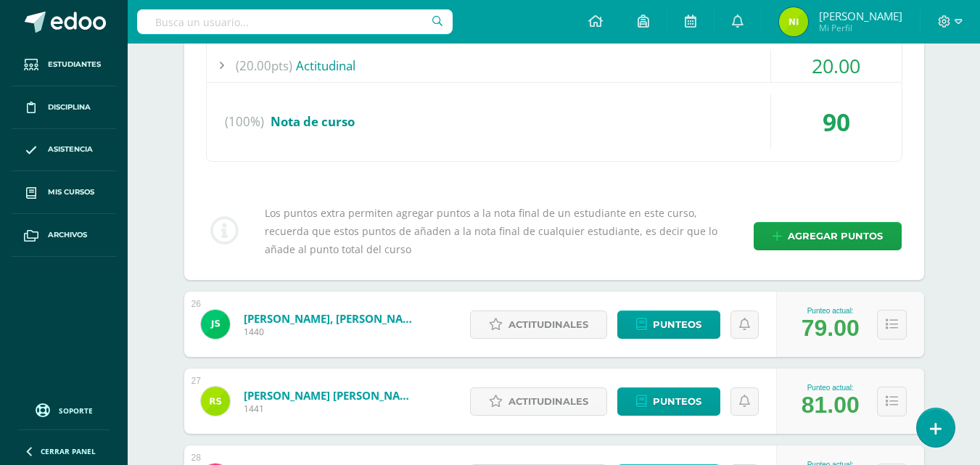
scroll to position [9721, 0]
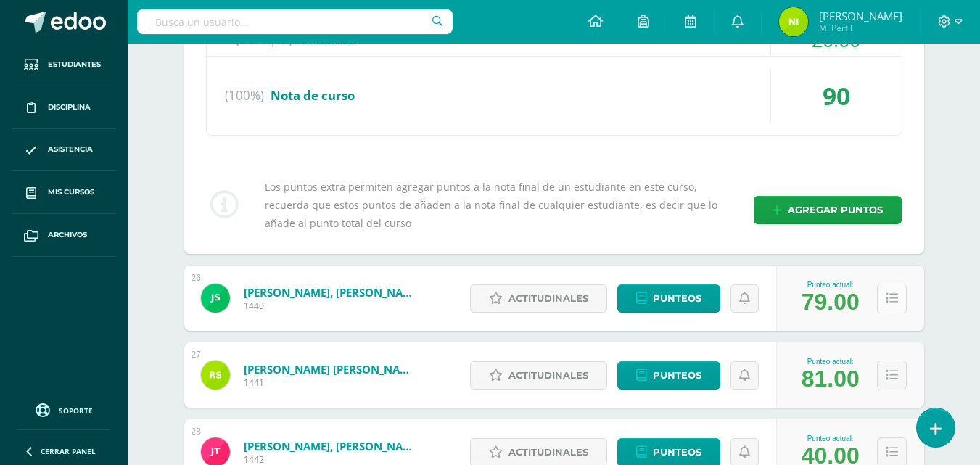
click at [897, 295] on icon at bounding box center [892, 298] width 12 height 12
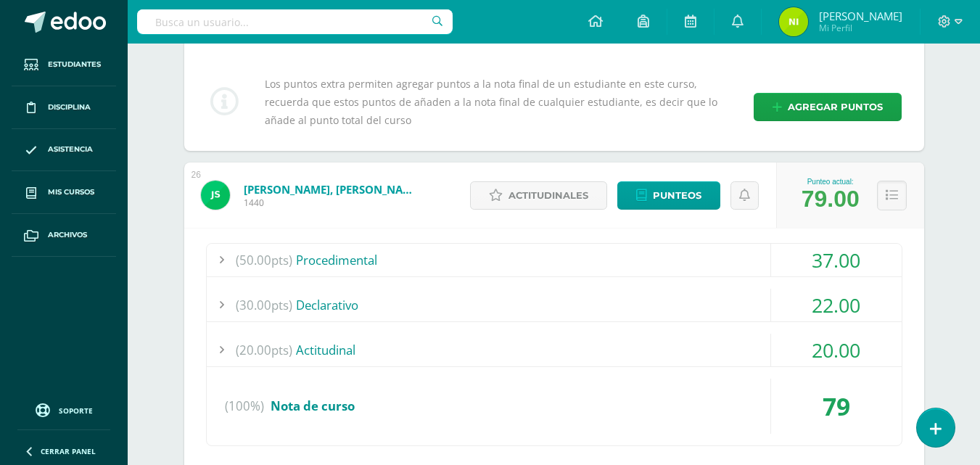
scroll to position [9866, 0]
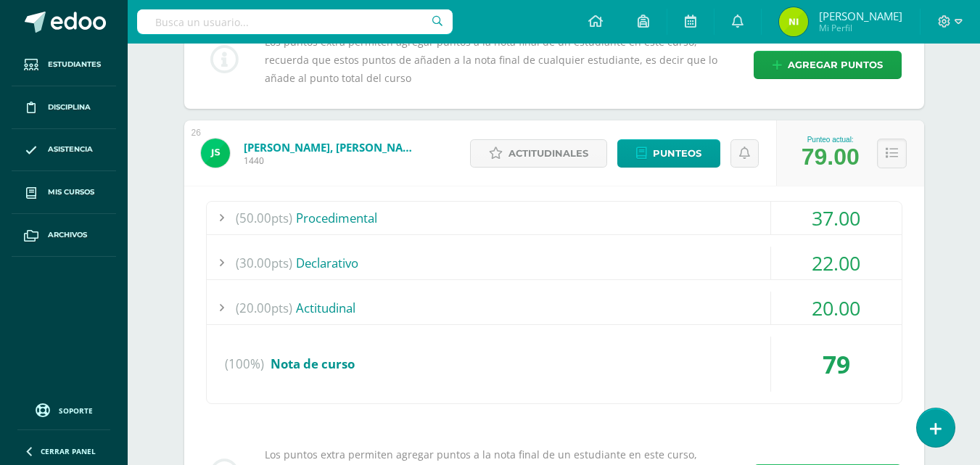
click at [220, 221] on div at bounding box center [221, 218] width 29 height 33
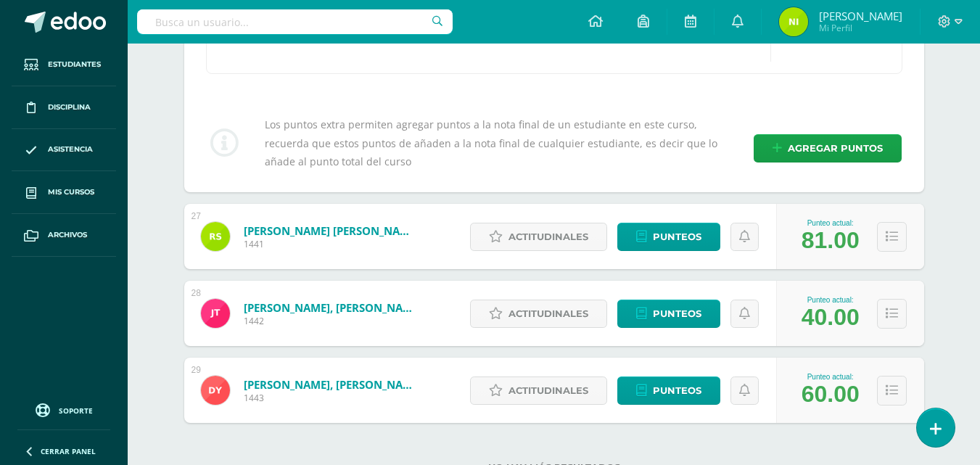
scroll to position [10374, 0]
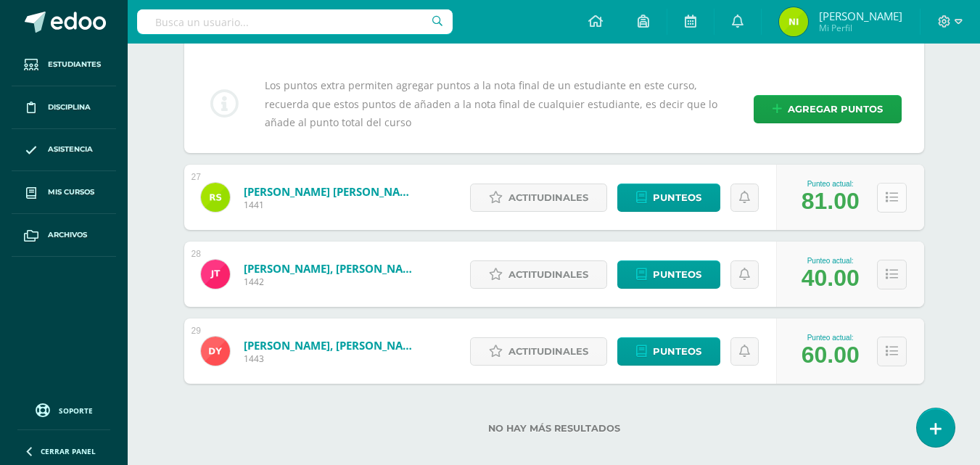
click at [889, 202] on icon at bounding box center [892, 198] width 12 height 12
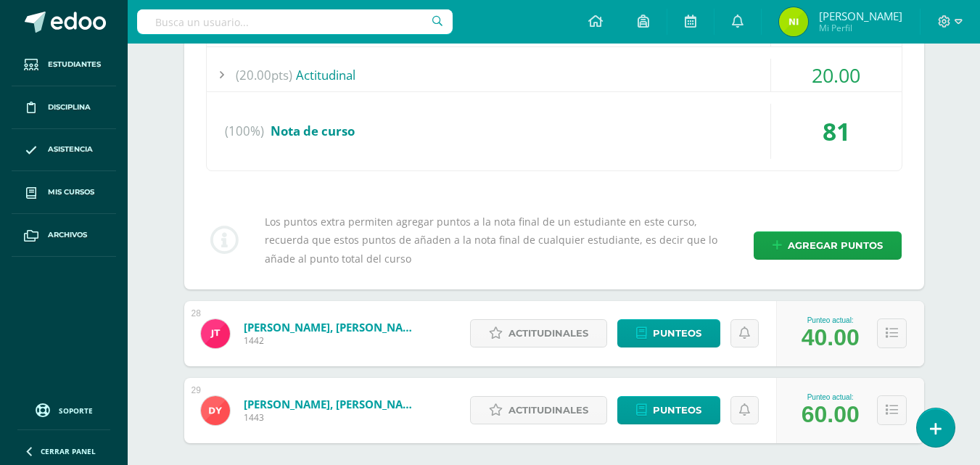
scroll to position [10664, 0]
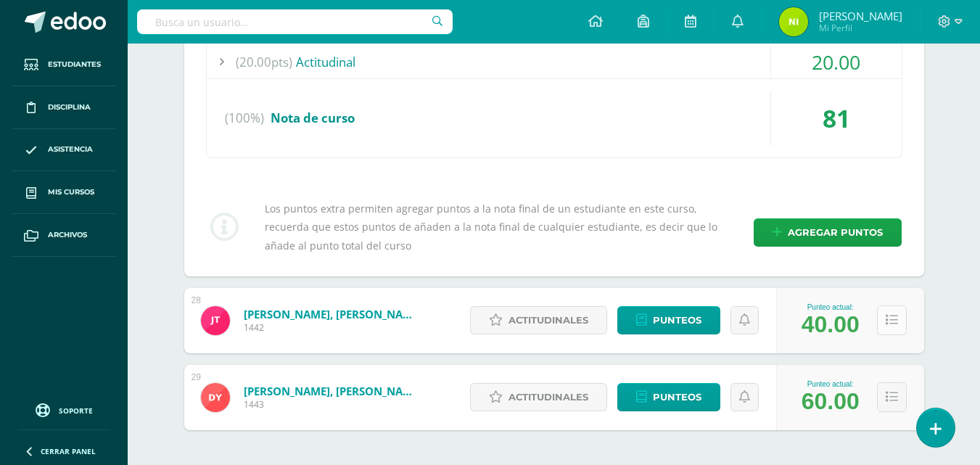
click at [896, 324] on icon at bounding box center [892, 320] width 12 height 12
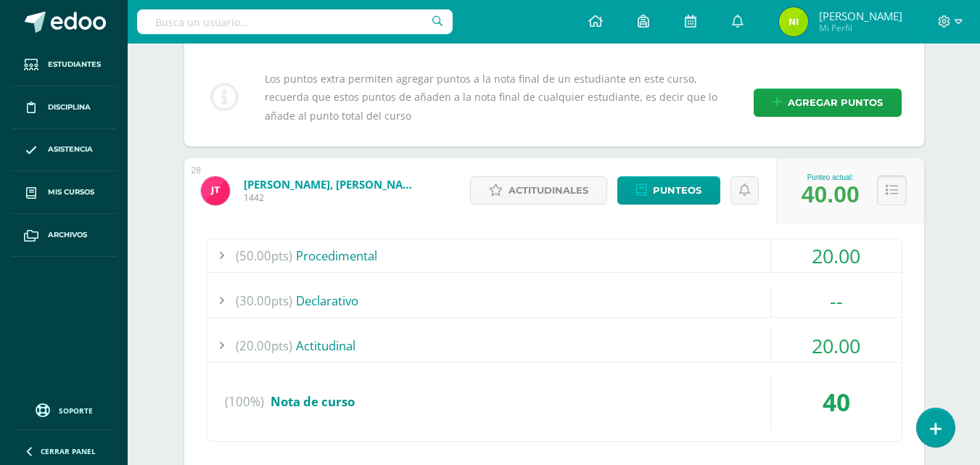
scroll to position [10810, 0]
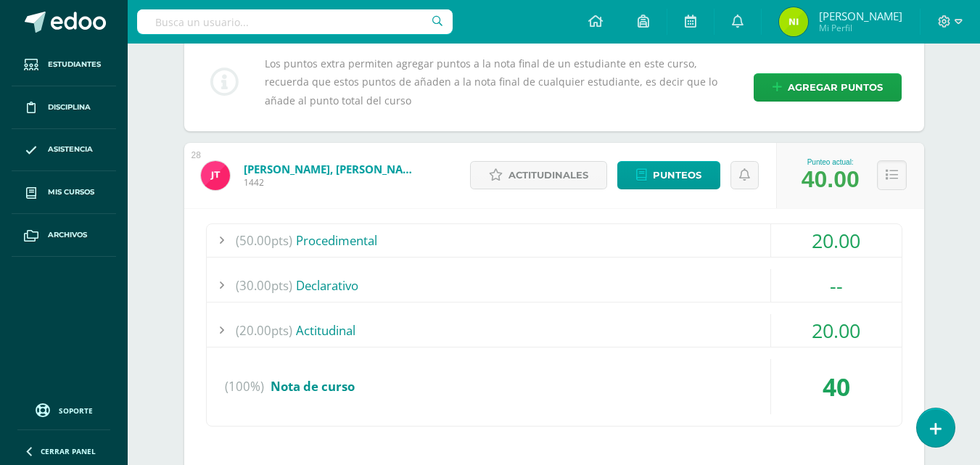
click at [222, 244] on div at bounding box center [221, 240] width 29 height 33
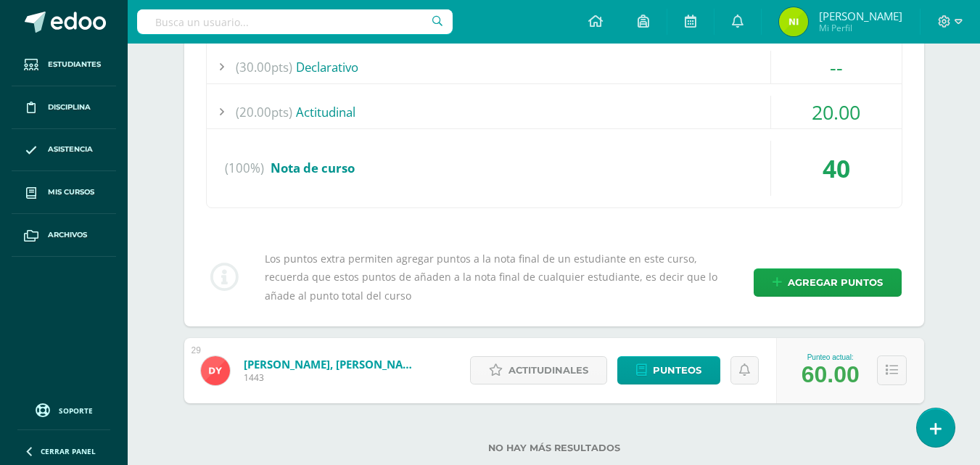
scroll to position [11201, 0]
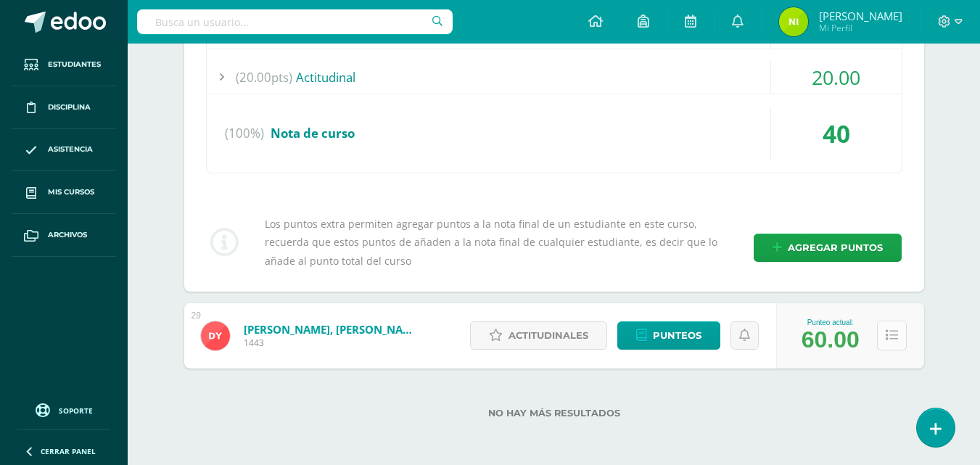
click at [899, 341] on button at bounding box center [892, 336] width 30 height 30
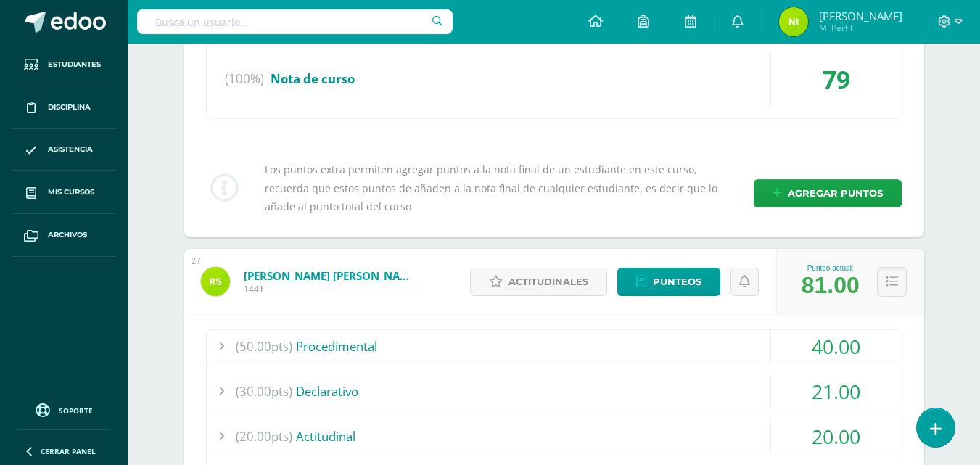
scroll to position [10186, 0]
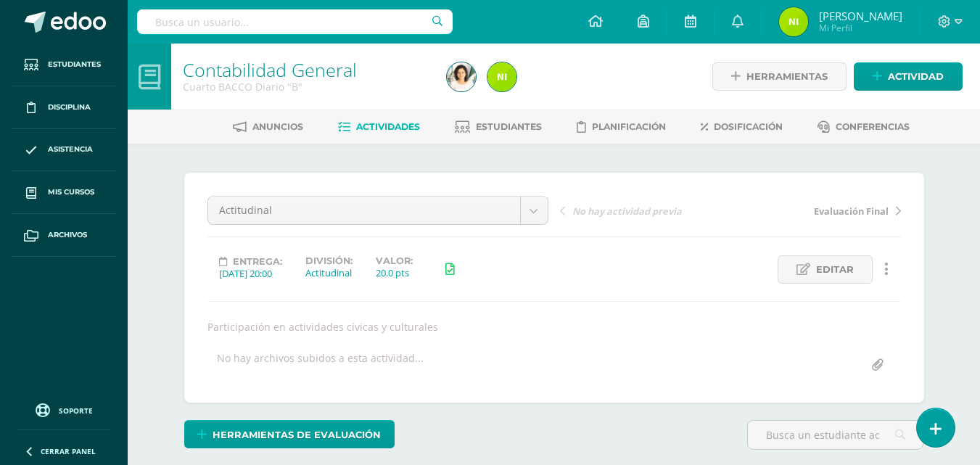
click at [378, 131] on span "Actividades" at bounding box center [388, 126] width 64 height 11
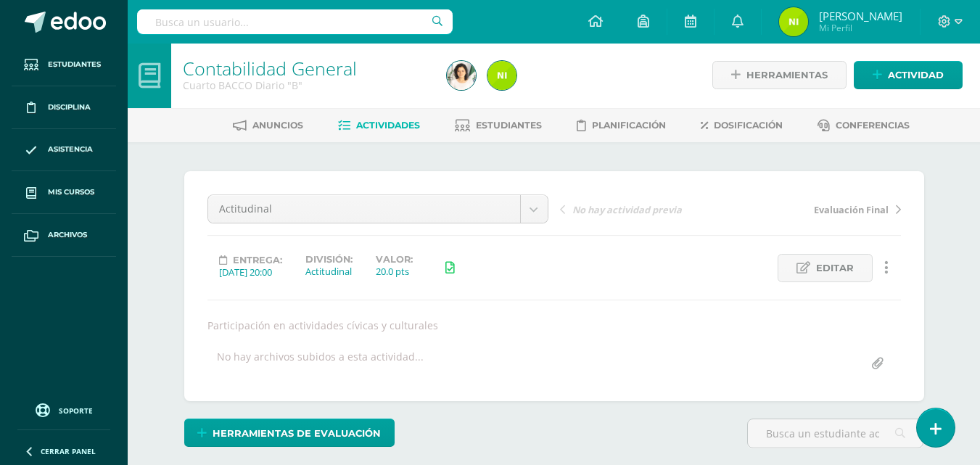
scroll to position [2, 0]
